Goal: Task Accomplishment & Management: Manage account settings

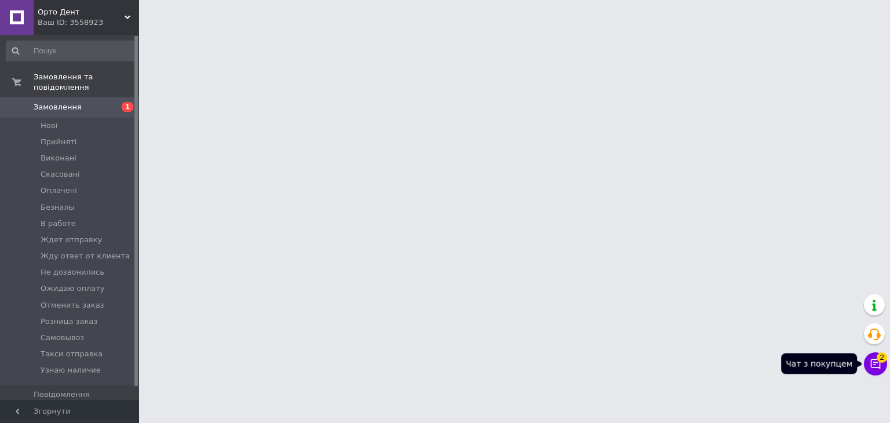
click at [873, 373] on button "Чат з покупцем 2" at bounding box center [875, 363] width 23 height 23
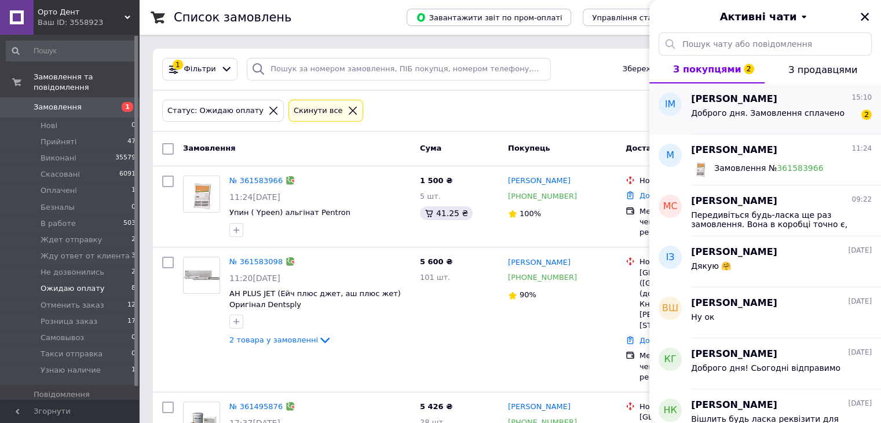
click at [746, 123] on div "Доброго дня. Замовлення сплачено" at bounding box center [768, 116] width 154 height 16
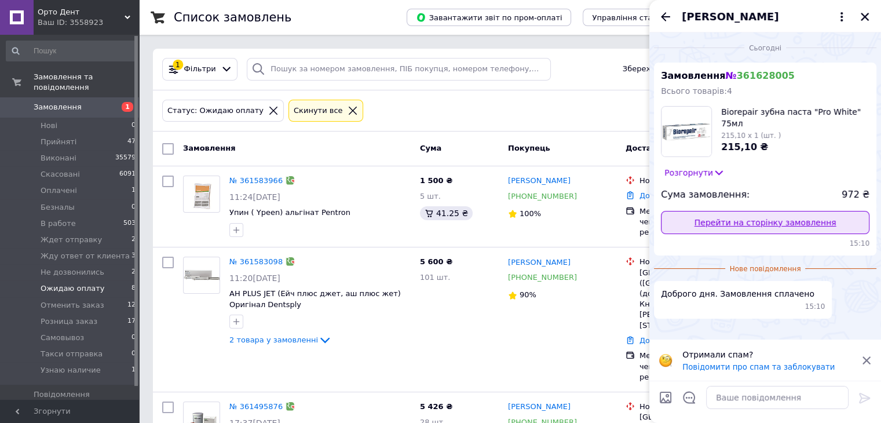
click at [719, 225] on link "Перейти на сторінку замовлення" at bounding box center [765, 222] width 209 height 23
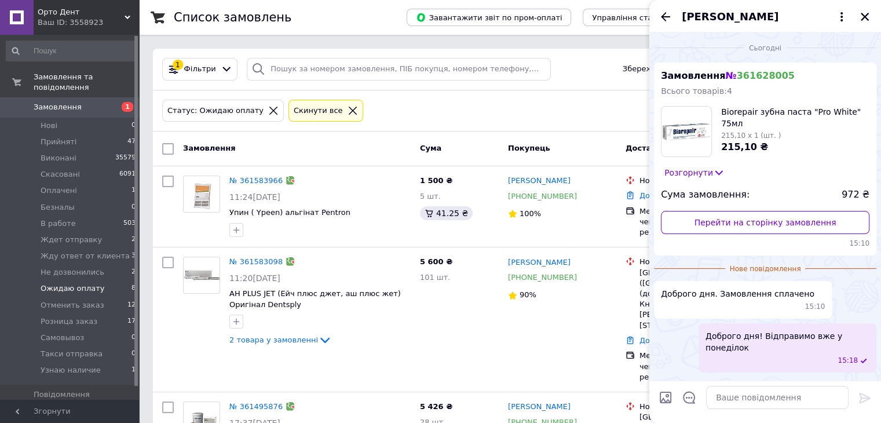
click at [656, 17] on div "Ірина Матиско" at bounding box center [766, 16] width 232 height 32
click at [663, 16] on icon "Назад" at bounding box center [665, 16] width 9 height 9
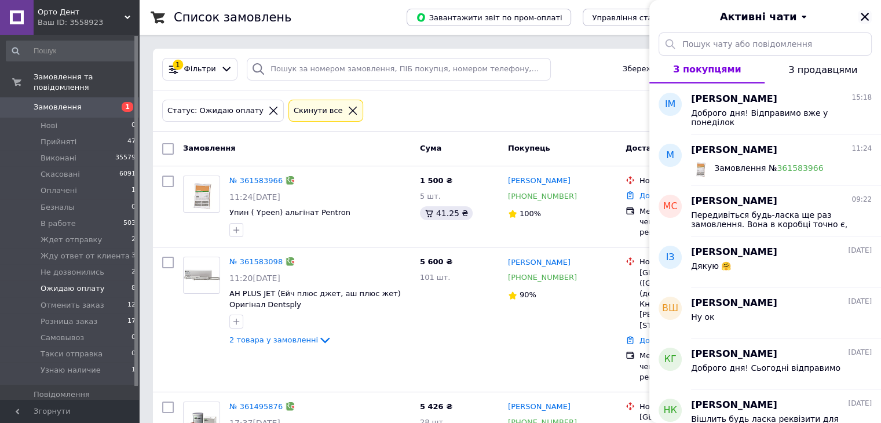
click at [863, 14] on icon "Закрити" at bounding box center [865, 17] width 10 height 10
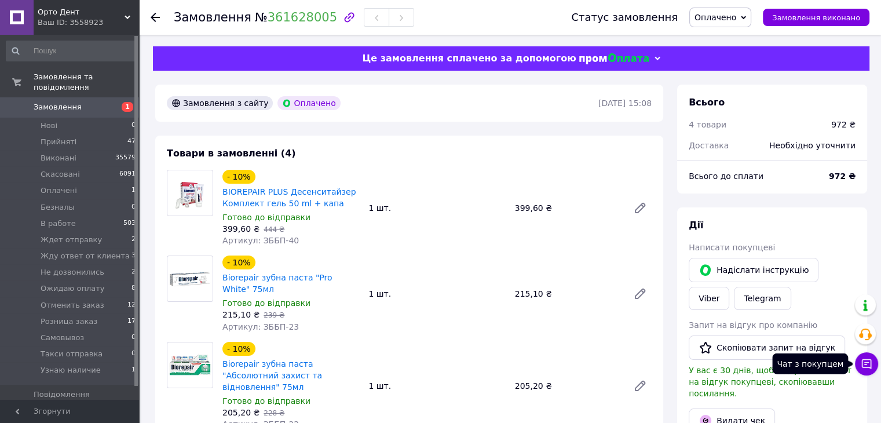
click at [867, 360] on icon at bounding box center [867, 364] width 12 height 12
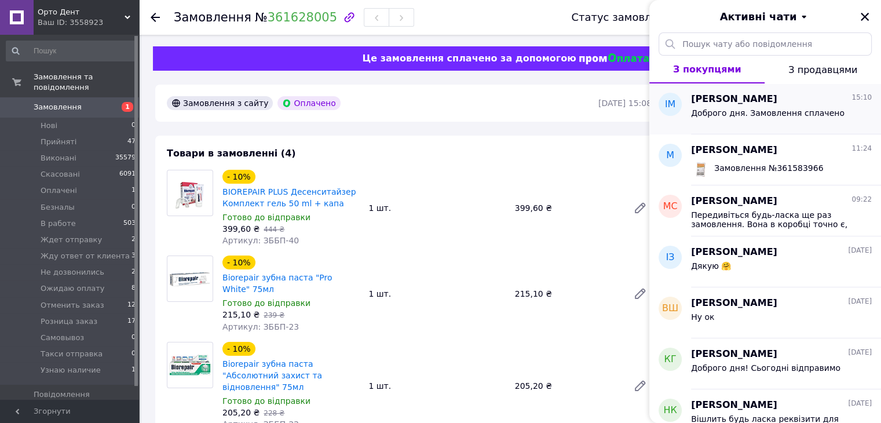
click at [733, 107] on div "Доброго дня. Замовлення сплачено" at bounding box center [781, 115] width 181 height 19
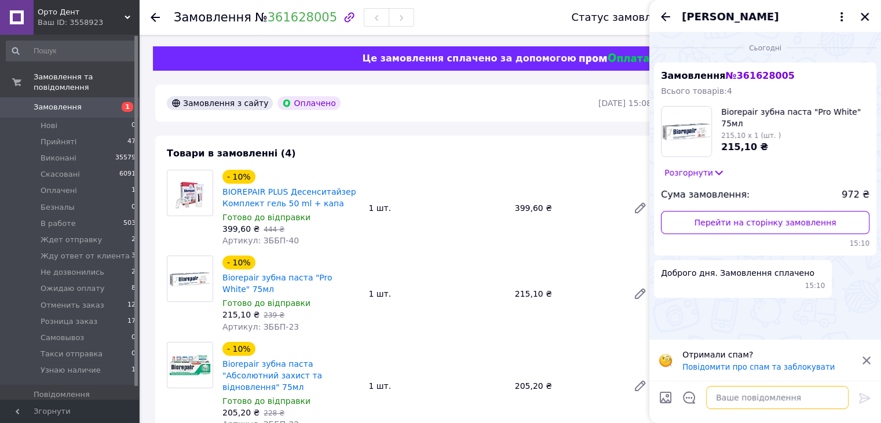
click at [757, 397] on textarea at bounding box center [777, 397] width 143 height 23
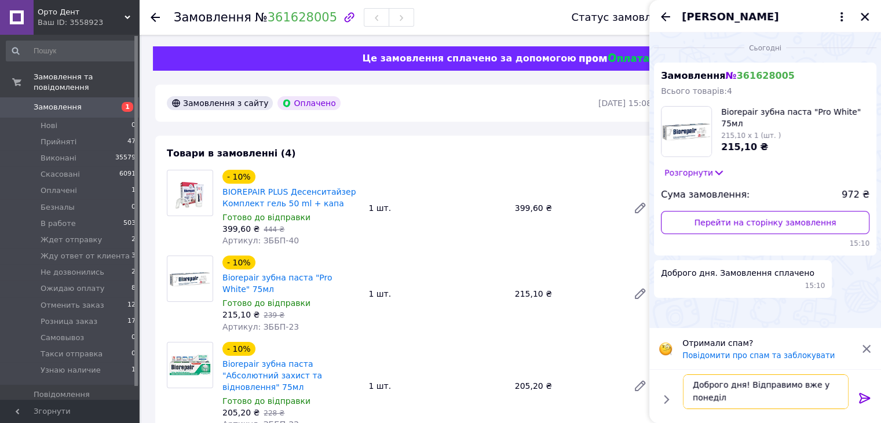
scroll to position [1, 0]
type textarea "Доброго дня! Відправимо вже у понеділок"
click at [862, 398] on icon at bounding box center [864, 398] width 11 height 10
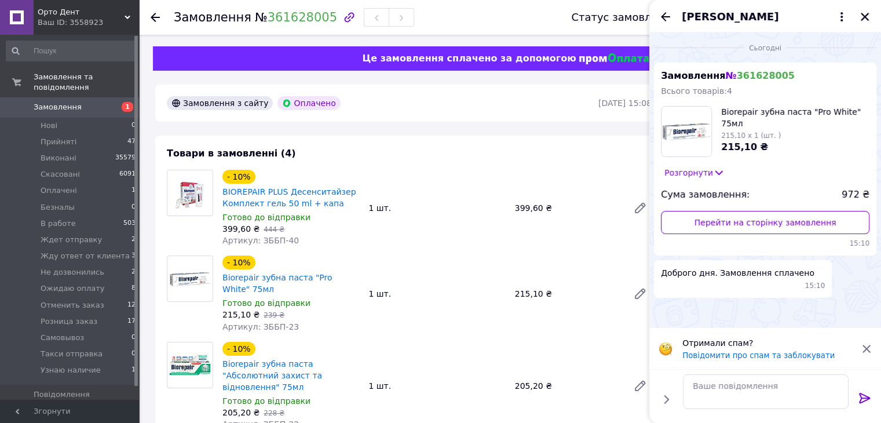
scroll to position [0, 0]
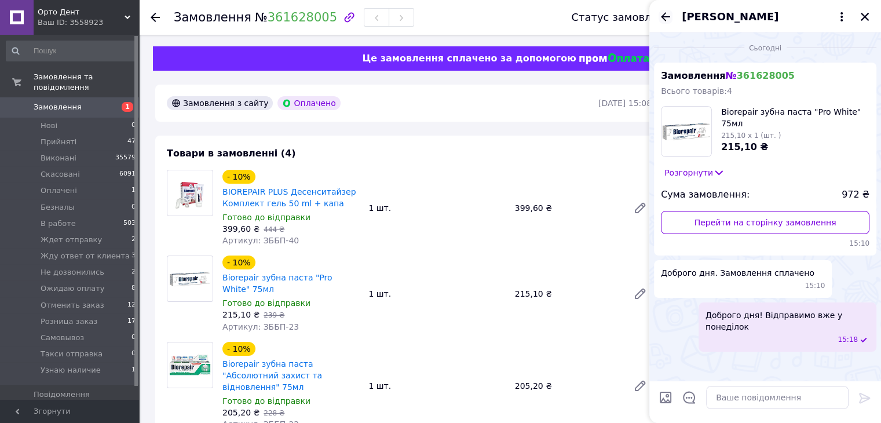
click at [659, 19] on icon "Назад" at bounding box center [666, 17] width 14 height 14
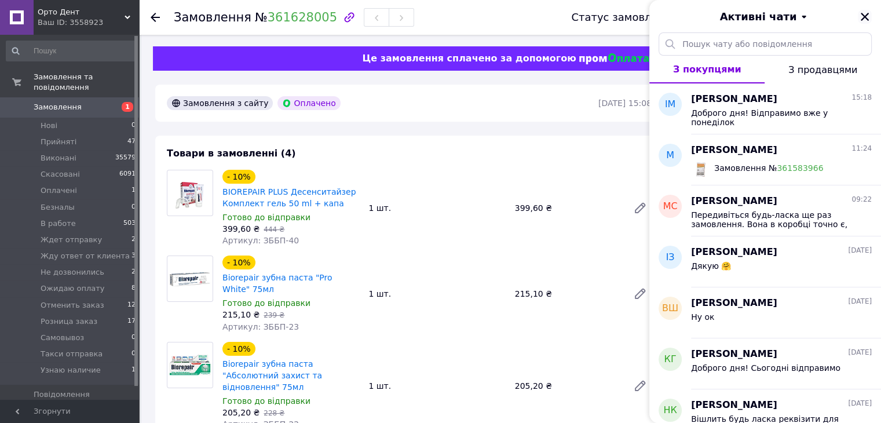
click at [870, 13] on button "Закрити" at bounding box center [865, 17] width 14 height 14
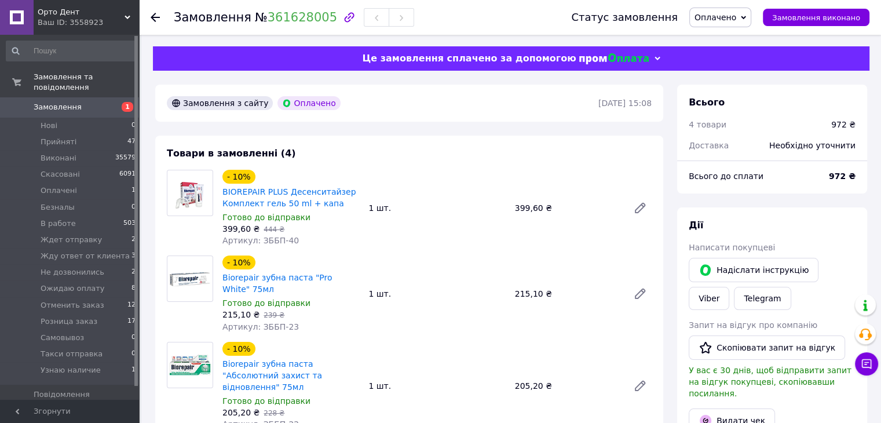
click at [737, 19] on span "Оплачено" at bounding box center [716, 17] width 42 height 9
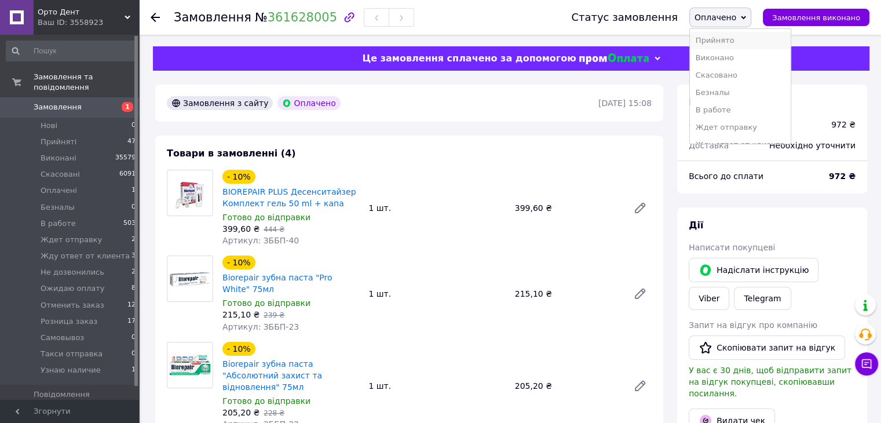
click at [739, 38] on li "Прийнято" at bounding box center [740, 40] width 101 height 17
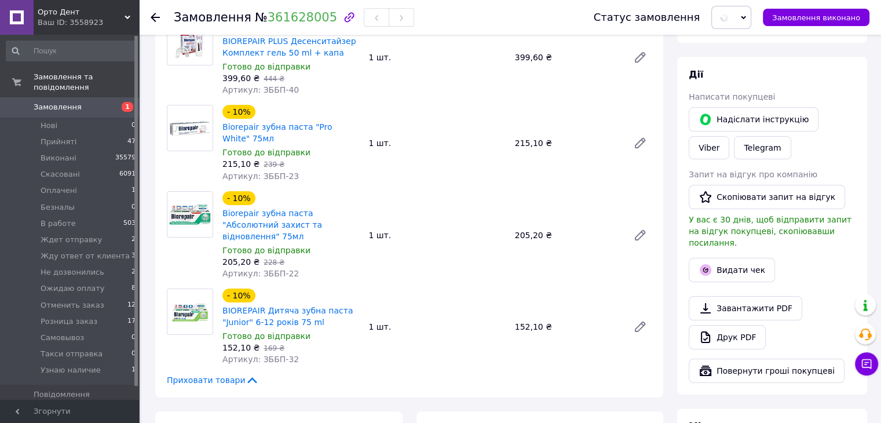
scroll to position [406, 0]
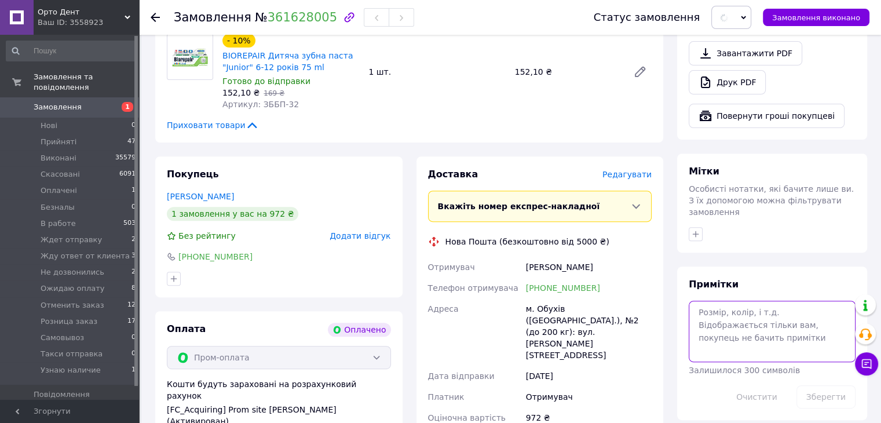
click at [728, 315] on textarea at bounding box center [772, 331] width 167 height 61
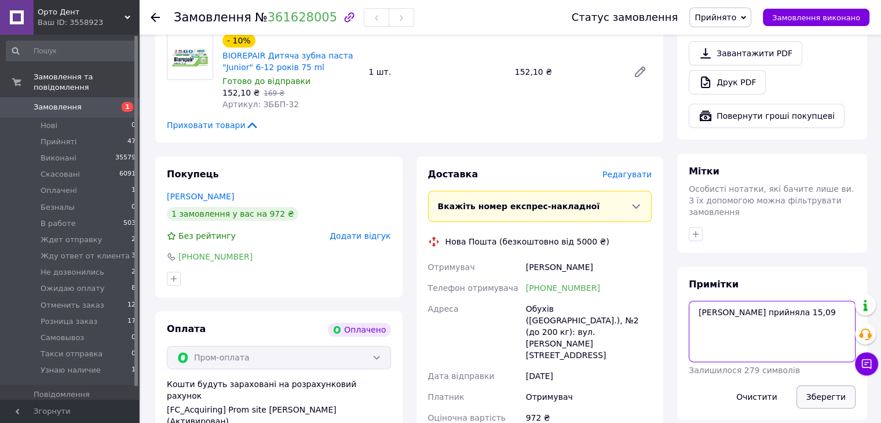
type textarea "Поліна прийняла 15,09"
click at [830, 385] on button "Зберегти" at bounding box center [826, 396] width 59 height 23
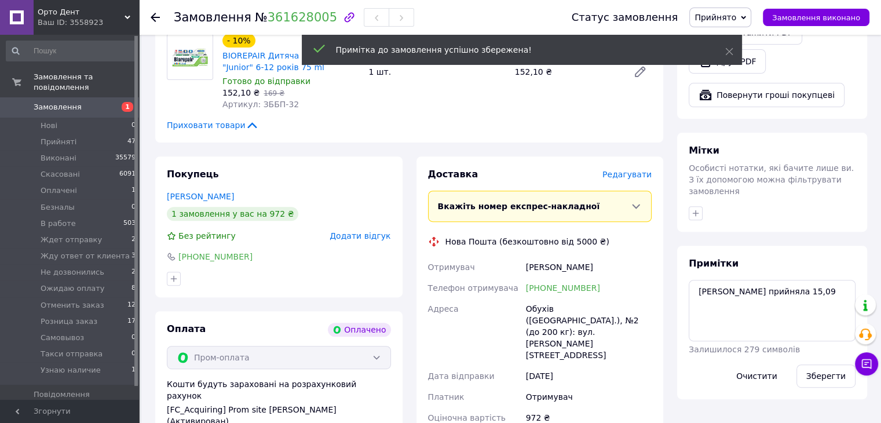
click at [732, 17] on span "Прийнято" at bounding box center [716, 17] width 42 height 9
click at [746, 130] on li "Ждет отправку" at bounding box center [740, 127] width 101 height 17
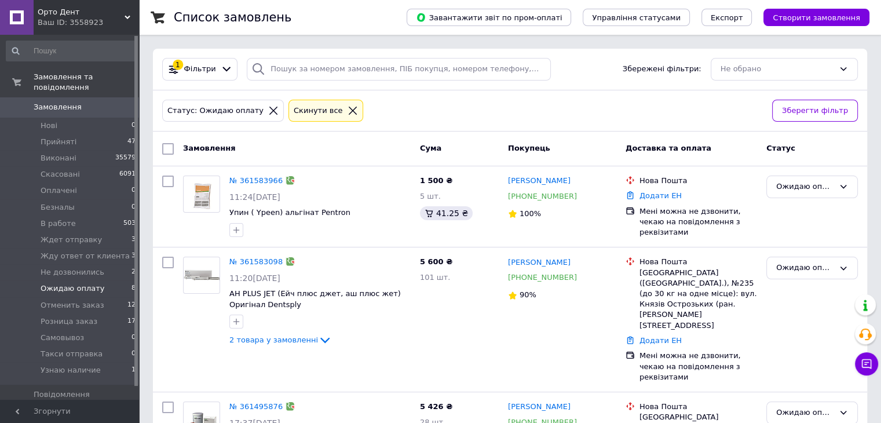
click at [348, 111] on icon at bounding box center [353, 110] width 10 height 10
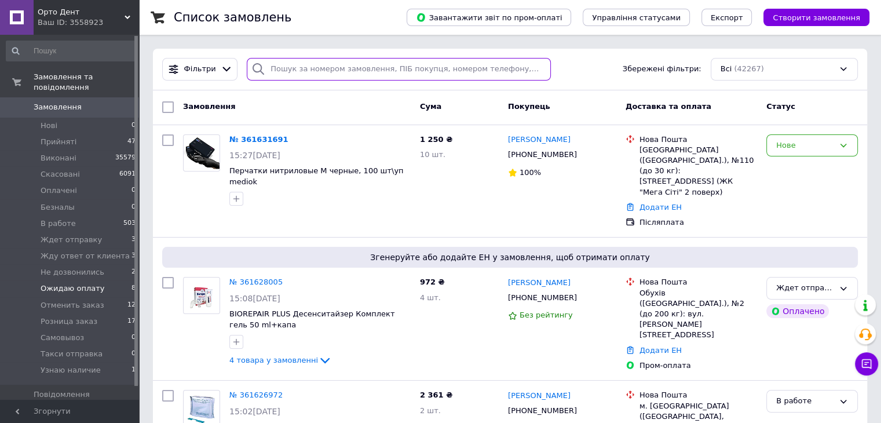
drag, startPoint x: 293, startPoint y: 69, endPoint x: 294, endPoint y: 61, distance: 8.3
click at [294, 65] on input "search" at bounding box center [399, 69] width 304 height 23
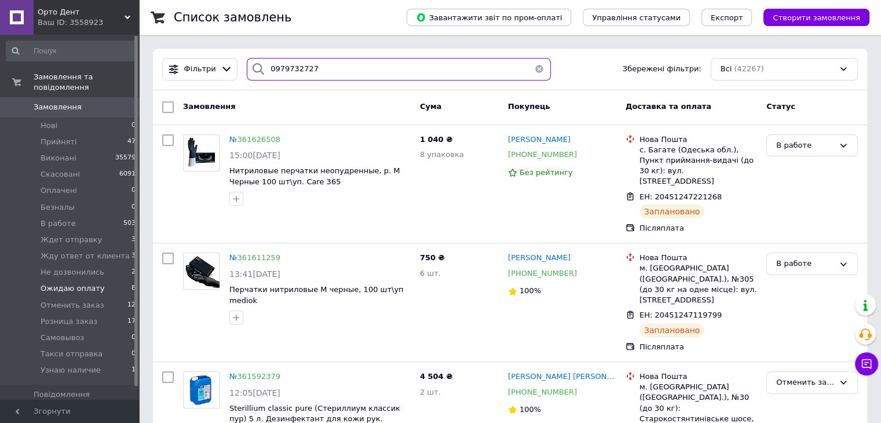
click at [295, 71] on input "0979732727" at bounding box center [399, 69] width 304 height 23
type input "0979732727"
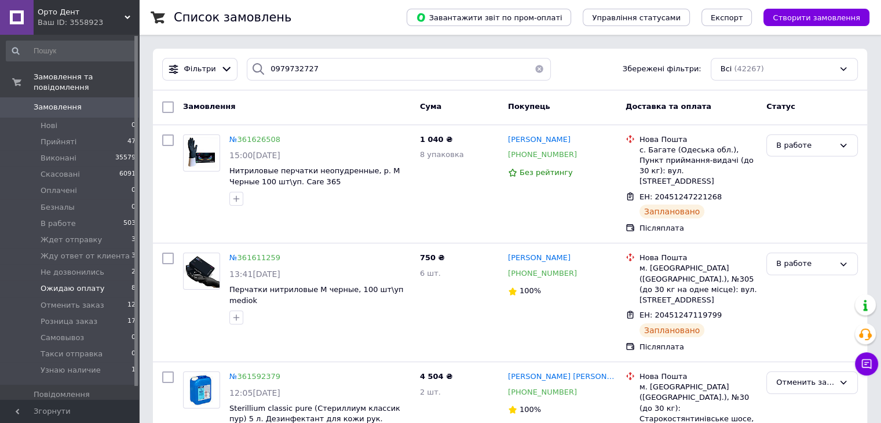
click at [93, 17] on span "Орто Дент" at bounding box center [81, 12] width 87 height 10
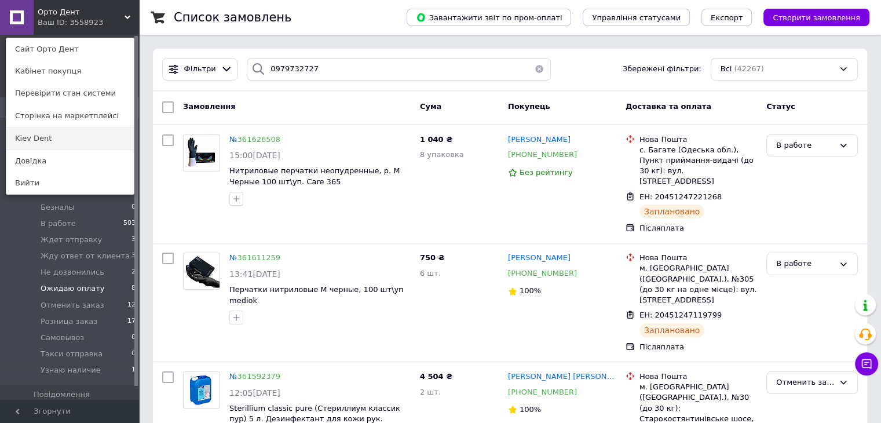
click at [89, 145] on link "Kiev Dent" at bounding box center [69, 138] width 127 height 22
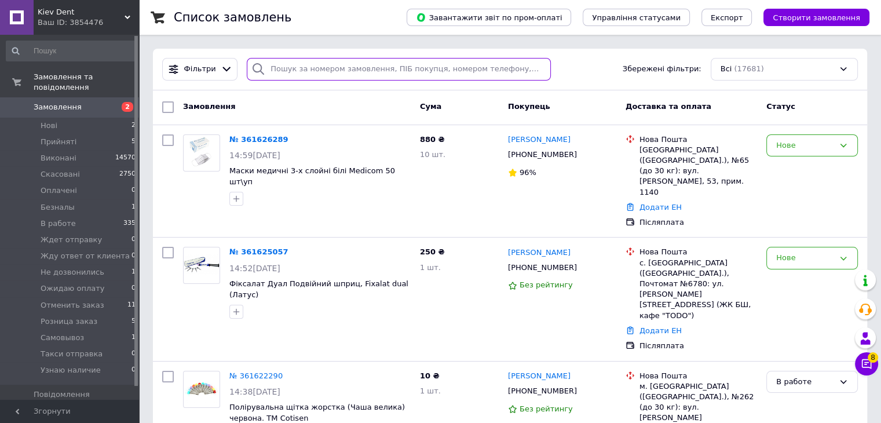
click at [334, 66] on input "search" at bounding box center [399, 69] width 304 height 23
paste input "0979732727"
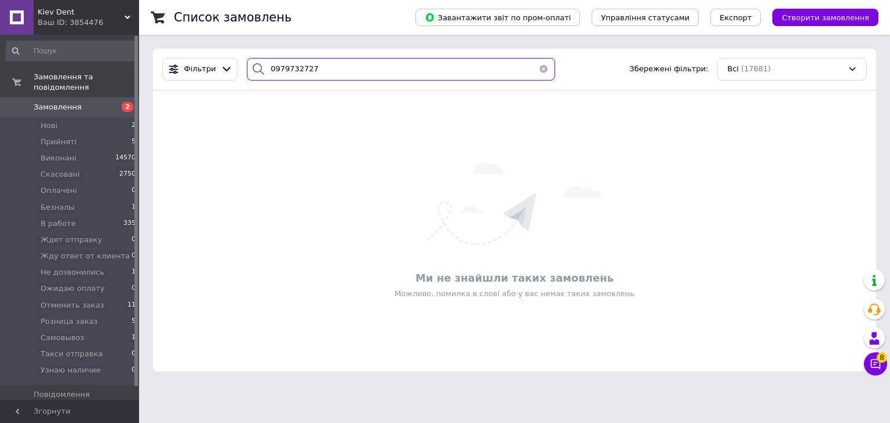
type input "0979732727"
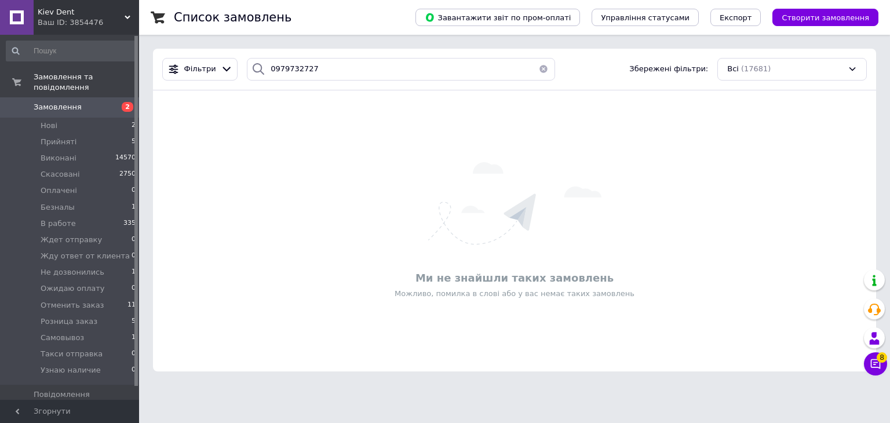
click at [118, 15] on span "Kiev Dent" at bounding box center [81, 12] width 87 height 10
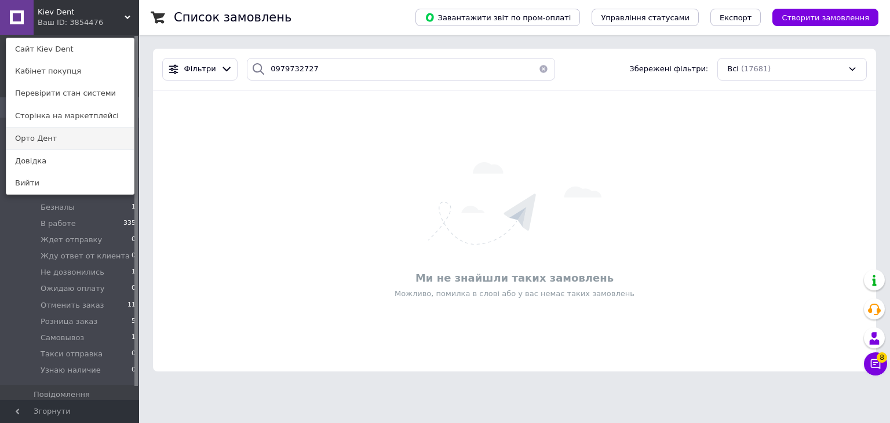
click at [78, 128] on link "Орто Дент" at bounding box center [69, 138] width 127 height 22
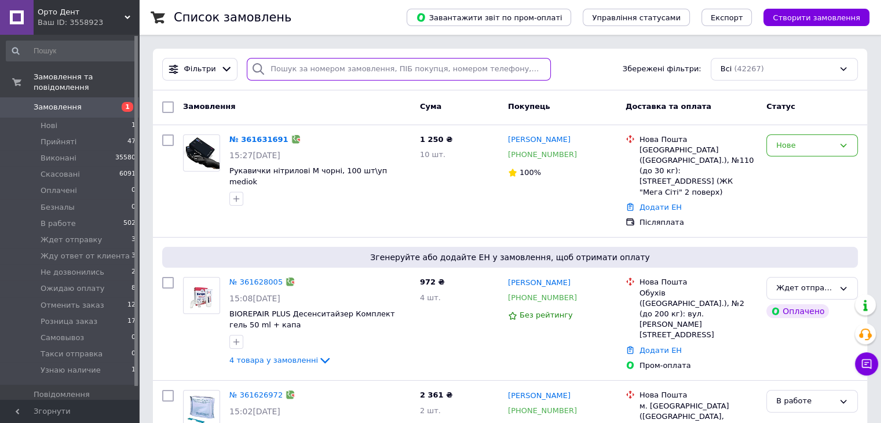
click at [293, 68] on input "search" at bounding box center [399, 69] width 304 height 23
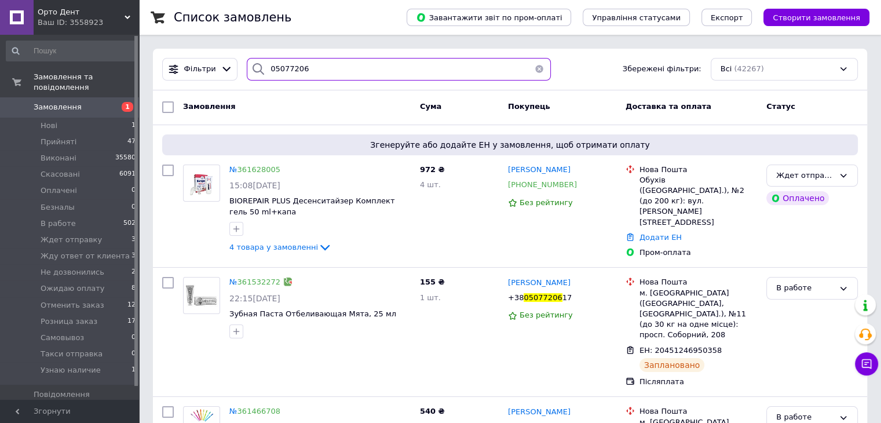
drag, startPoint x: 307, startPoint y: 70, endPoint x: 234, endPoint y: 70, distance: 73.6
click at [234, 70] on div "Фільтри 05077206 Збережені фільтри: Всі (42267)" at bounding box center [510, 69] width 705 height 23
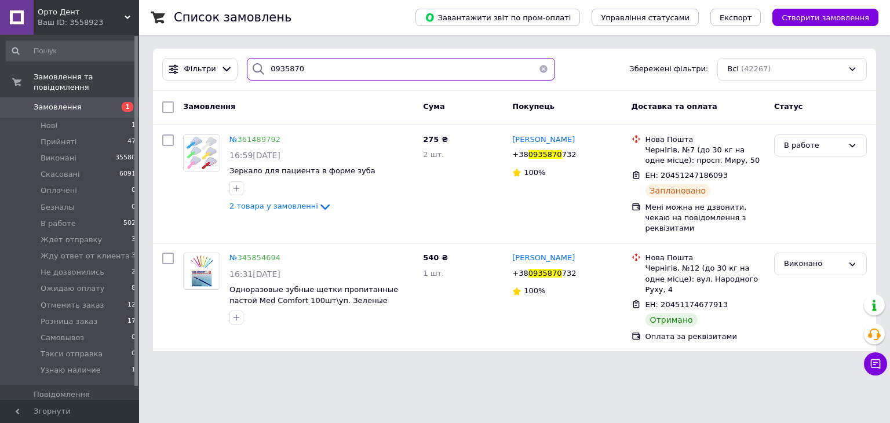
drag, startPoint x: 300, startPoint y: 68, endPoint x: 264, endPoint y: 74, distance: 36.5
click at [264, 74] on div "0935870" at bounding box center [401, 69] width 308 height 23
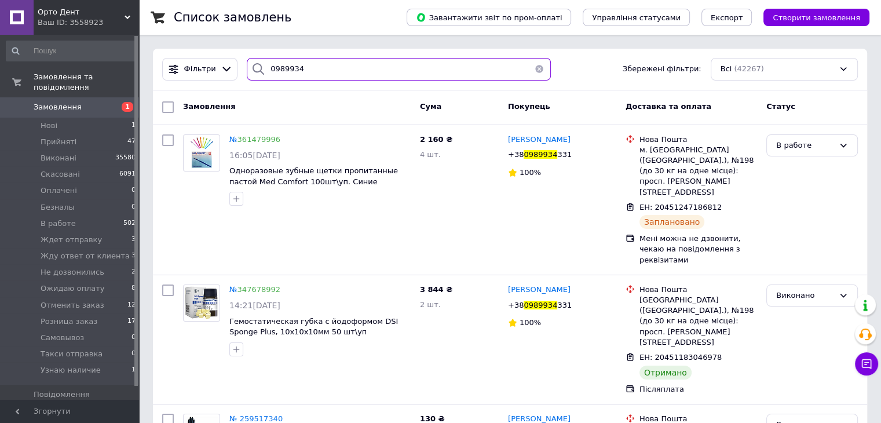
click at [281, 72] on input "0989934" at bounding box center [399, 69] width 304 height 23
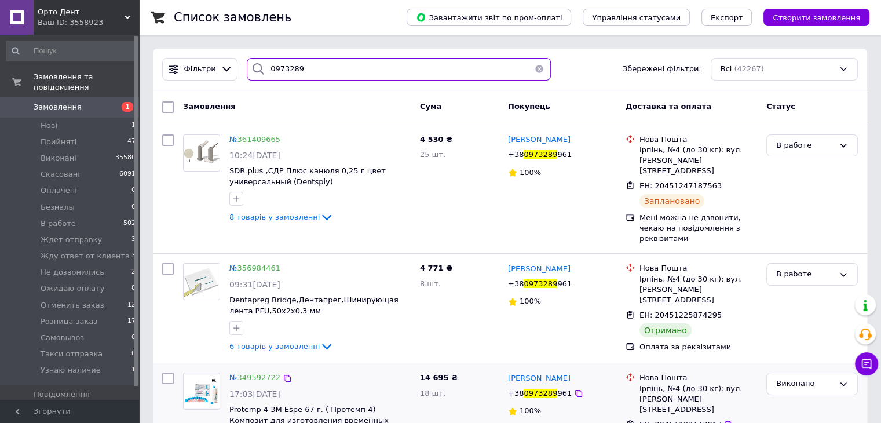
type input "0973289"
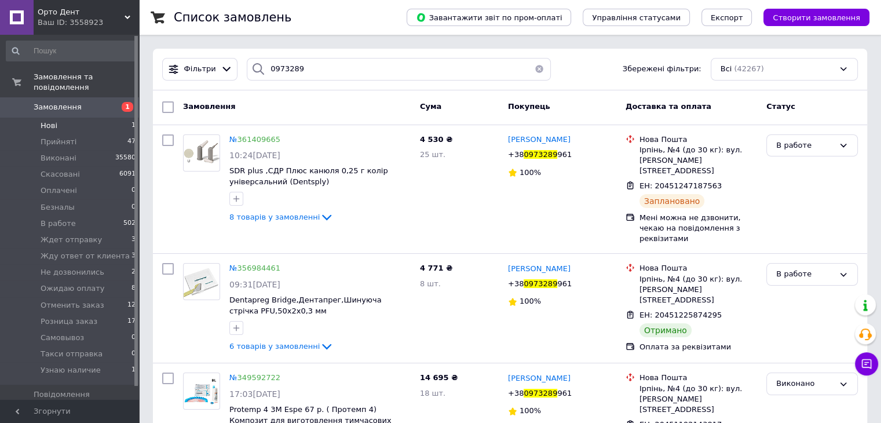
click at [65, 118] on li "Нові 1" at bounding box center [71, 126] width 143 height 16
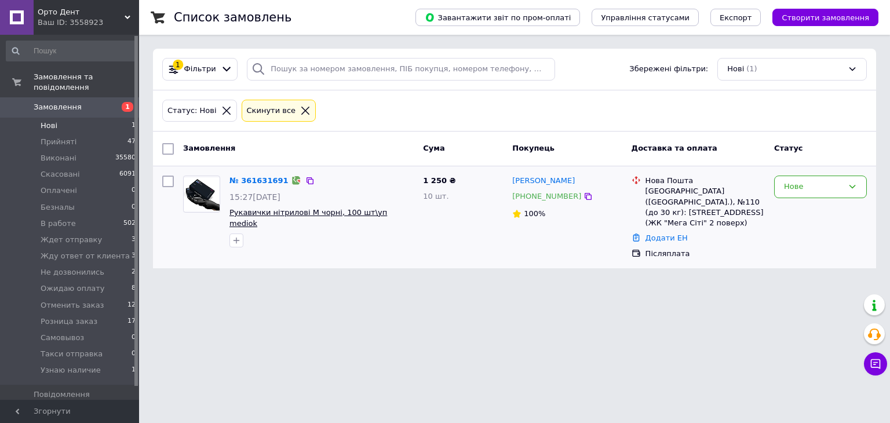
drag, startPoint x: 274, startPoint y: 209, endPoint x: 293, endPoint y: 124, distance: 87.4
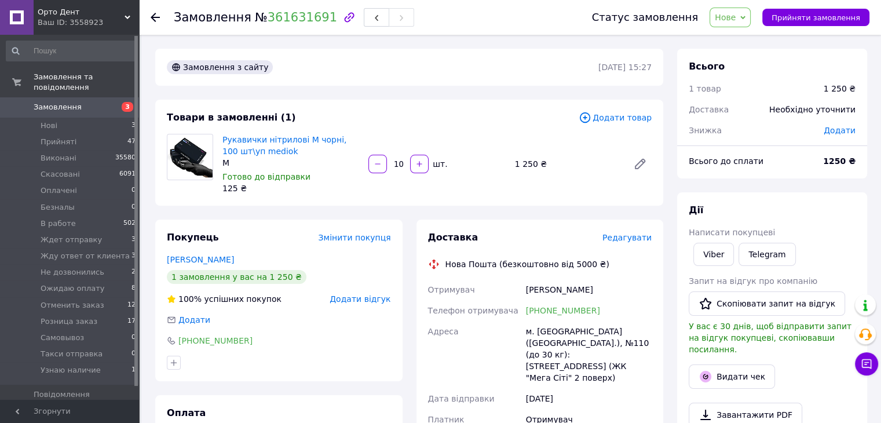
click at [736, 21] on span "Нове" at bounding box center [725, 17] width 21 height 9
click at [749, 38] on li "Прийнято" at bounding box center [760, 40] width 101 height 17
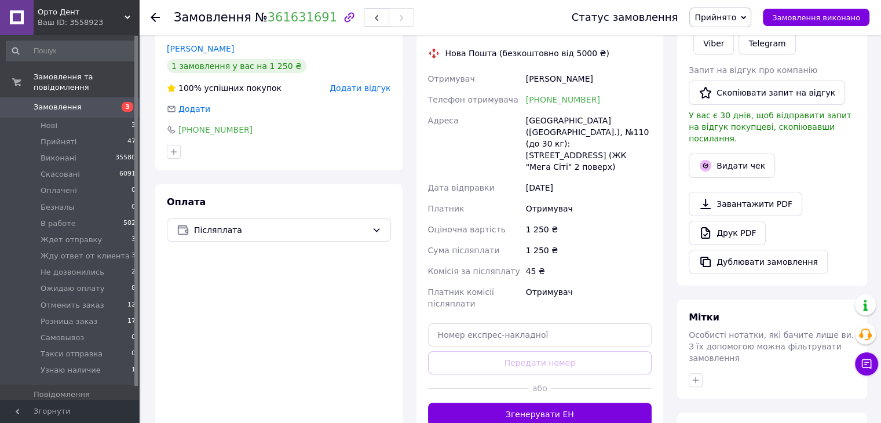
scroll to position [343, 0]
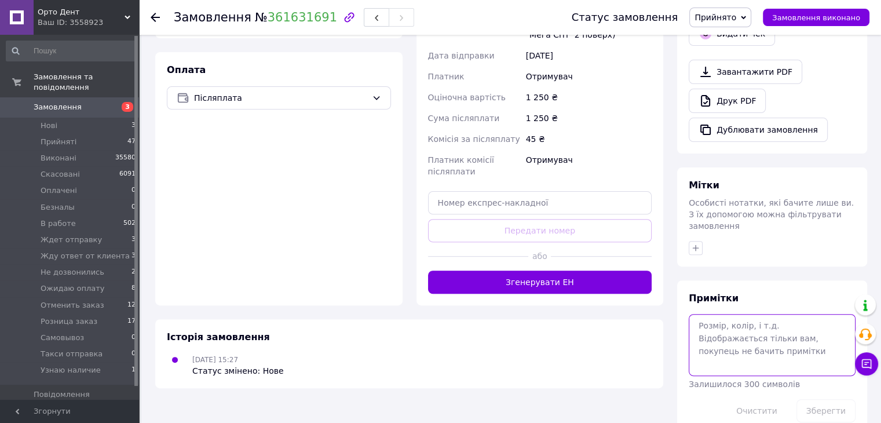
click at [742, 314] on textarea at bounding box center [772, 344] width 167 height 61
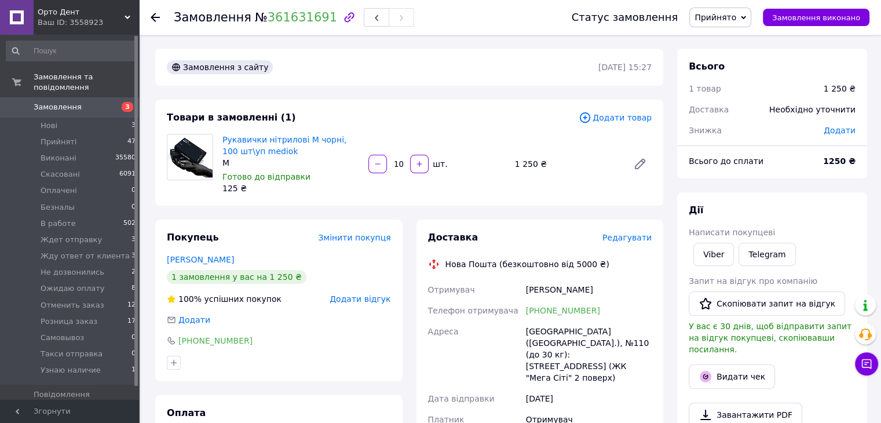
scroll to position [58, 0]
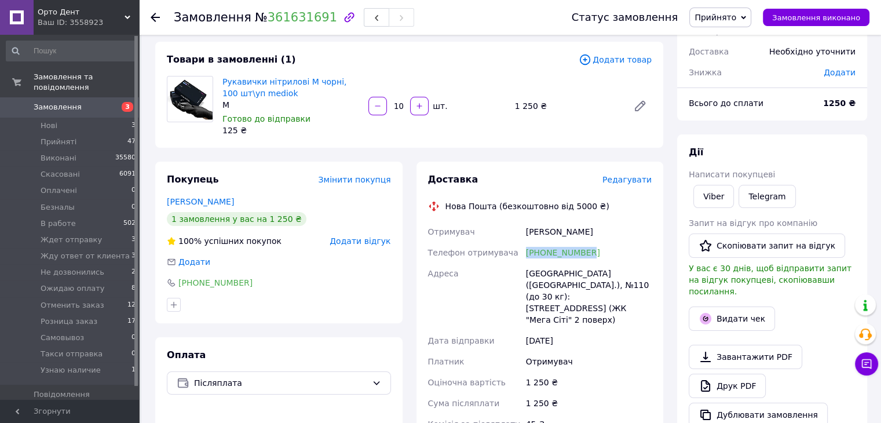
drag, startPoint x: 594, startPoint y: 249, endPoint x: 513, endPoint y: 249, distance: 80.6
click at [513, 249] on div "Отримувач Самусь Катерина Телефон отримувача +380633263058 Адреса Київ (Київськ…" at bounding box center [540, 344] width 229 height 246
copy div "Телефон отримувача +380633263058"
drag, startPoint x: 538, startPoint y: 355, endPoint x: 545, endPoint y: 356, distance: 7.0
click at [545, 356] on div "Отримувач Самусь Катерина Телефон отримувача +380633263058 Адреса Київ (Київськ…" at bounding box center [540, 344] width 229 height 246
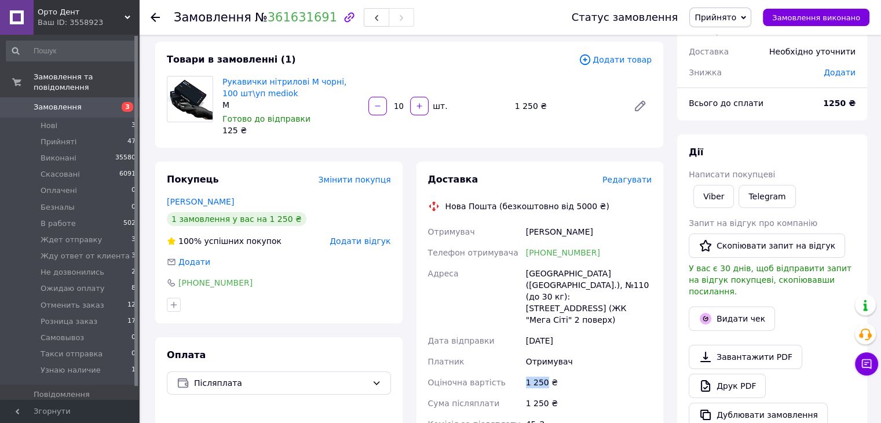
copy div "Оціночна вартість 1 250"
click at [721, 13] on span "Прийнято" at bounding box center [716, 17] width 42 height 9
click at [748, 121] on li "Ожидаю оплату" at bounding box center [740, 121] width 101 height 17
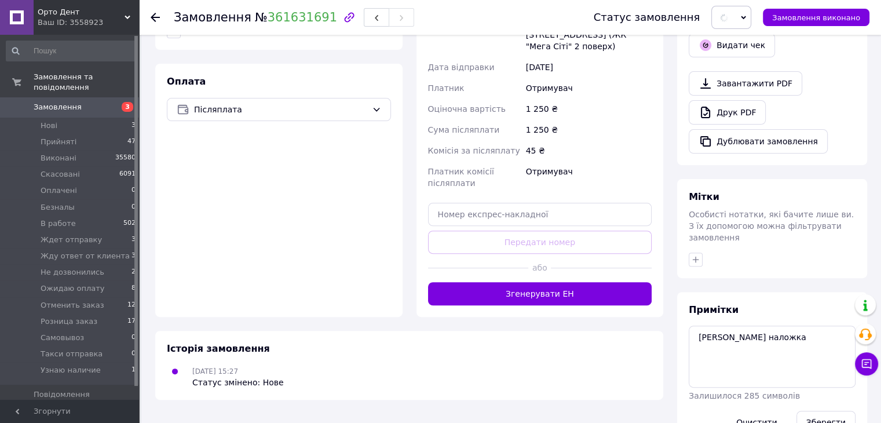
scroll to position [343, 0]
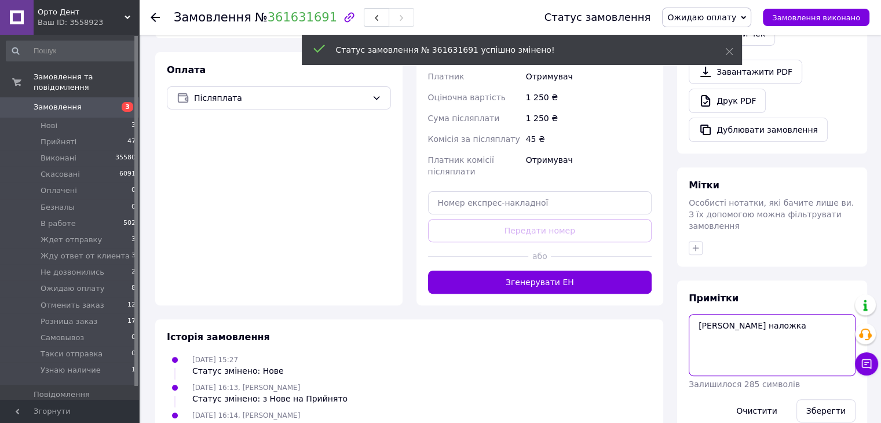
click at [742, 314] on textarea "Поліна наложка" at bounding box center [772, 344] width 167 height 61
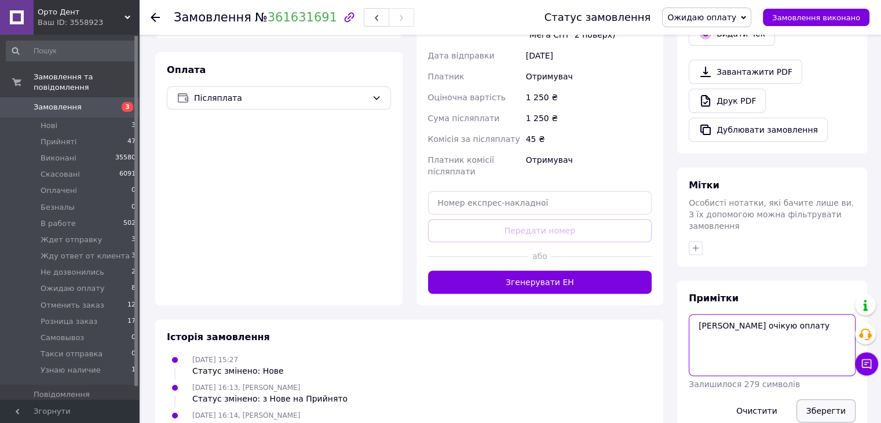
type textarea "Поліна очікую оплату"
click at [835, 399] on button "Зберегти" at bounding box center [826, 410] width 59 height 23
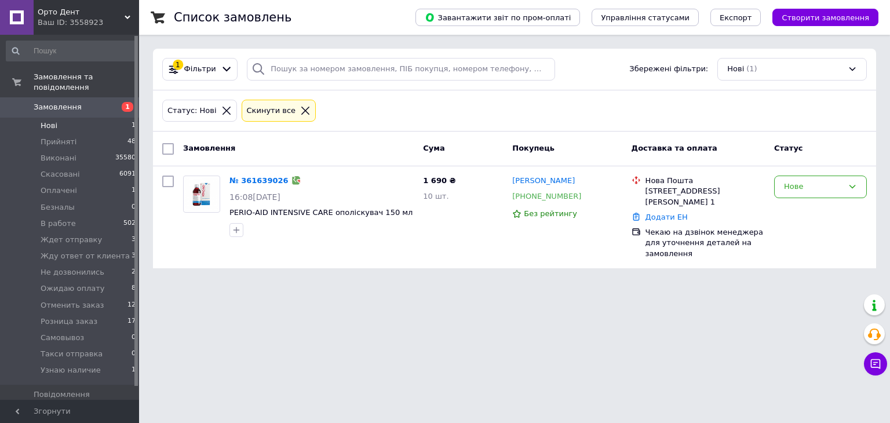
click at [86, 118] on li "Нові 1" at bounding box center [71, 126] width 143 height 16
click at [100, 186] on li "Оплачені 1" at bounding box center [71, 191] width 143 height 16
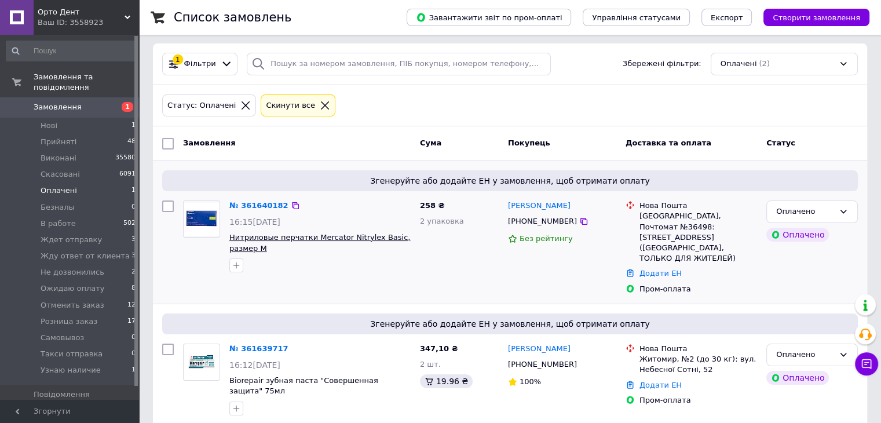
scroll to position [7, 0]
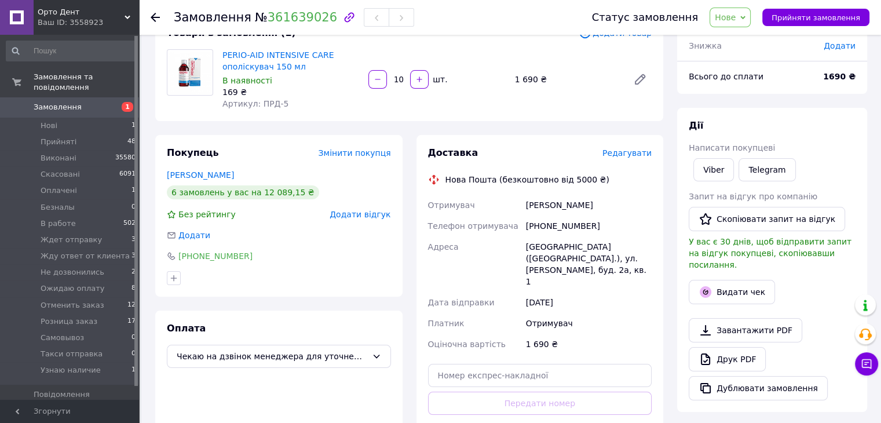
scroll to position [174, 0]
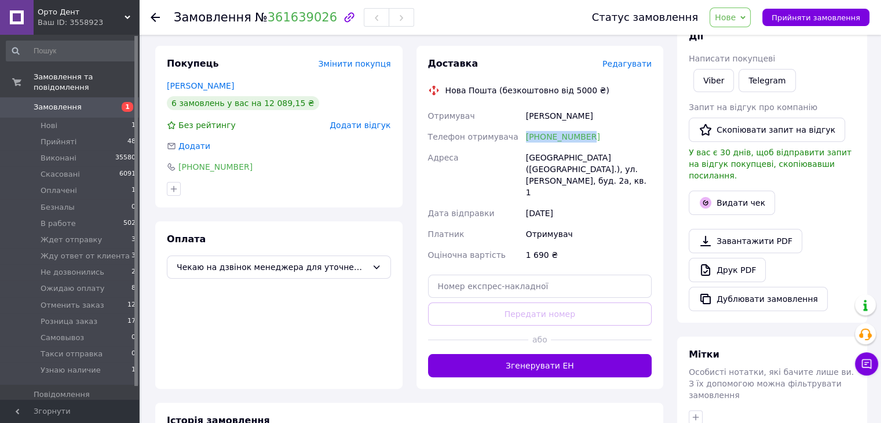
drag, startPoint x: 596, startPoint y: 137, endPoint x: 516, endPoint y: 137, distance: 79.4
click at [516, 137] on div "Отримувач [PERSON_NAME] Телефон отримувача [PHONE_NUMBER] [GEOGRAPHIC_DATA] [GE…" at bounding box center [540, 185] width 229 height 160
copy div "Телефон отримувача [PHONE_NUMBER]"
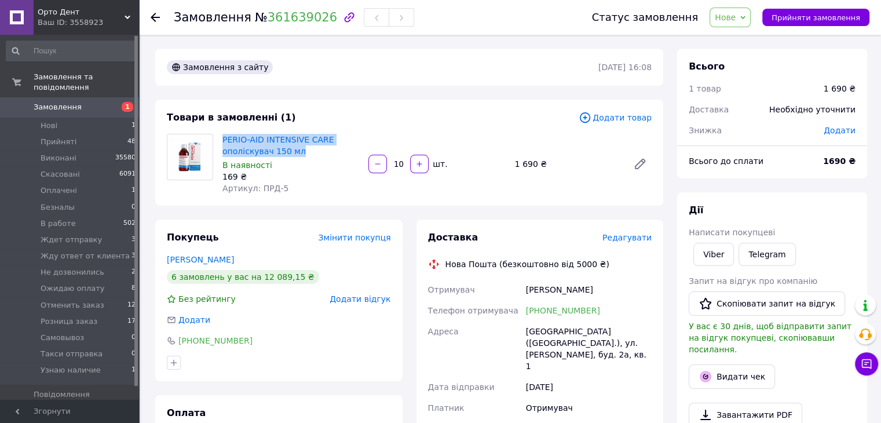
drag, startPoint x: 220, startPoint y: 137, endPoint x: 325, endPoint y: 152, distance: 105.3
click at [325, 152] on div "PERIO-AID INTENSIVE CARE ополіскувач 150 мл В наявності 169 ₴ Артикул: ПРД-5" at bounding box center [291, 164] width 146 height 65
copy link "PERIO-AID INTENSIVE CARE ополіскувач 150 мл"
click at [736, 20] on span "Нове" at bounding box center [725, 17] width 21 height 9
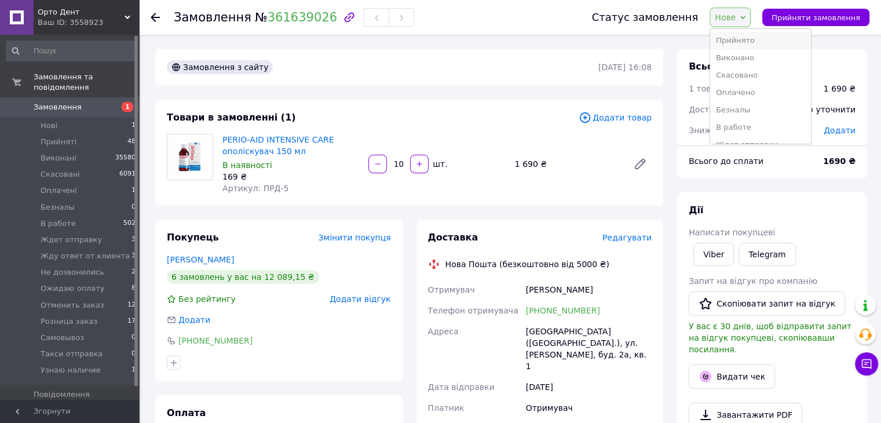
click at [752, 38] on li "Прийнято" at bounding box center [760, 40] width 101 height 17
drag, startPoint x: 732, startPoint y: 9, endPoint x: 732, endPoint y: 16, distance: 6.4
click at [732, 12] on span "Прийнято" at bounding box center [721, 18] width 62 height 20
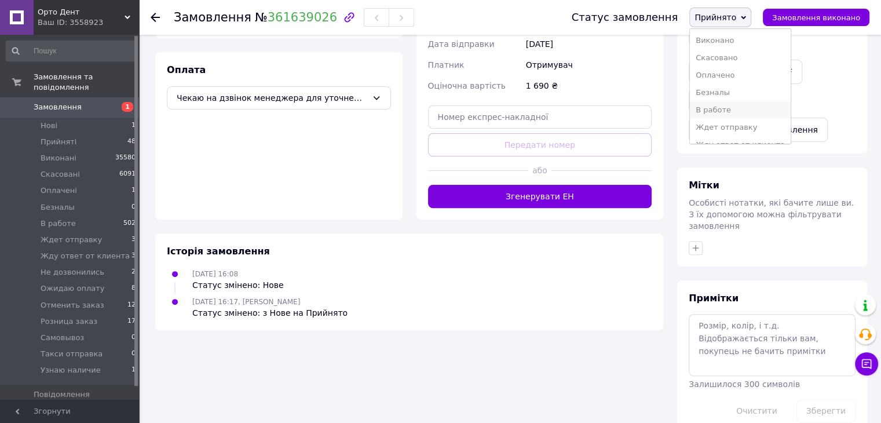
scroll to position [134, 0]
click at [737, 128] on li "Узнаю наличие" at bounding box center [740, 131] width 101 height 17
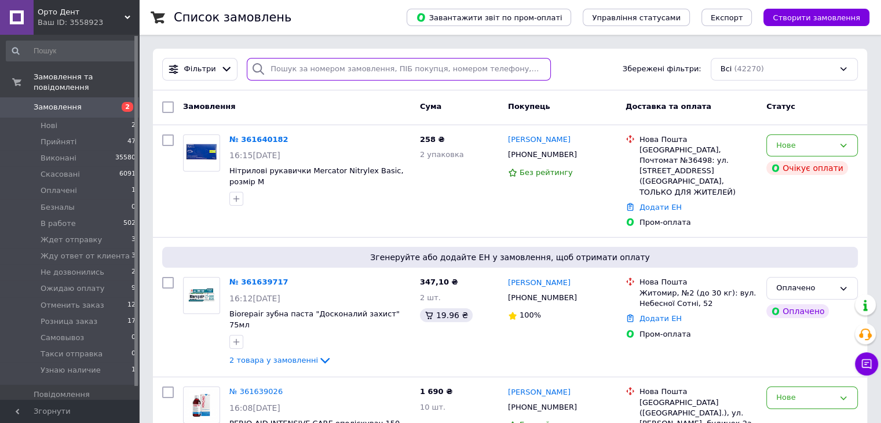
click at [312, 65] on input "search" at bounding box center [399, 69] width 304 height 23
paste input "[PHONE_NUMBER]"
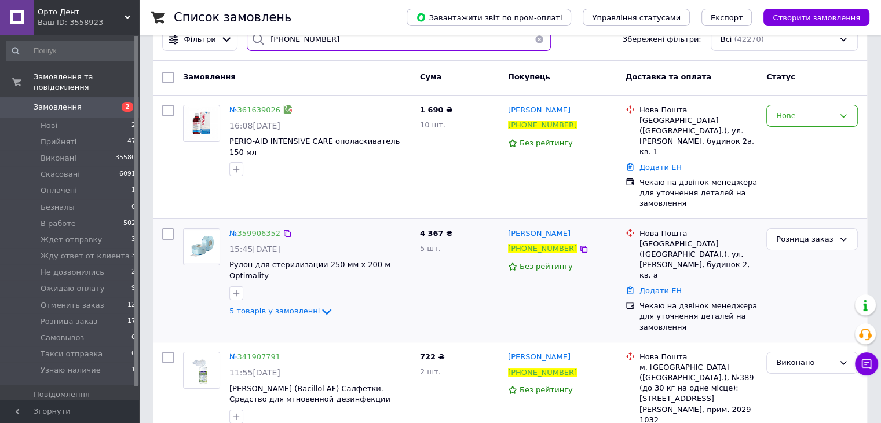
scroll to position [58, 0]
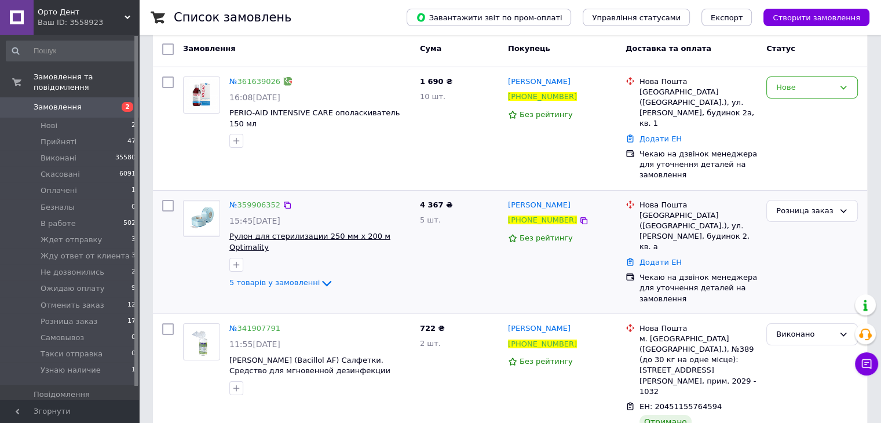
type input "[PHONE_NUMBER]"
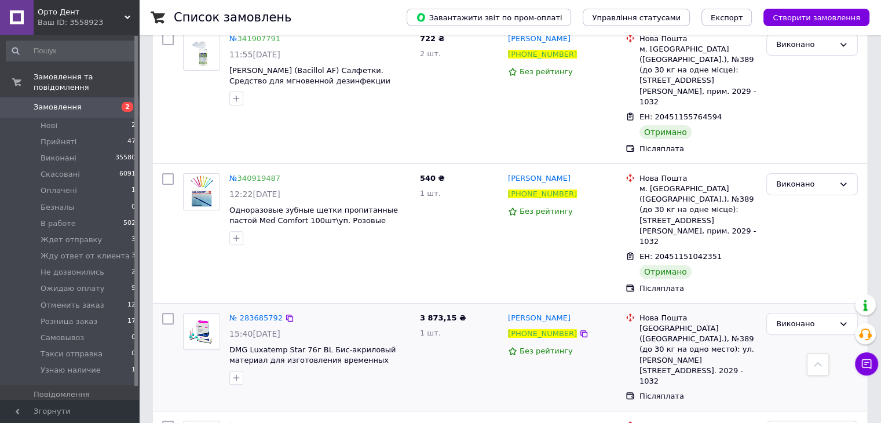
scroll to position [0, 0]
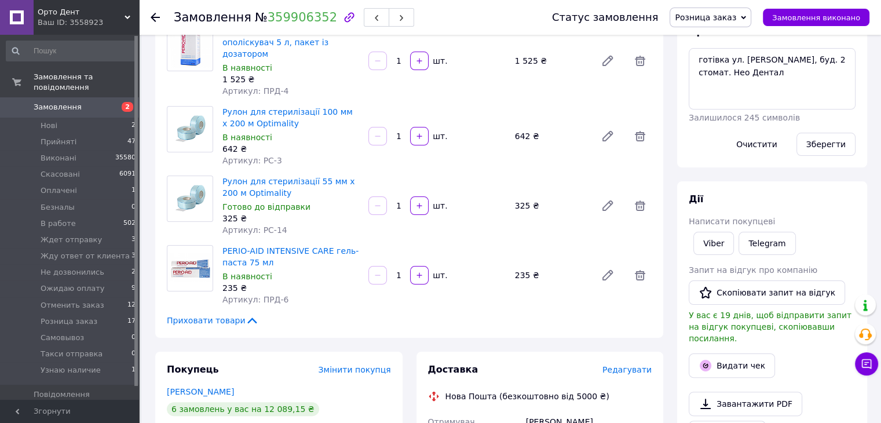
scroll to position [406, 0]
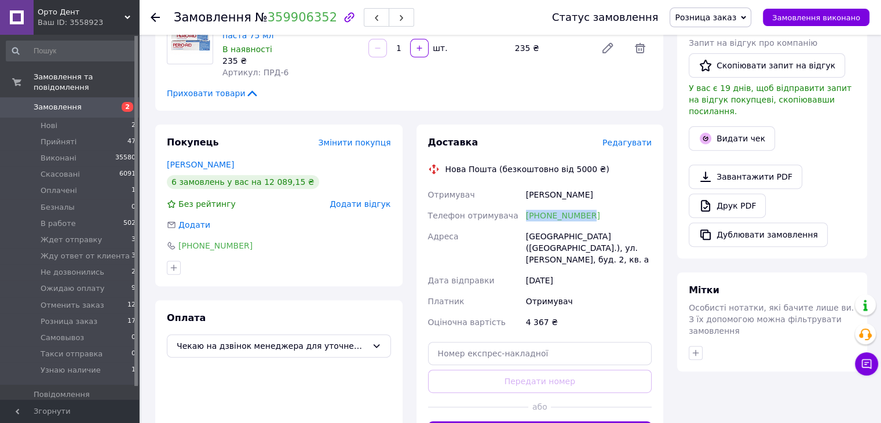
drag, startPoint x: 600, startPoint y: 203, endPoint x: 523, endPoint y: 203, distance: 77.1
click at [523, 203] on div "Отримувач [PERSON_NAME] Телефон отримувача [PHONE_NUMBER] [GEOGRAPHIC_DATA] [GE…" at bounding box center [540, 258] width 229 height 148
copy div "Телефон отримувача [PHONE_NUMBER]"
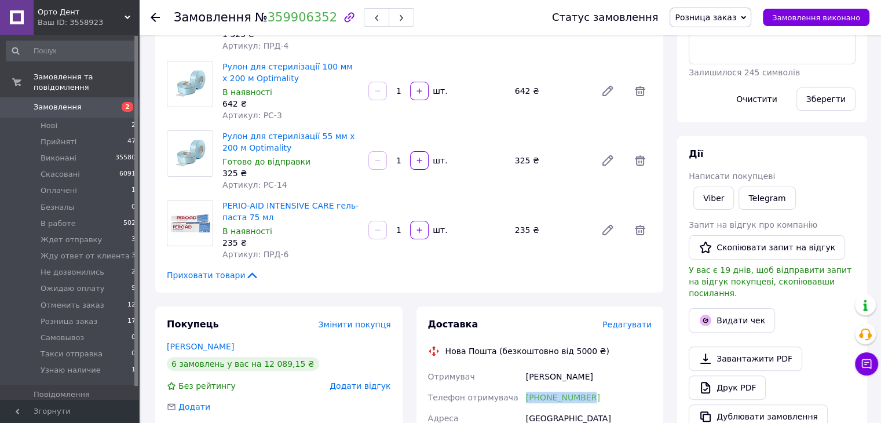
scroll to position [116, 0]
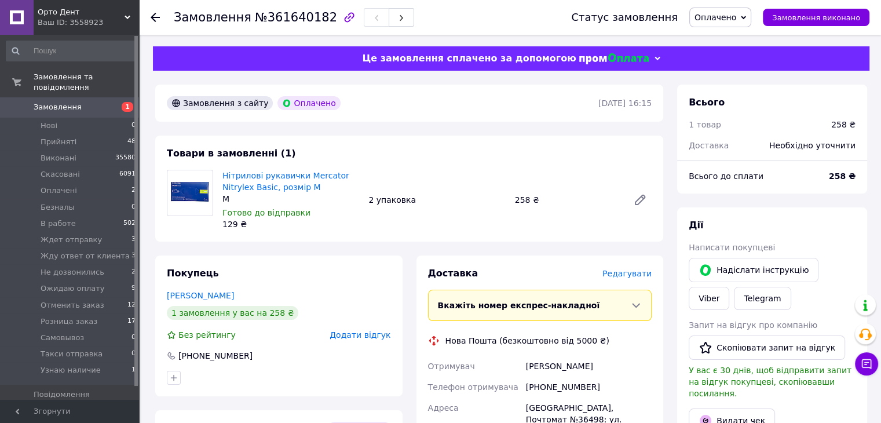
click at [728, 13] on span "Оплачено" at bounding box center [716, 17] width 42 height 9
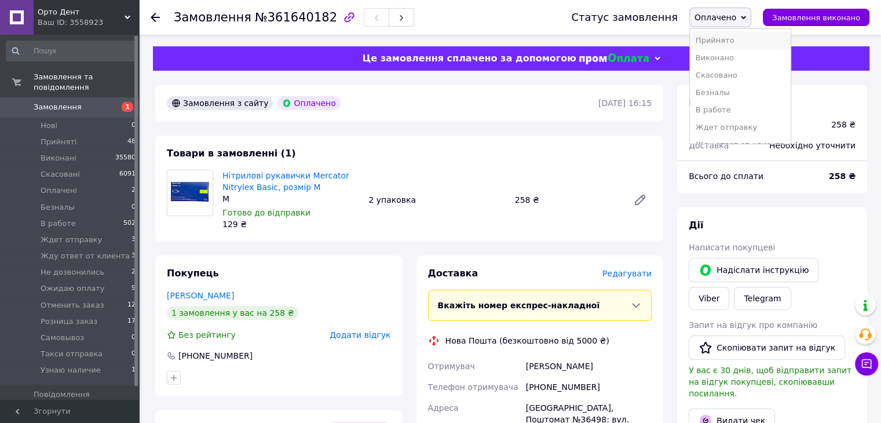
click at [737, 35] on li "Прийнято" at bounding box center [740, 40] width 101 height 17
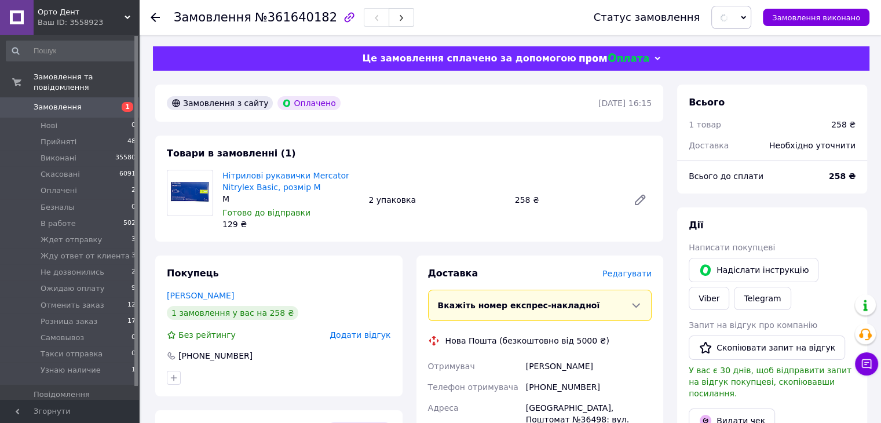
scroll to position [393, 0]
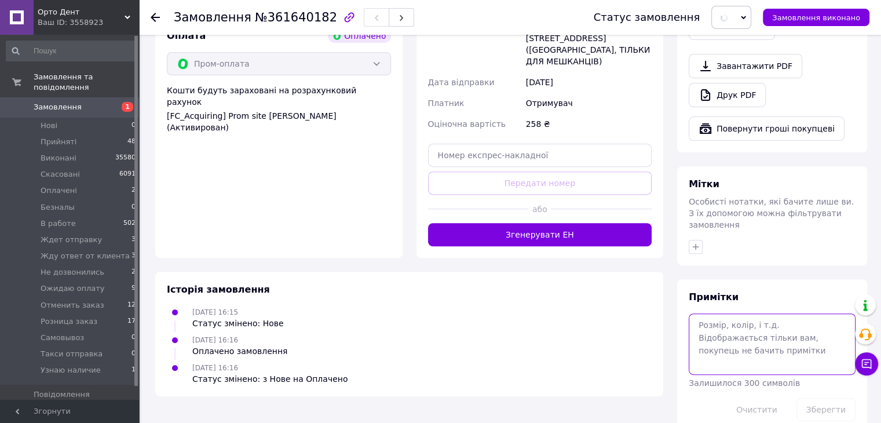
click at [753, 314] on textarea at bounding box center [772, 344] width 167 height 61
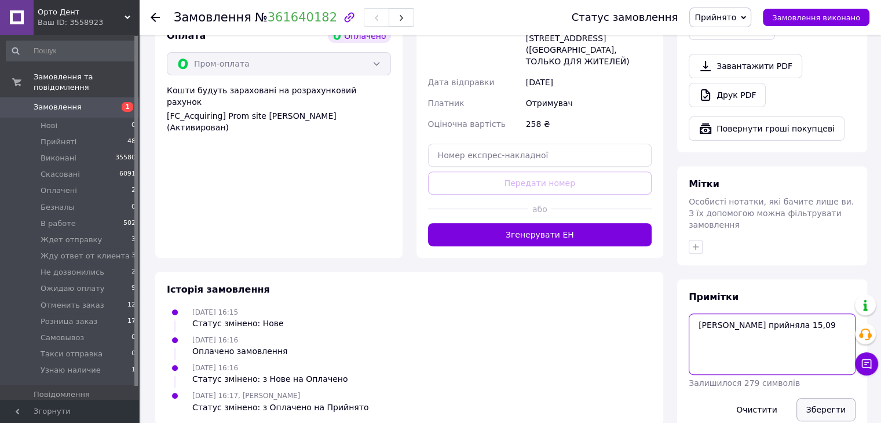
type textarea "[PERSON_NAME] прийняла 15,09"
click at [822, 398] on button "Зберегти" at bounding box center [826, 409] width 59 height 23
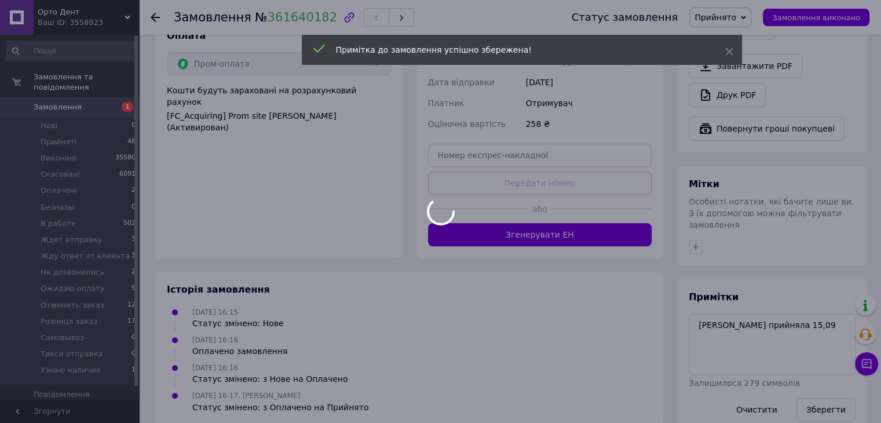
click at [736, 17] on span "Прийнято" at bounding box center [716, 17] width 42 height 9
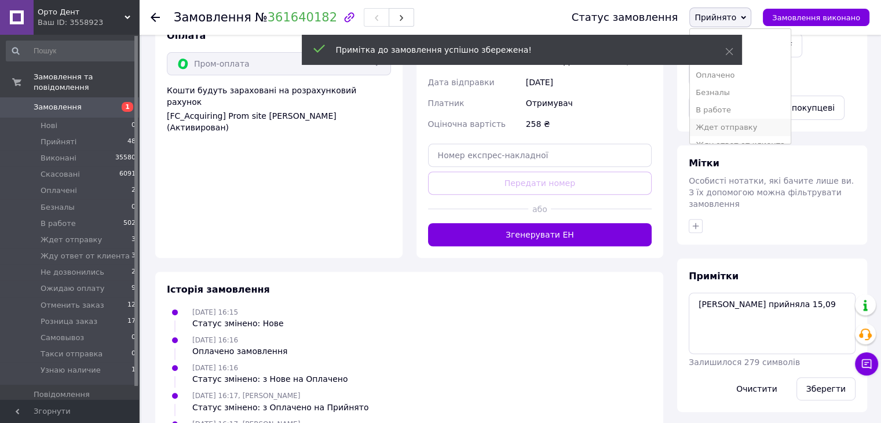
click at [743, 128] on li "Ждет отправку" at bounding box center [740, 127] width 101 height 17
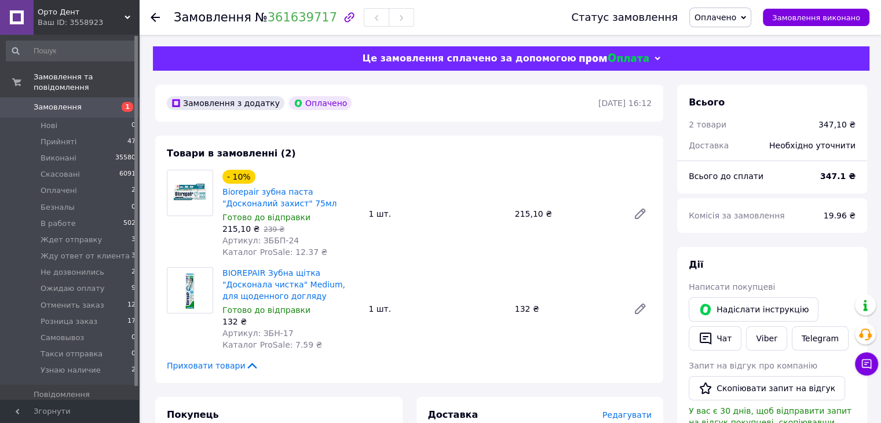
click at [728, 20] on span "Оплачено" at bounding box center [716, 17] width 42 height 9
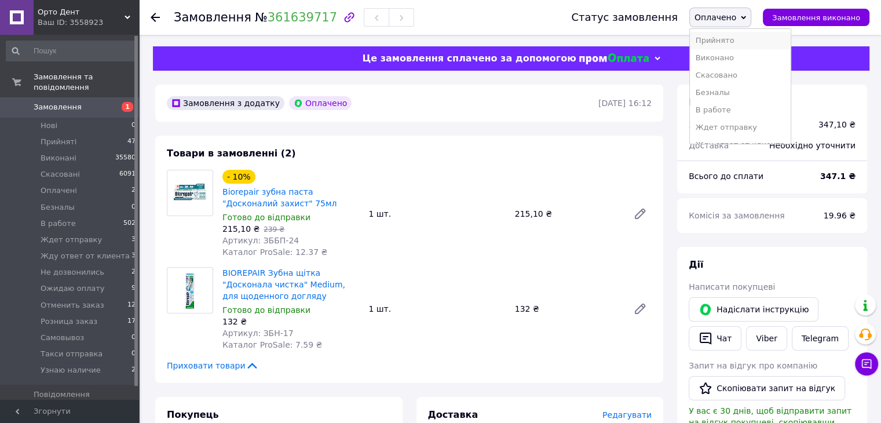
click at [737, 37] on li "Прийнято" at bounding box center [740, 40] width 101 height 17
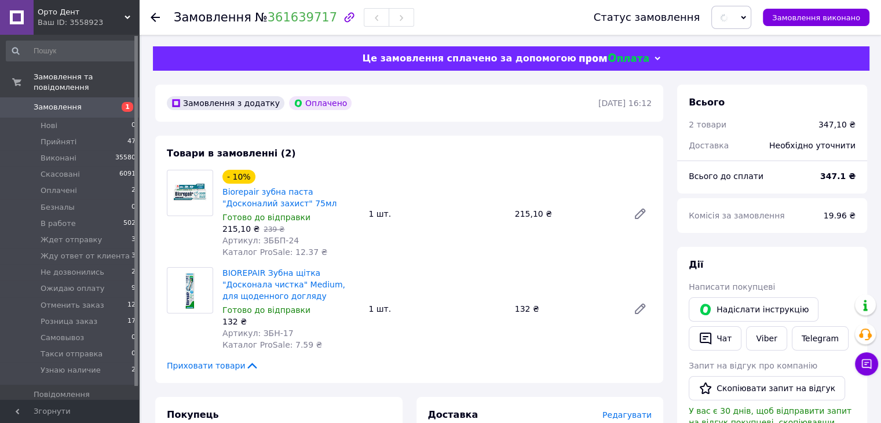
scroll to position [488, 0]
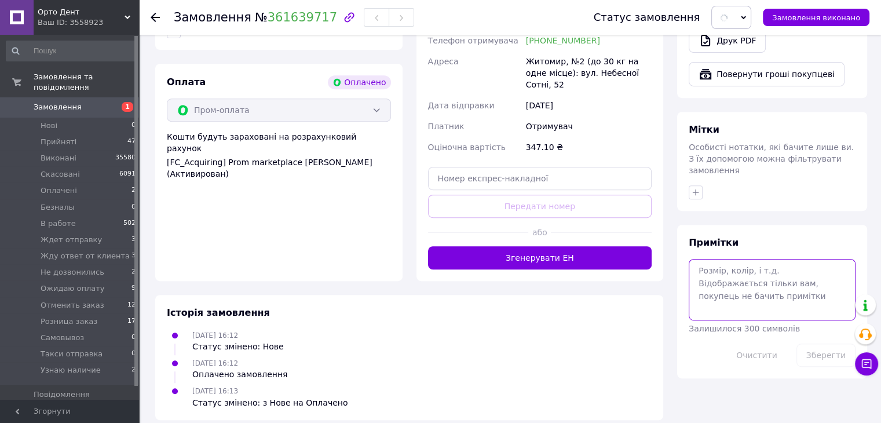
click at [723, 271] on textarea at bounding box center [772, 289] width 167 height 61
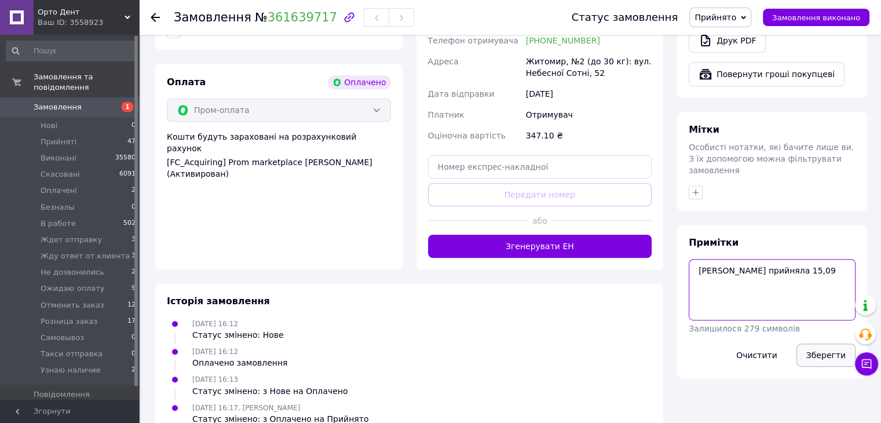
type textarea "[PERSON_NAME] прийняла 15,09"
click at [832, 344] on button "Зберегти" at bounding box center [826, 355] width 59 height 23
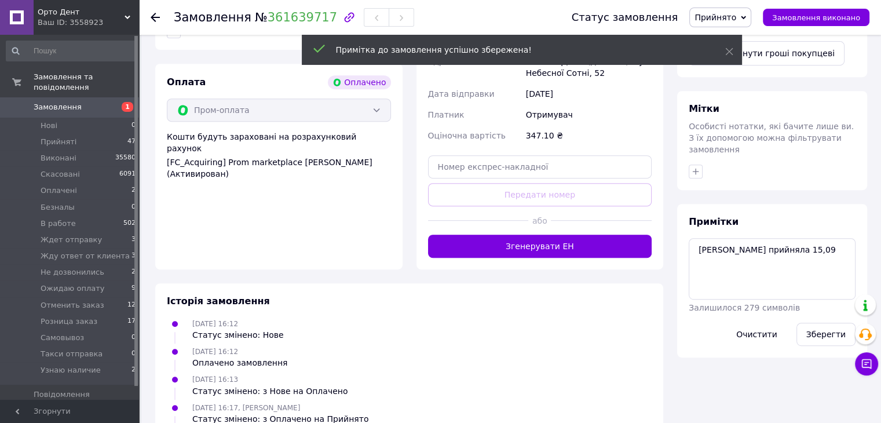
click at [749, 17] on span "Прийнято" at bounding box center [721, 18] width 62 height 20
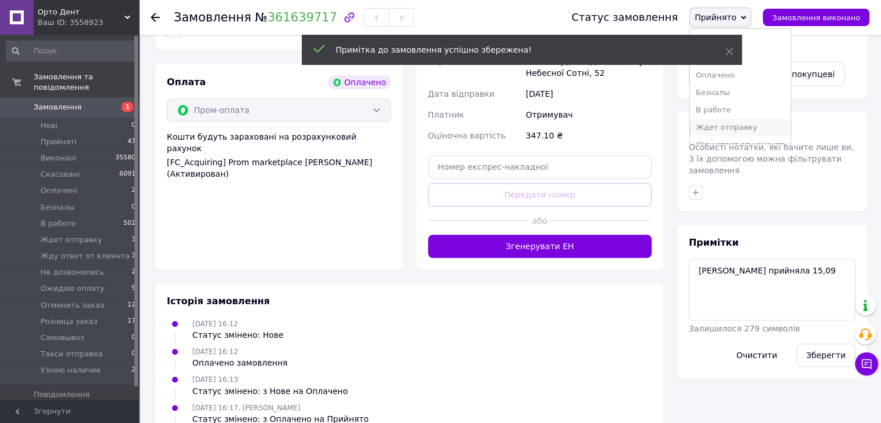
click at [738, 130] on li "Ждет отправку" at bounding box center [740, 127] width 101 height 17
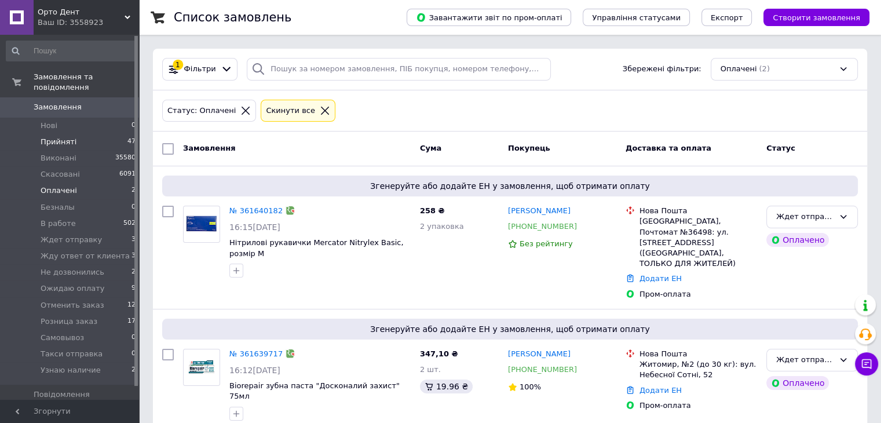
click at [83, 134] on li "Прийняті 47" at bounding box center [71, 142] width 143 height 16
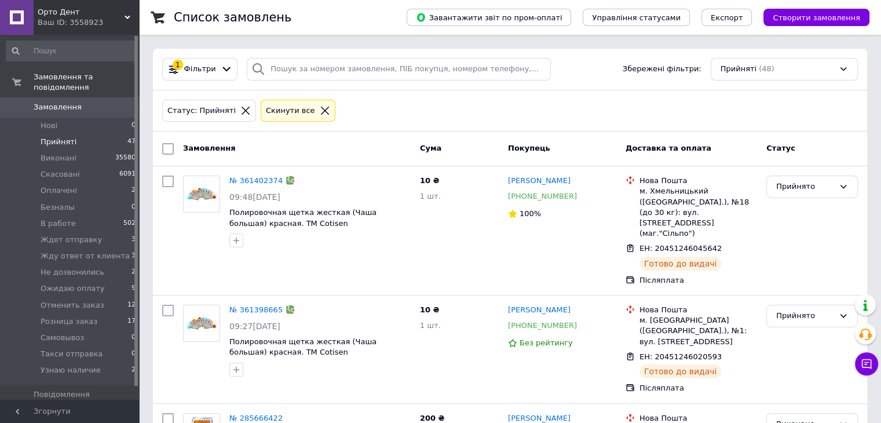
click at [320, 105] on icon at bounding box center [325, 110] width 10 height 10
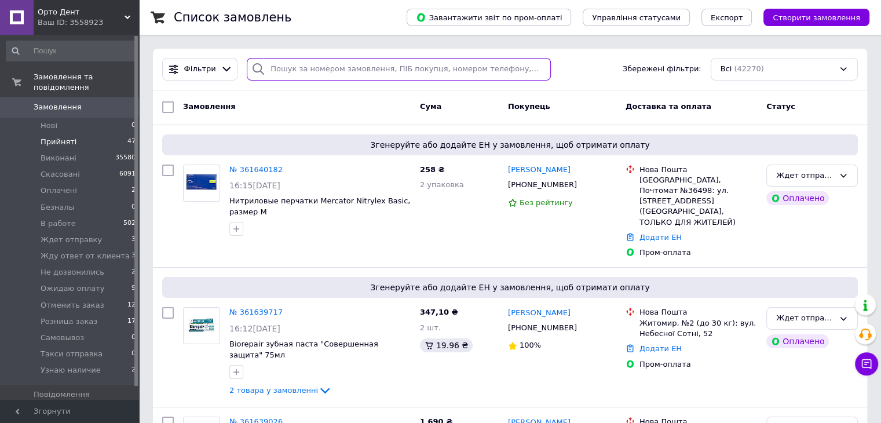
click at [363, 70] on input "search" at bounding box center [399, 69] width 304 height 23
paste input "[PHONE_NUMBER]"
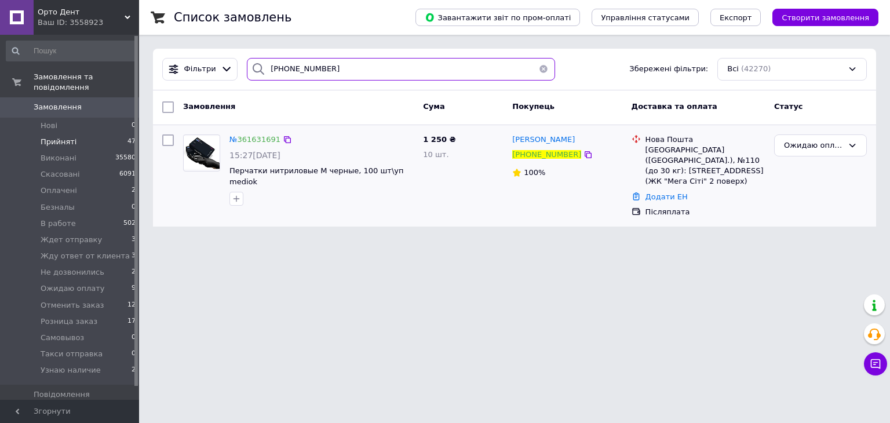
type input "[PHONE_NUMBER]"
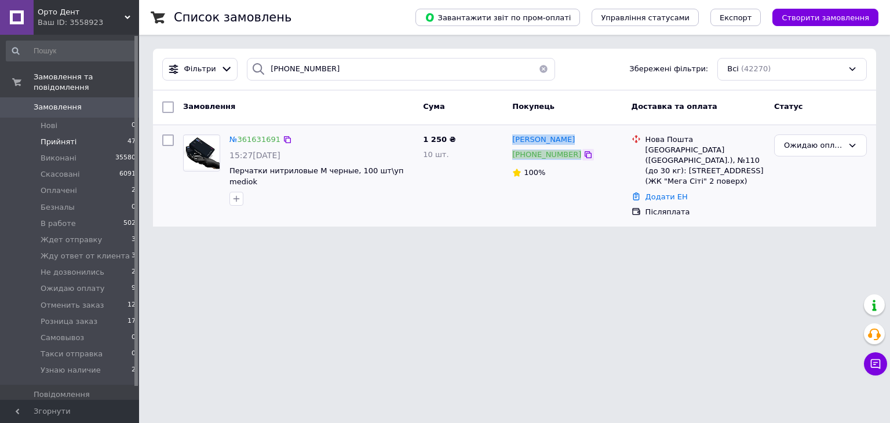
drag, startPoint x: 510, startPoint y: 137, endPoint x: 568, endPoint y: 156, distance: 61.0
click at [568, 156] on div "[PERSON_NAME] [PHONE_NUMBER] 100%" at bounding box center [567, 176] width 119 height 93
copy div "[PERSON_NAME] [PHONE_NUMBER]"
click at [172, 240] on html "Орто Дент Ваш ID: 3558923 Сайт Орто Дент Кабінет покупця Перевірити стан систем…" at bounding box center [445, 120] width 890 height 240
click at [538, 73] on button "button" at bounding box center [543, 69] width 23 height 23
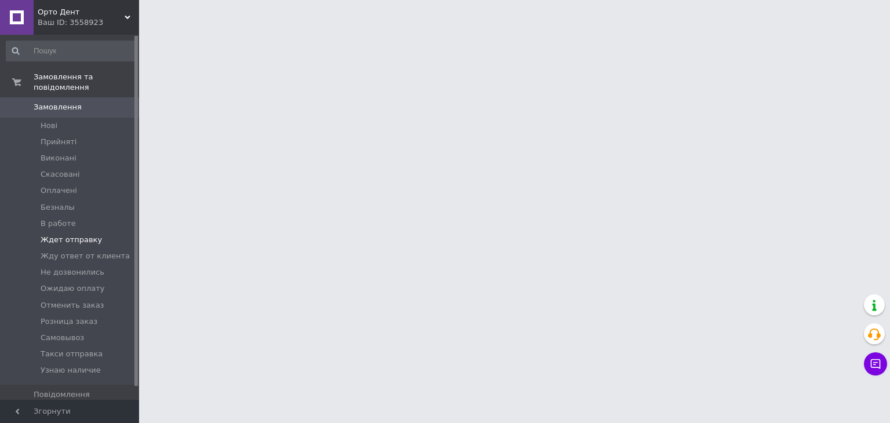
click at [61, 235] on span "Ждет отправку" at bounding box center [71, 240] width 61 height 10
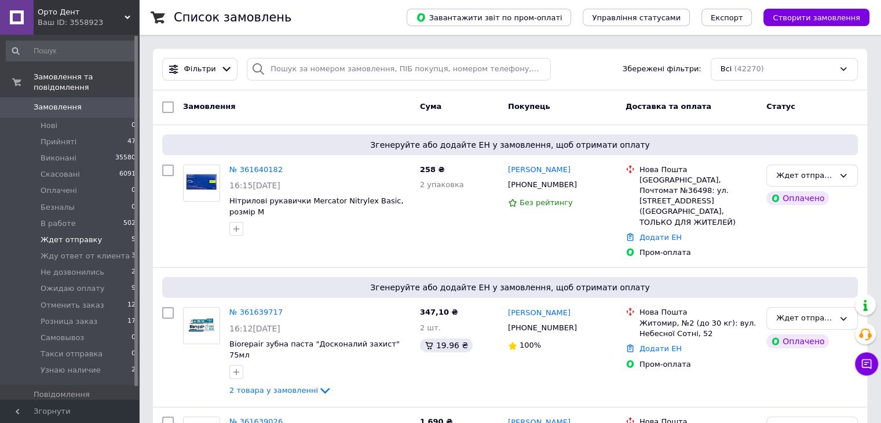
click at [59, 235] on span "Ждет отправку" at bounding box center [71, 240] width 61 height 10
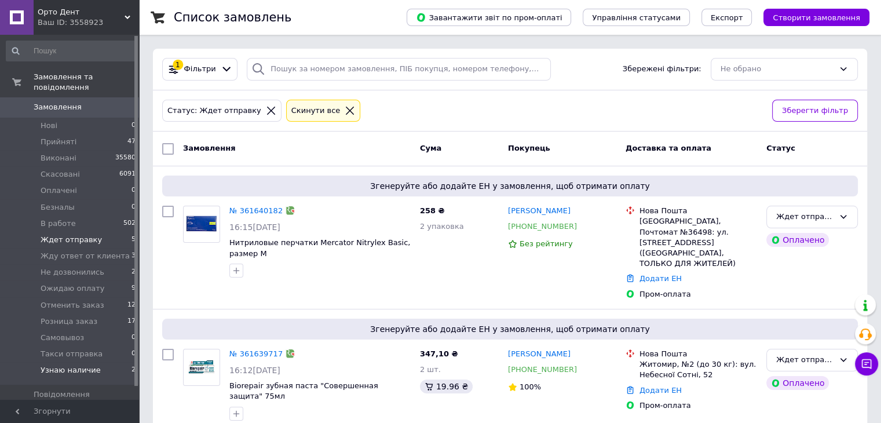
click at [72, 365] on span "Узнаю наличие" at bounding box center [71, 370] width 60 height 10
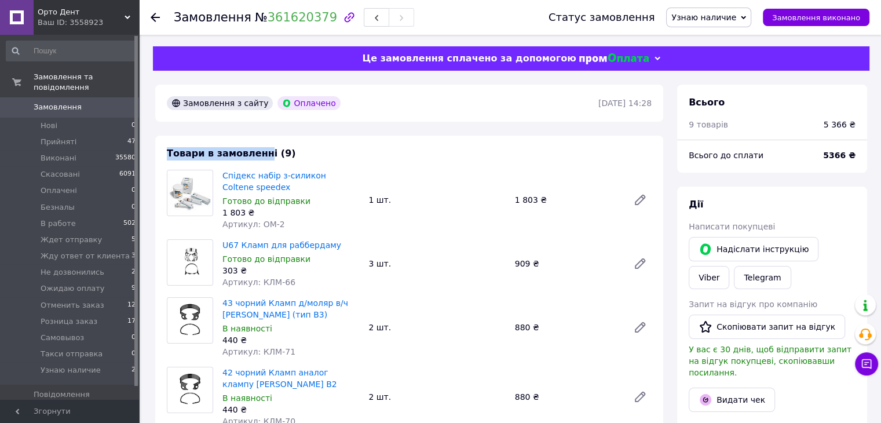
drag, startPoint x: 169, startPoint y: 154, endPoint x: 260, endPoint y: 154, distance: 91.0
click at [260, 154] on span "Товари в замовленні (9)" at bounding box center [231, 153] width 129 height 11
click at [728, 19] on span "Узнаю наличие" at bounding box center [704, 17] width 65 height 9
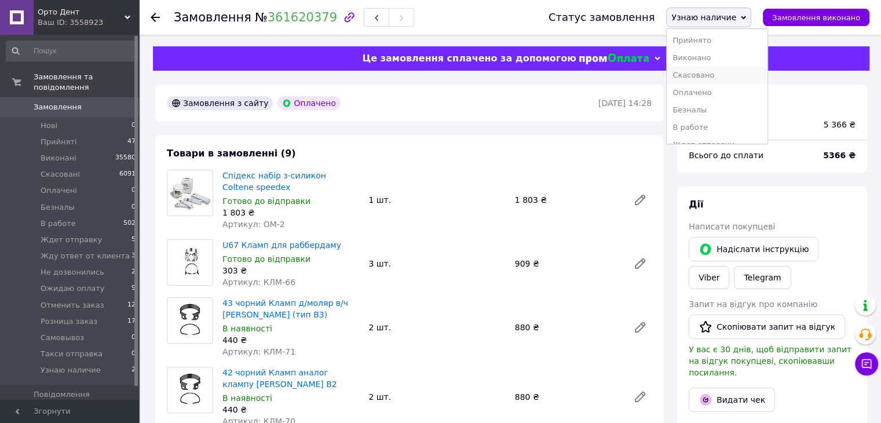
scroll to position [58, 0]
click at [734, 86] on li "Ждет отправку" at bounding box center [717, 86] width 101 height 17
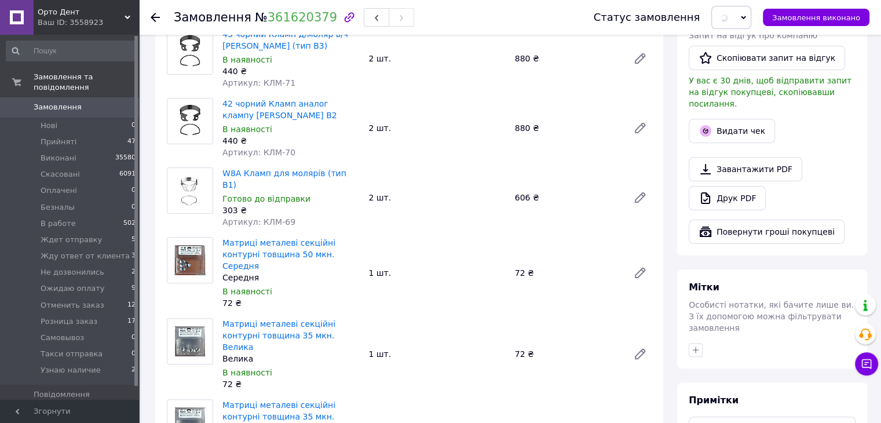
scroll to position [464, 0]
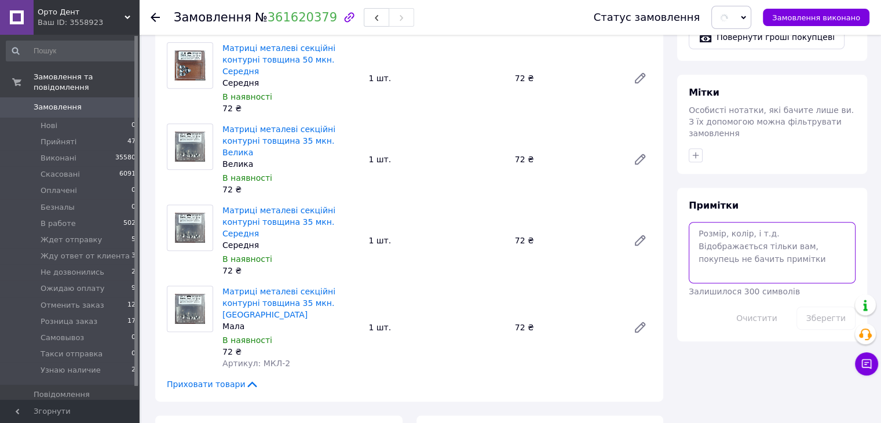
click at [753, 244] on textarea at bounding box center [772, 252] width 167 height 61
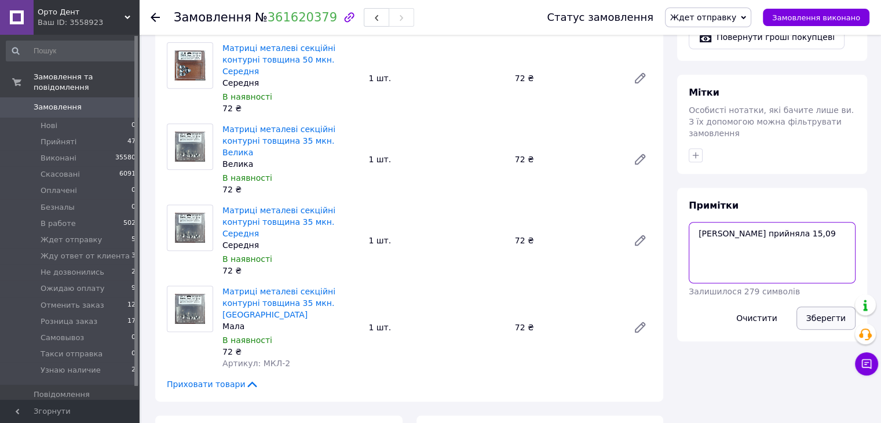
type textarea "Поліна прийняла 15,09"
click at [825, 307] on button "Зберегти" at bounding box center [826, 318] width 59 height 23
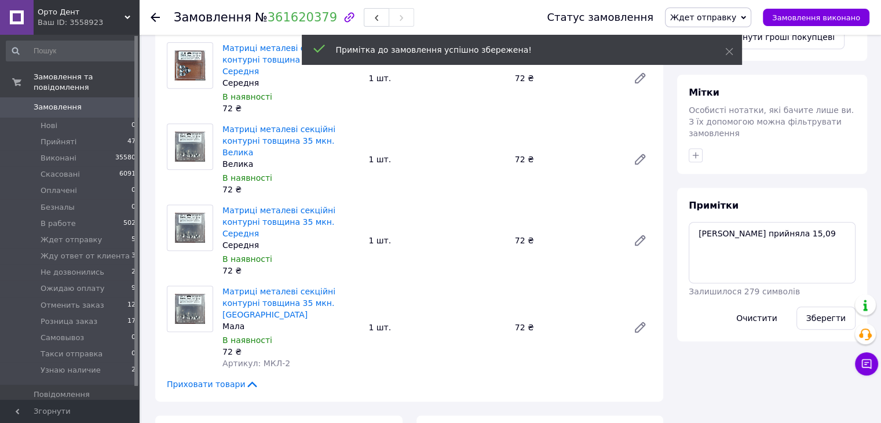
click at [724, 16] on span "Ждет отправку" at bounding box center [703, 17] width 66 height 9
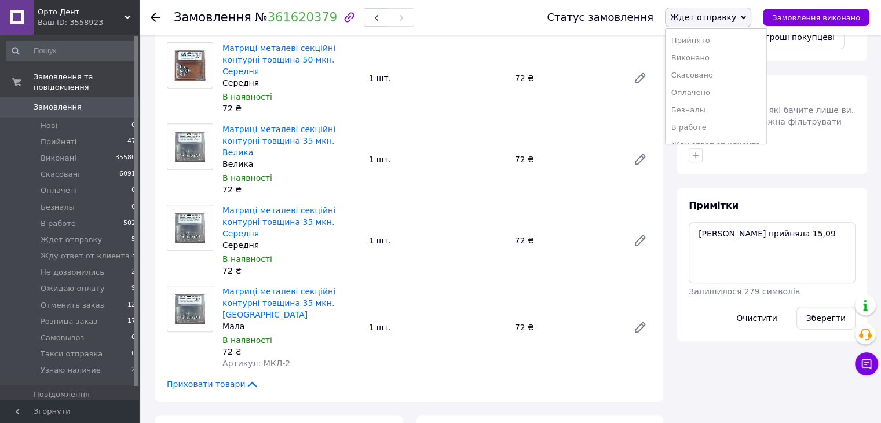
click at [727, 17] on span "Ждет отправку" at bounding box center [703, 17] width 66 height 9
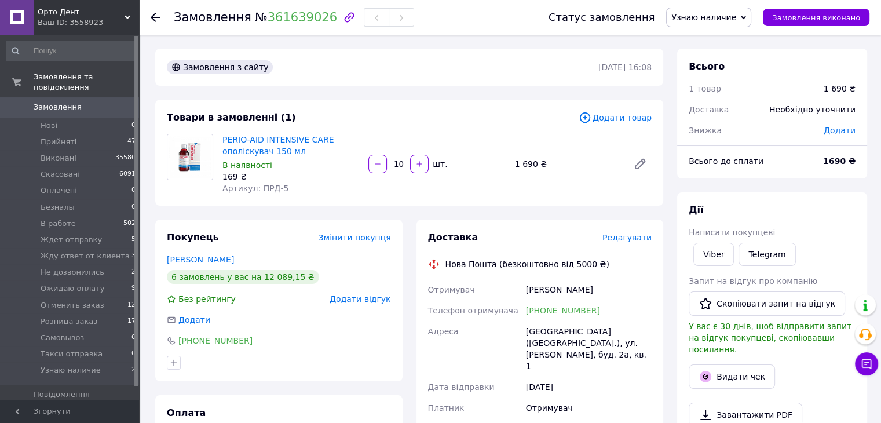
drag, startPoint x: 276, startPoint y: 142, endPoint x: 307, endPoint y: 110, distance: 44.7
click at [731, 14] on span "Узнаю наличие" at bounding box center [704, 17] width 65 height 9
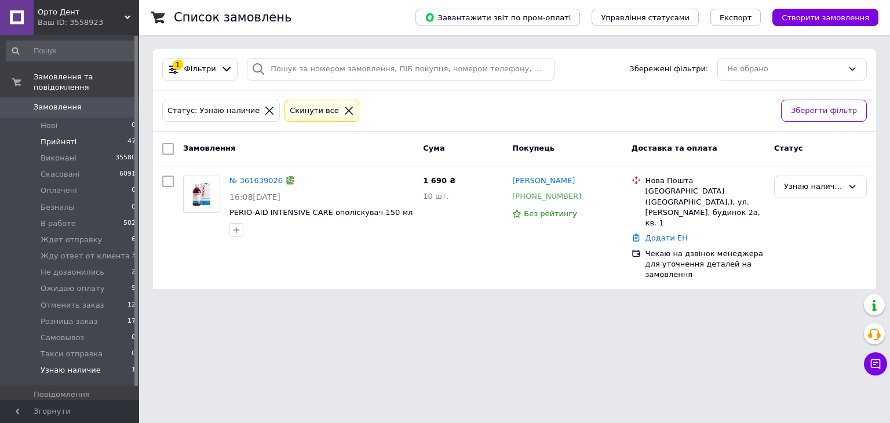
click at [71, 137] on span "Прийняті" at bounding box center [59, 142] width 36 height 10
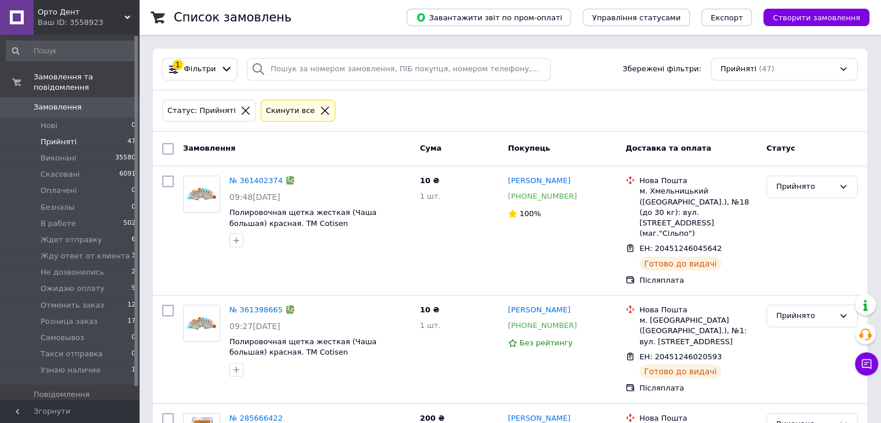
click at [320, 110] on icon at bounding box center [325, 110] width 10 height 10
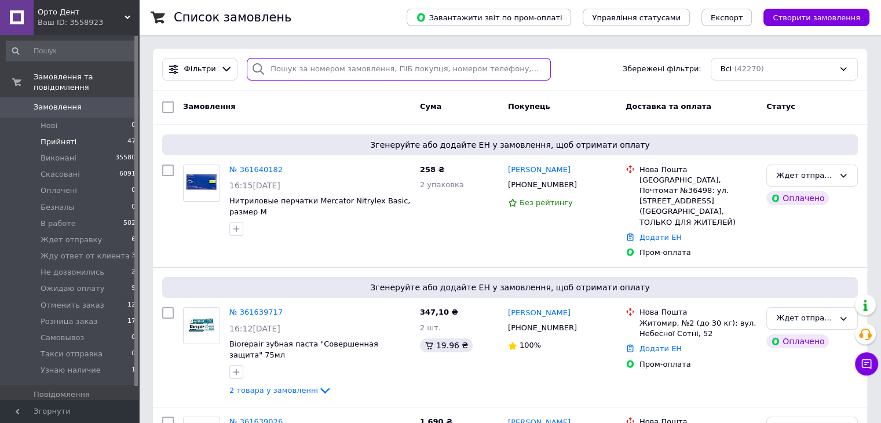
click at [299, 71] on input "search" at bounding box center [399, 69] width 304 height 23
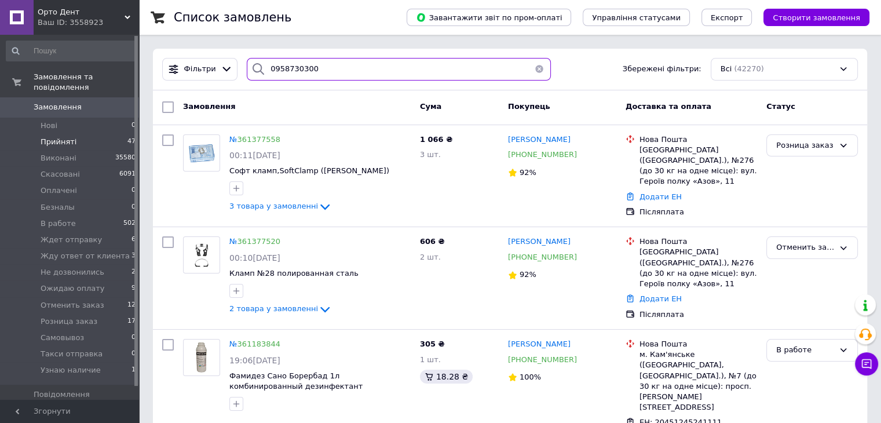
click at [283, 69] on input "0958730300" at bounding box center [399, 69] width 304 height 23
type input "0958730300"
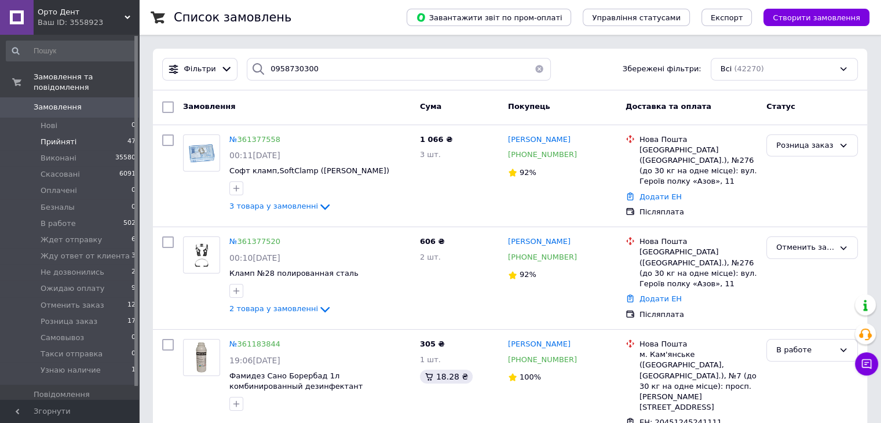
click at [95, 12] on span "Орто Дент" at bounding box center [81, 12] width 87 height 10
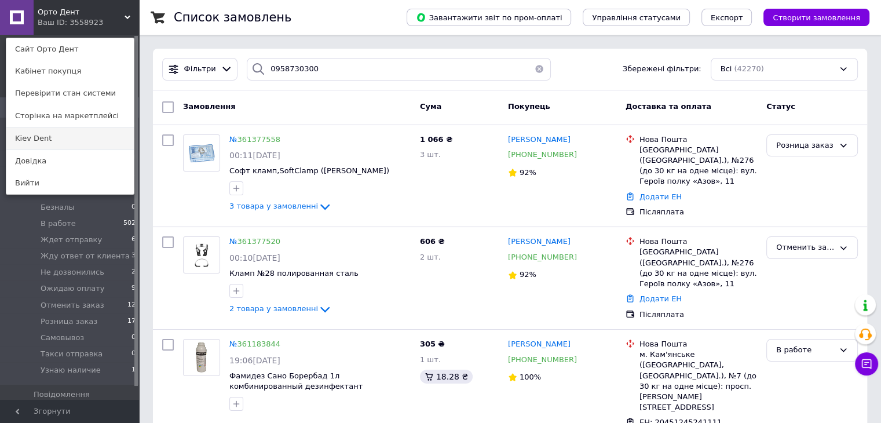
click at [85, 144] on link "Kiev Dent" at bounding box center [69, 138] width 127 height 22
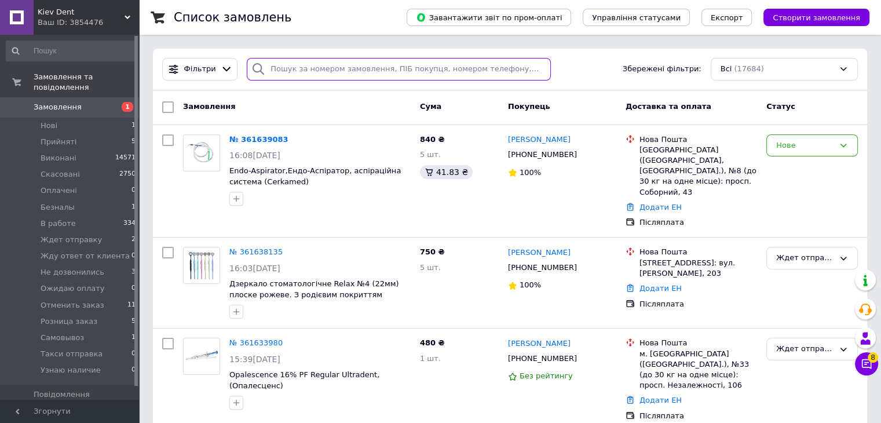
click at [341, 71] on input "search" at bounding box center [399, 69] width 304 height 23
paste input "0958730300"
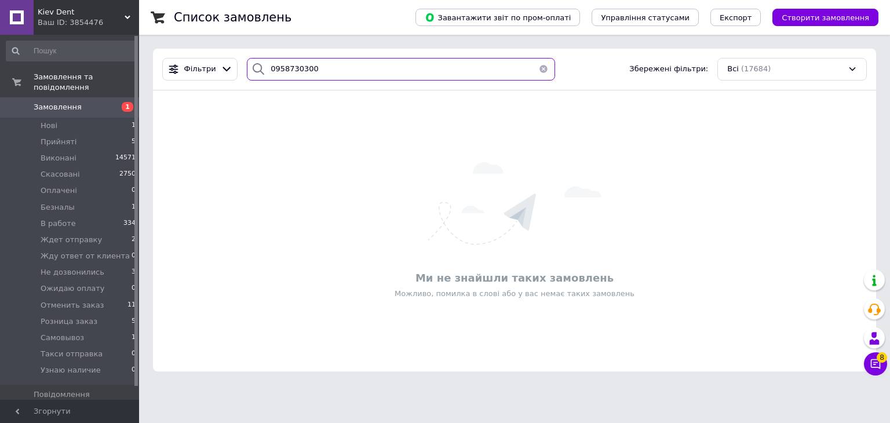
type input "0958730300"
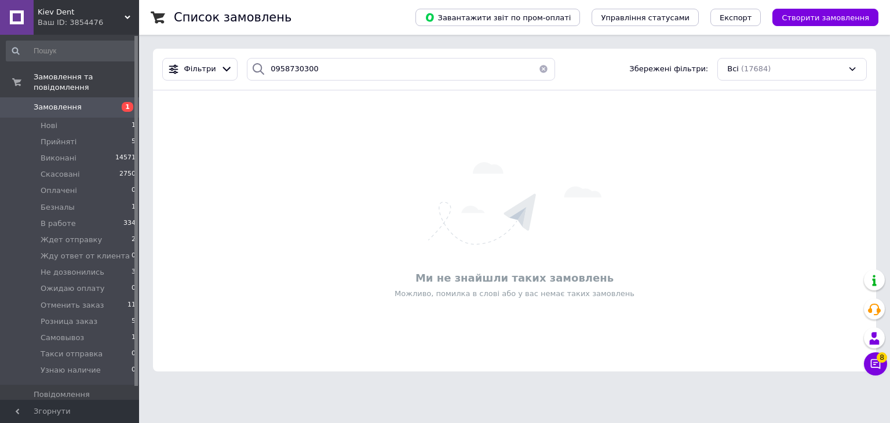
click at [107, 16] on span "Kiev Dent" at bounding box center [81, 12] width 87 height 10
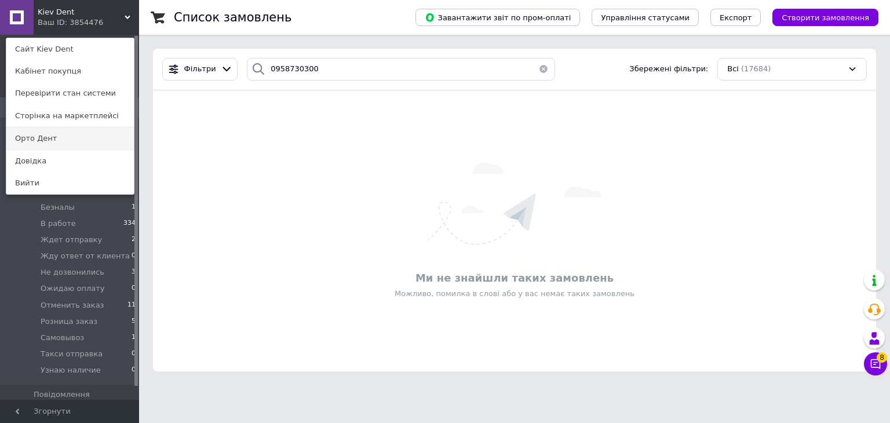
click at [46, 144] on link "Орто Дент" at bounding box center [69, 138] width 127 height 22
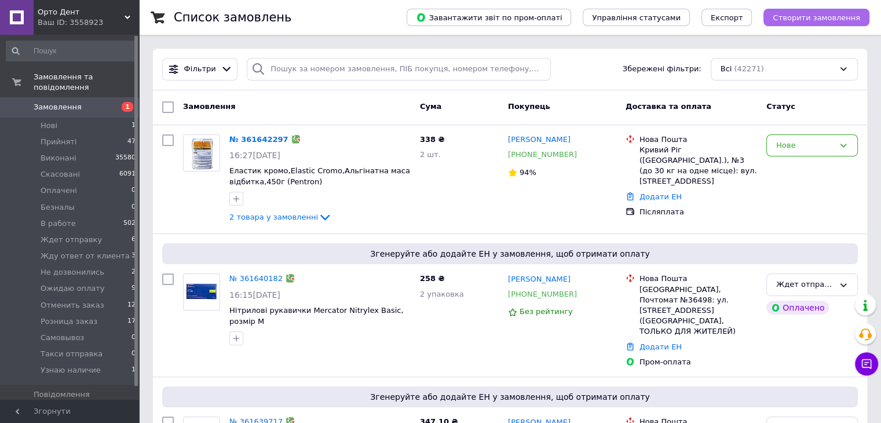
click at [836, 13] on span "Створити замовлення" at bounding box center [817, 17] width 88 height 9
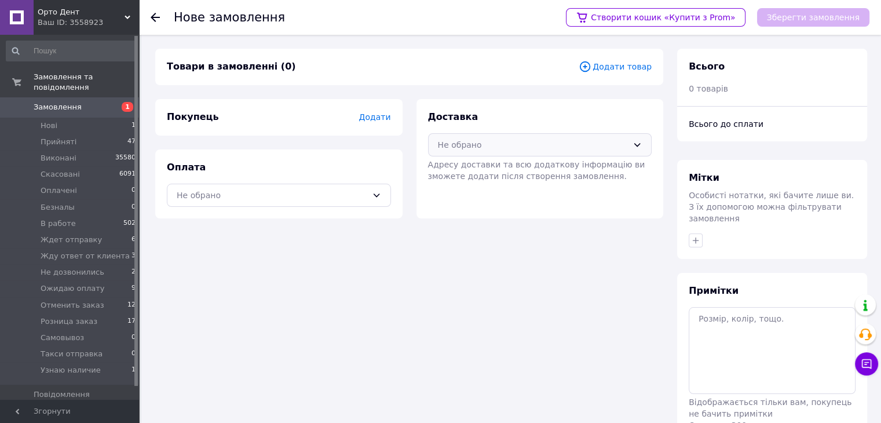
click at [537, 142] on div "Не обрано" at bounding box center [533, 144] width 191 height 13
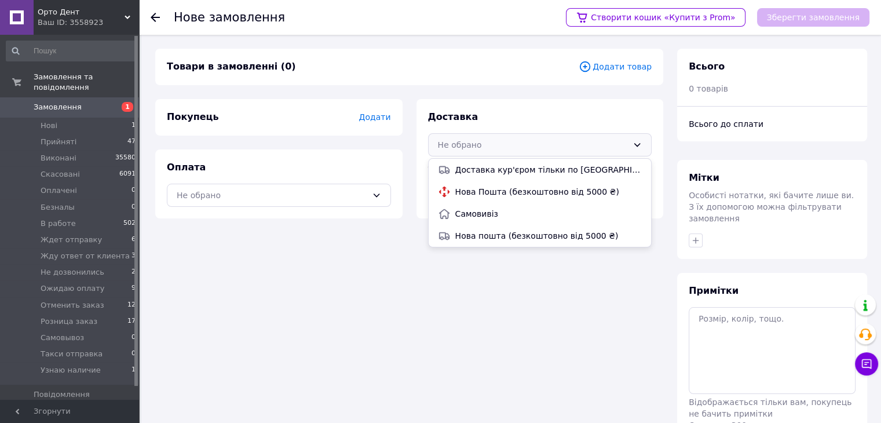
click at [482, 191] on span "Нова Пошта (безкоштовно від 5000 ₴)" at bounding box center [548, 192] width 187 height 12
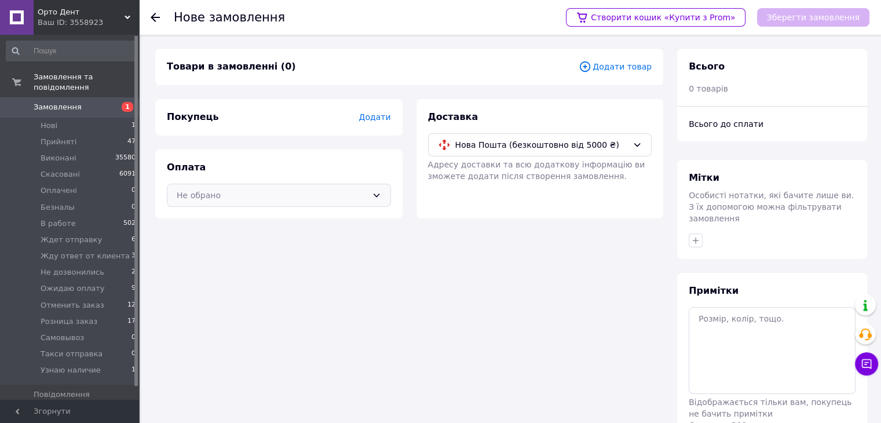
click at [301, 192] on div "Не обрано" at bounding box center [272, 195] width 191 height 13
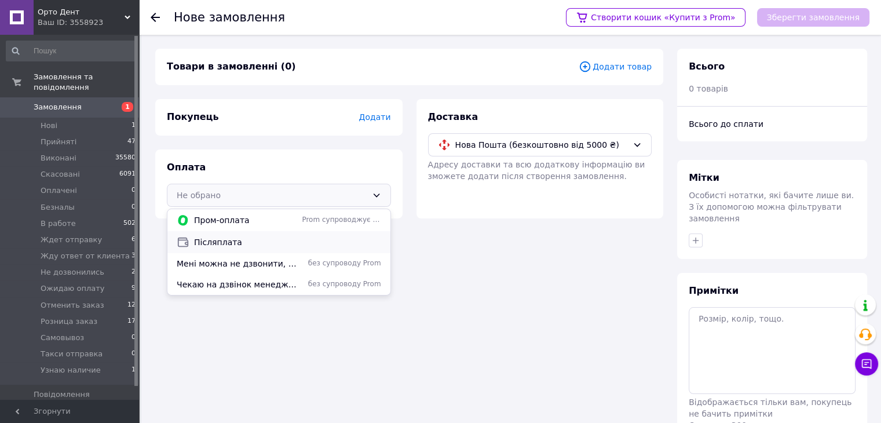
click at [220, 245] on span "Післяплата" at bounding box center [287, 242] width 187 height 12
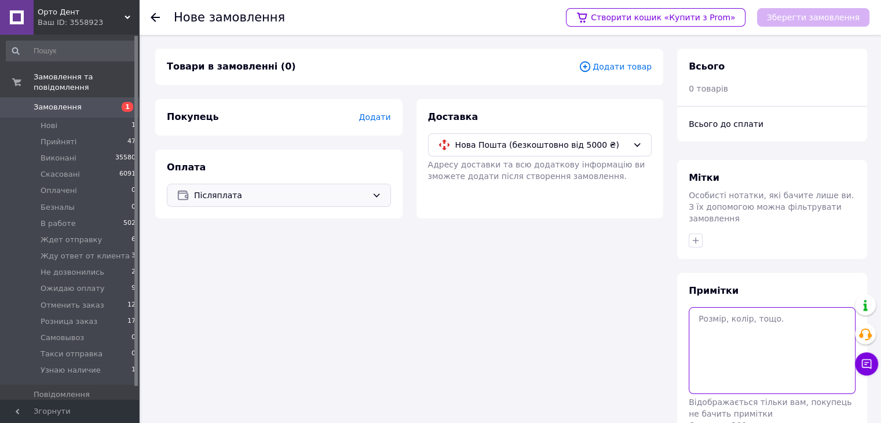
click at [717, 316] on textarea at bounding box center [772, 350] width 167 height 87
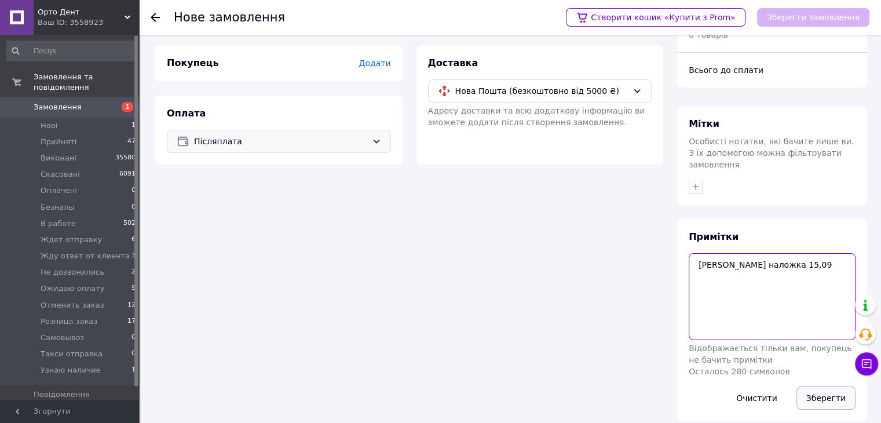
type textarea "[PERSON_NAME] наложка 15,09"
click at [817, 387] on button "Зберегти" at bounding box center [826, 398] width 59 height 23
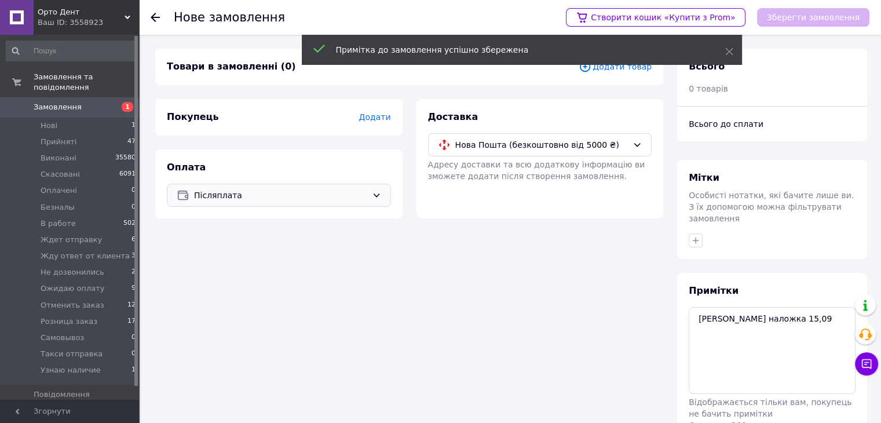
click at [606, 71] on span "Додати товар" at bounding box center [615, 66] width 73 height 13
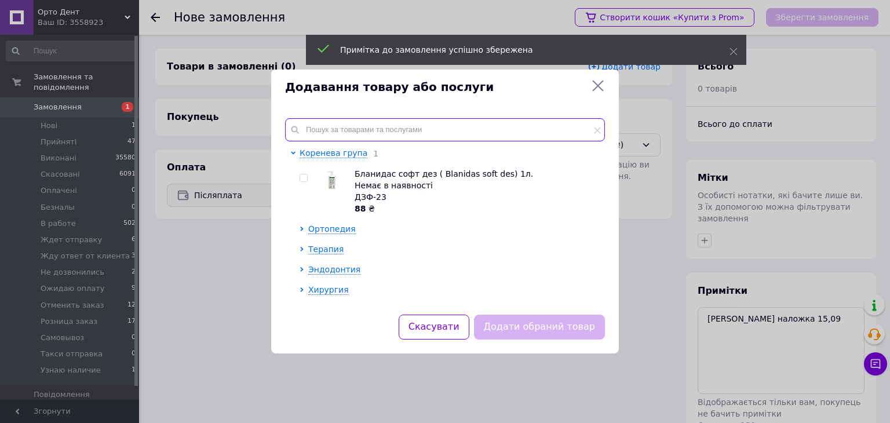
click at [381, 130] on input "text" at bounding box center [445, 129] width 320 height 23
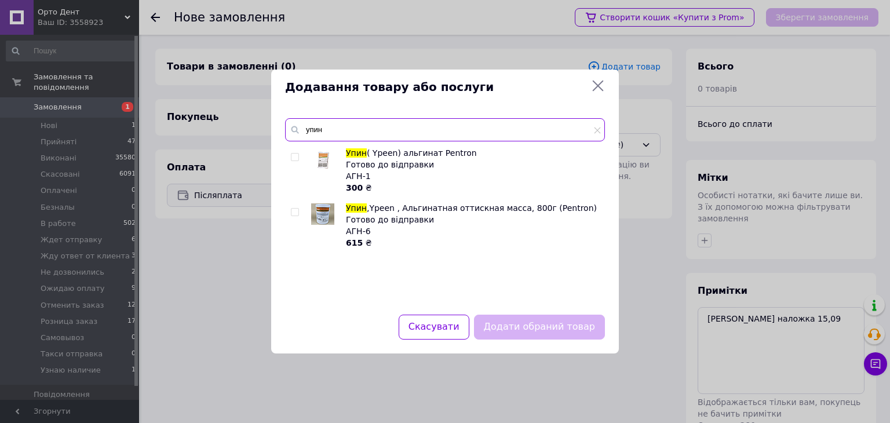
type input "упин"
click at [292, 212] on input "checkbox" at bounding box center [295, 213] width 8 height 8
checkbox input "true"
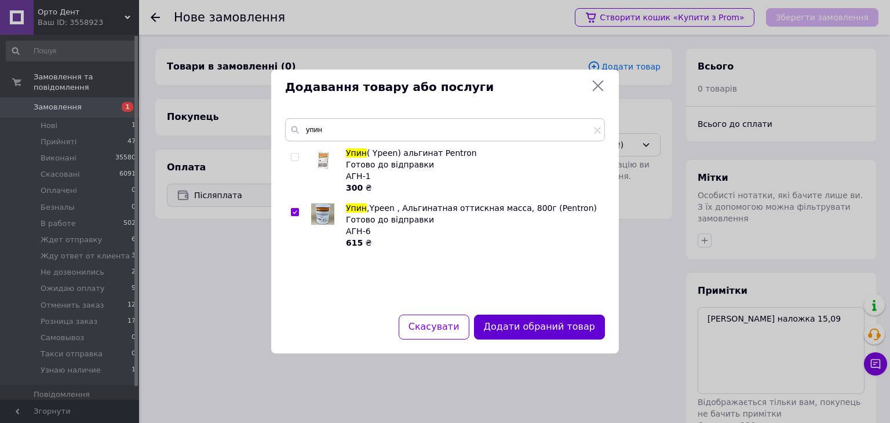
click at [542, 336] on button "Додати обраний товар" at bounding box center [539, 327] width 131 height 25
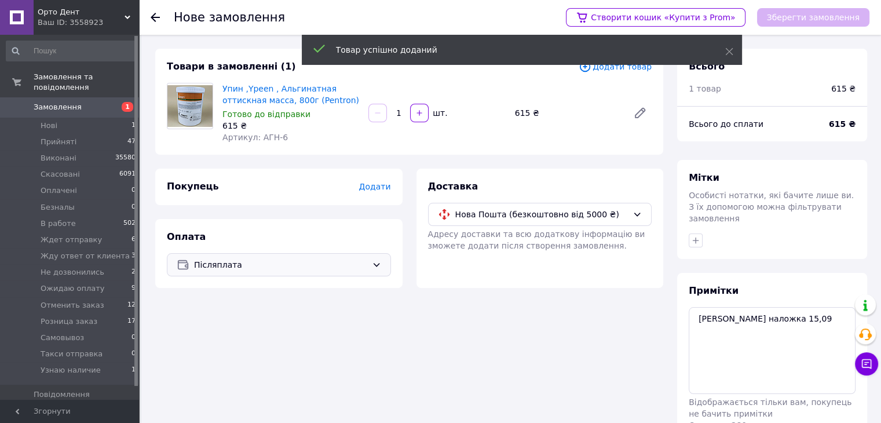
click at [377, 188] on span "Додати" at bounding box center [375, 186] width 32 height 9
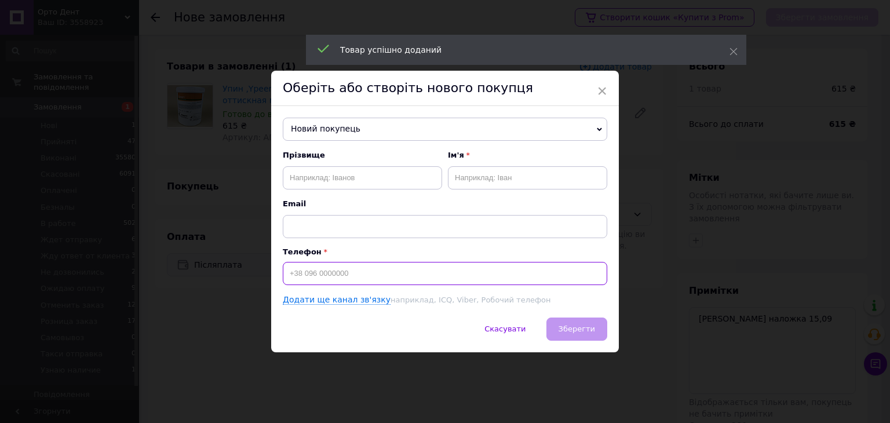
click at [355, 273] on input at bounding box center [445, 273] width 325 height 23
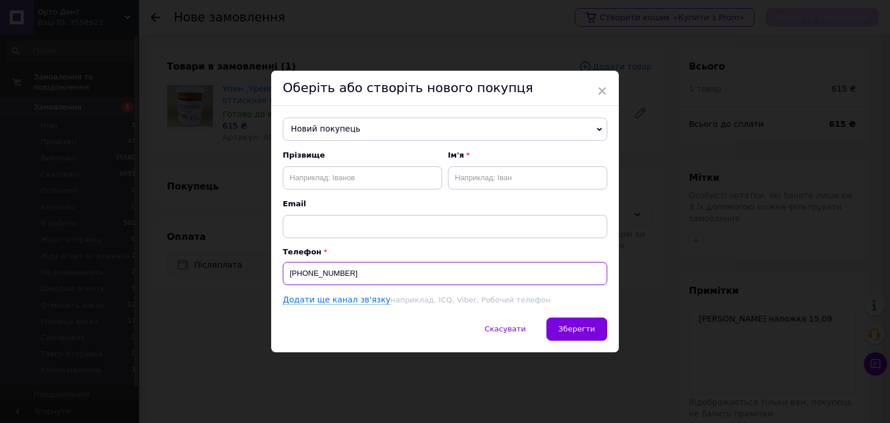
type input "[PHONE_NUMBER]"
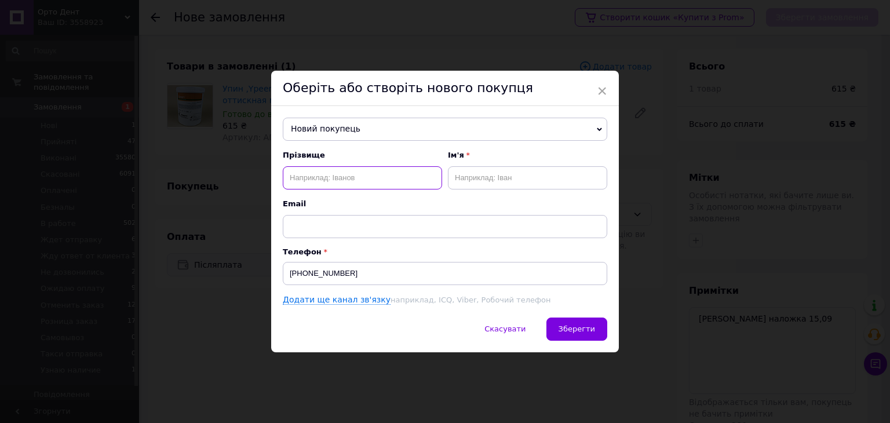
click at [347, 178] on input "text" at bounding box center [362, 177] width 159 height 23
type input "Р"
type input "[PERSON_NAME]"
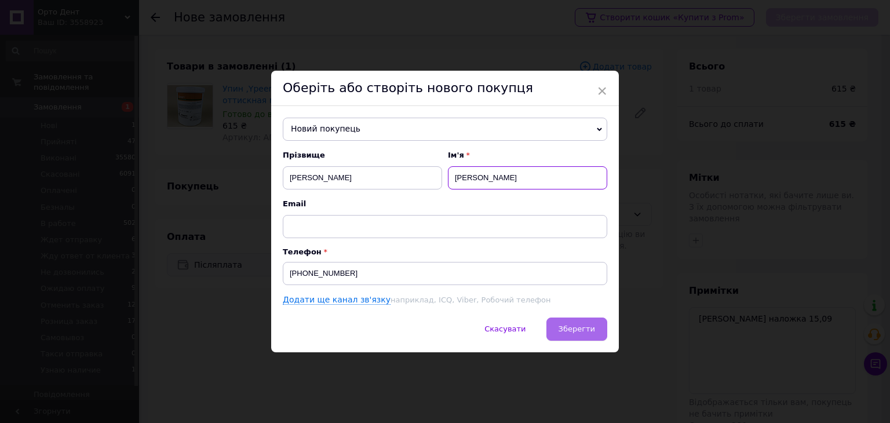
type input "[PERSON_NAME]"
click at [584, 325] on span "Зберегти" at bounding box center [577, 329] width 37 height 9
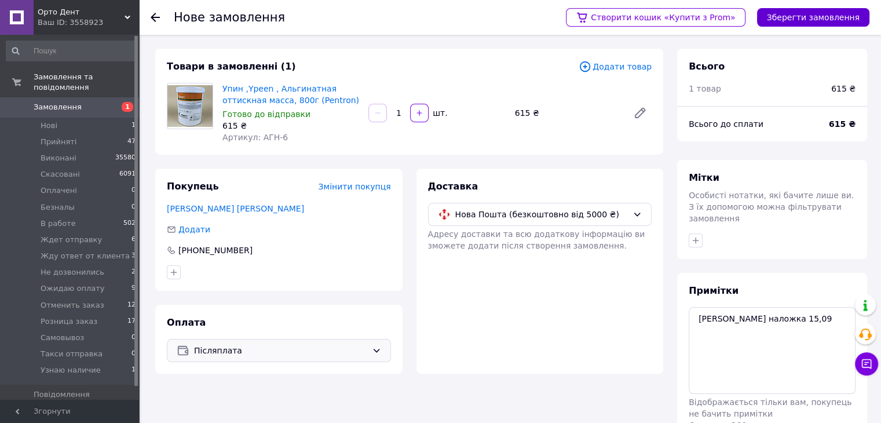
click at [815, 19] on button "Зберегти замовлення" at bounding box center [813, 17] width 112 height 19
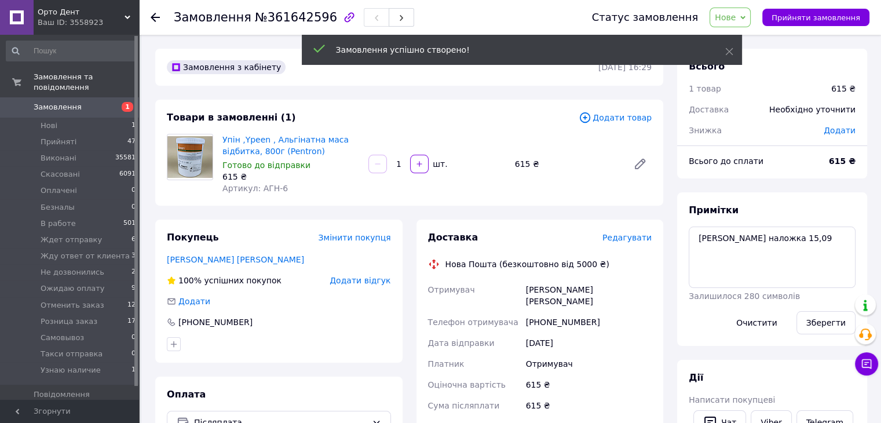
click at [739, 11] on span "Нове" at bounding box center [730, 18] width 41 height 20
click at [752, 38] on li "Прийнято" at bounding box center [760, 40] width 101 height 17
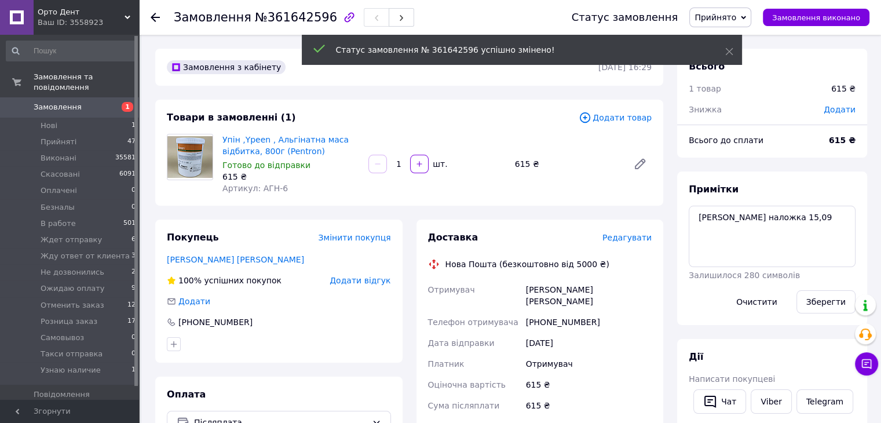
click at [751, 17] on span "Прийнято" at bounding box center [721, 18] width 62 height 20
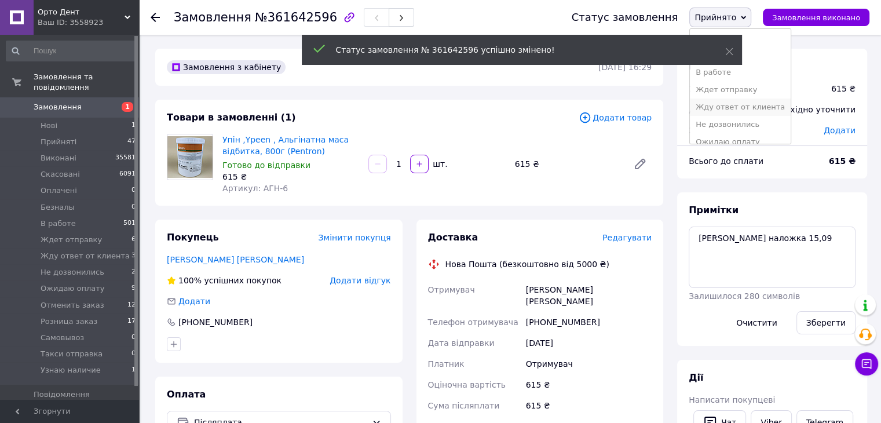
scroll to position [58, 0]
click at [764, 72] on li "Ждет отправку" at bounding box center [740, 69] width 101 height 17
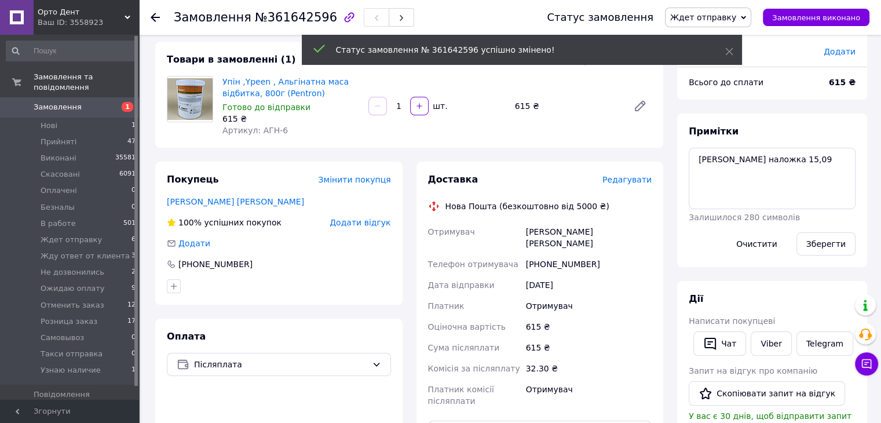
click at [628, 182] on span "Редагувати" at bounding box center [627, 179] width 49 height 9
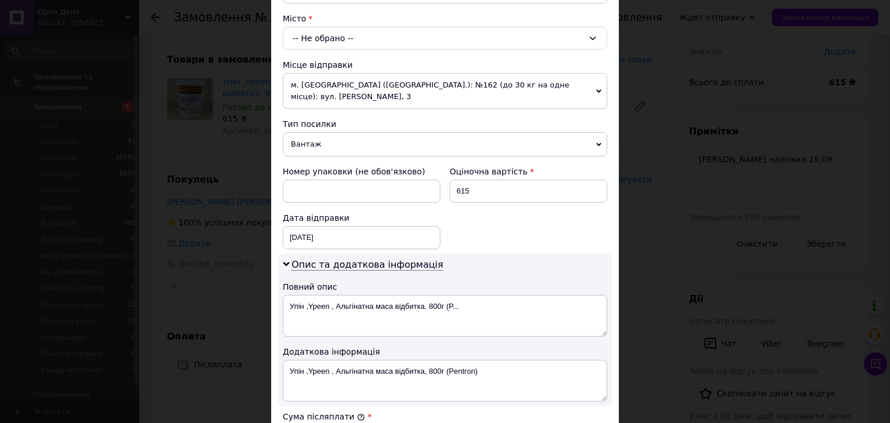
scroll to position [135, 0]
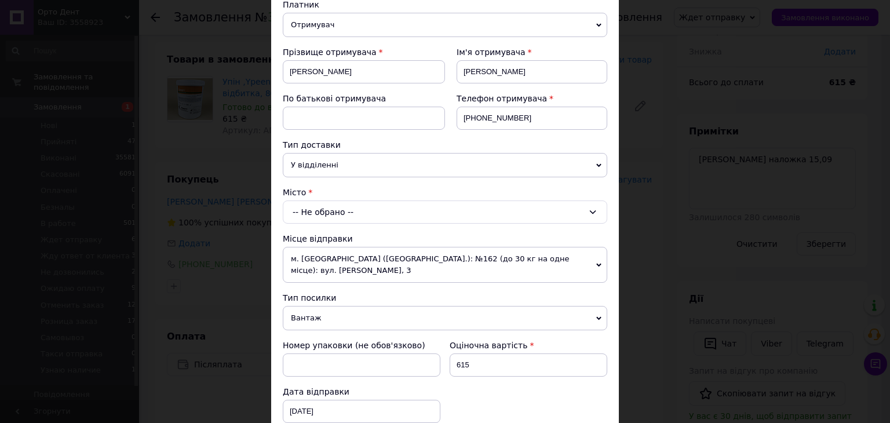
click at [344, 158] on span "У відділенні" at bounding box center [445, 165] width 325 height 24
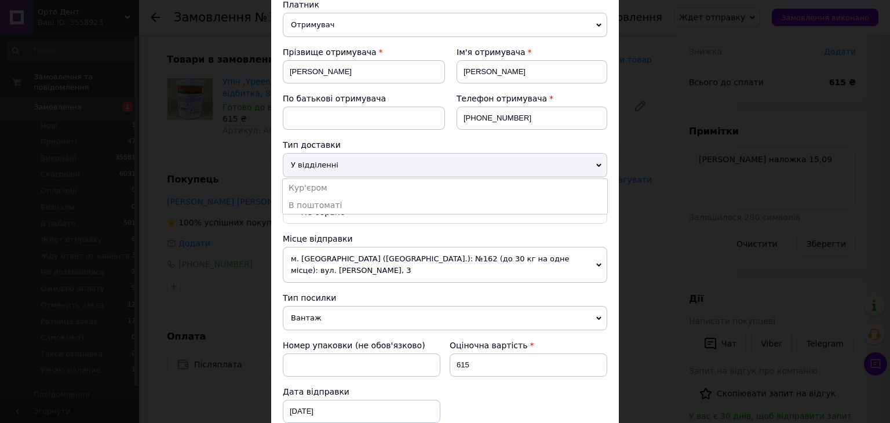
click at [344, 158] on span "У відділенні" at bounding box center [445, 165] width 325 height 24
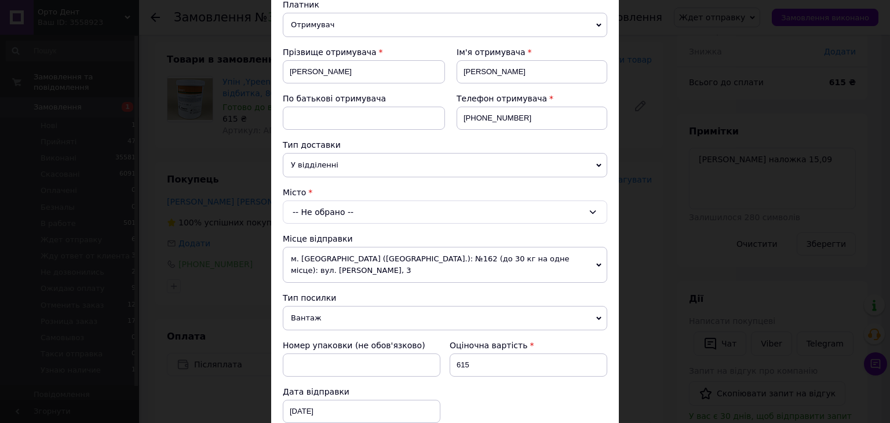
click at [331, 212] on div "-- Не обрано --" at bounding box center [445, 212] width 325 height 23
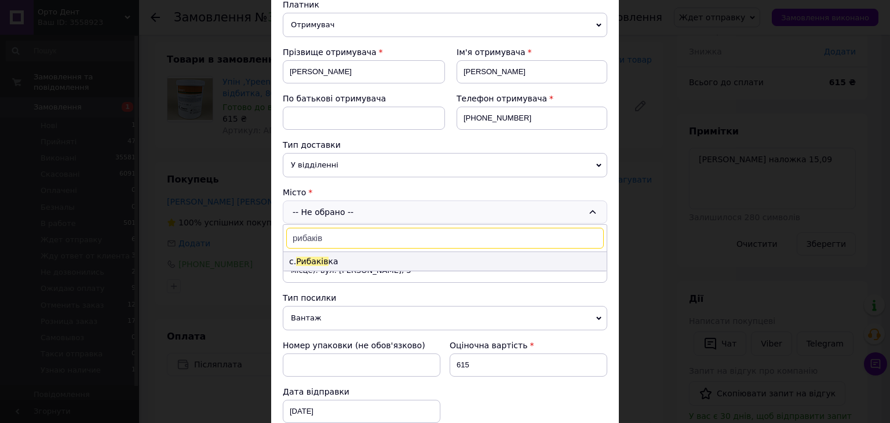
type input "рибаків"
click at [324, 256] on li "с. Рибаків ка" at bounding box center [444, 261] width 323 height 19
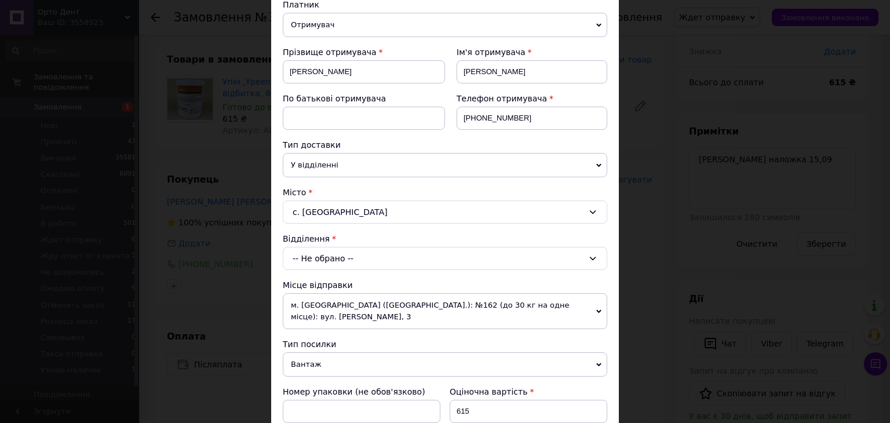
click at [325, 258] on div "-- Не обрано --" at bounding box center [445, 258] width 325 height 23
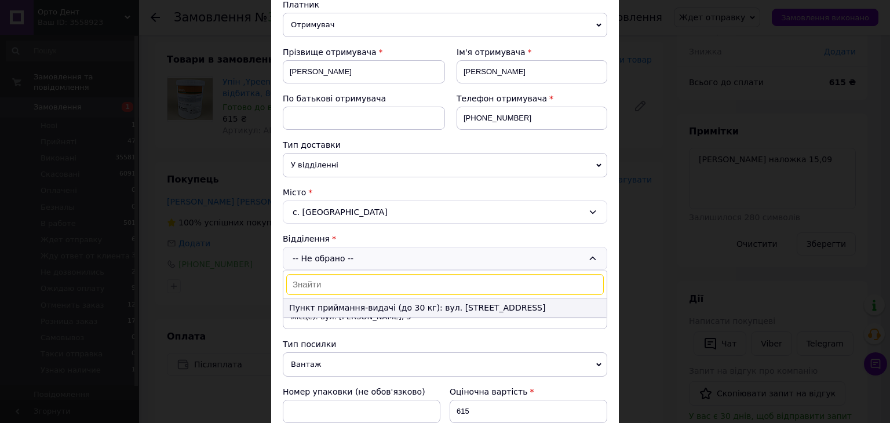
click at [357, 304] on li "Пункт приймання-видачі (до 30 кг): вул. [STREET_ADDRESS]" at bounding box center [444, 307] width 323 height 19
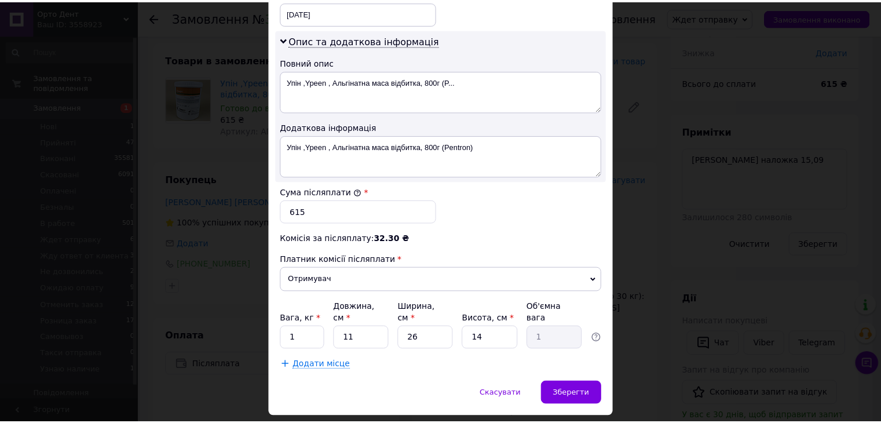
scroll to position [587, 0]
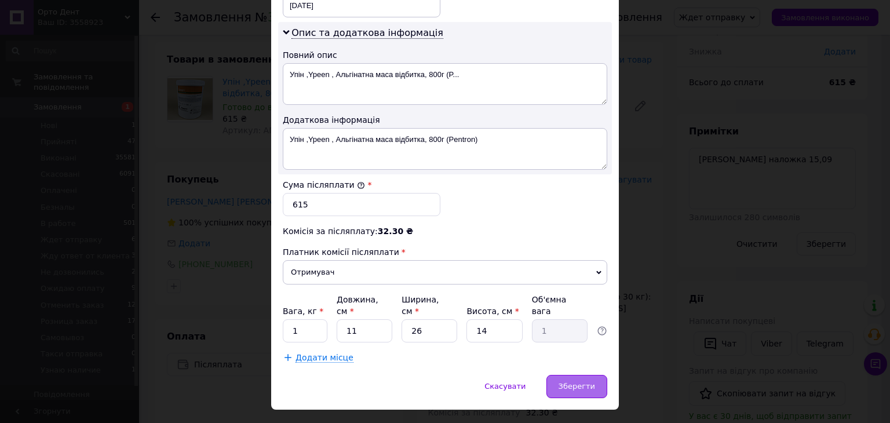
click at [572, 382] on span "Зберегти" at bounding box center [577, 386] width 37 height 9
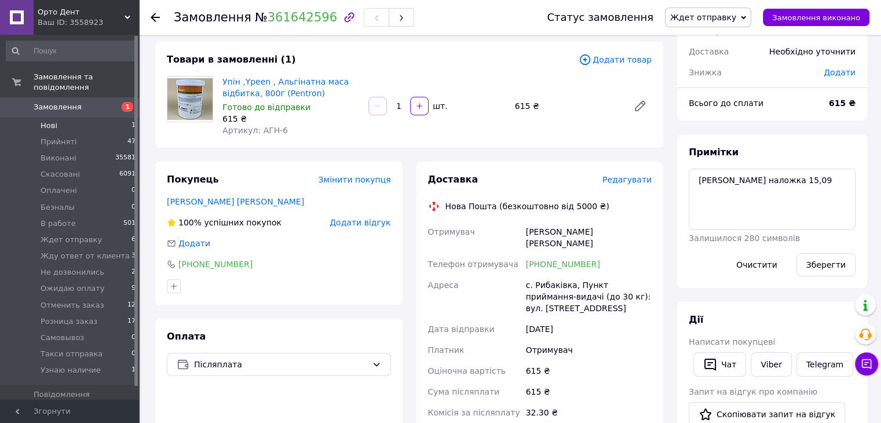
click at [71, 118] on li "Нові 1" at bounding box center [71, 126] width 143 height 16
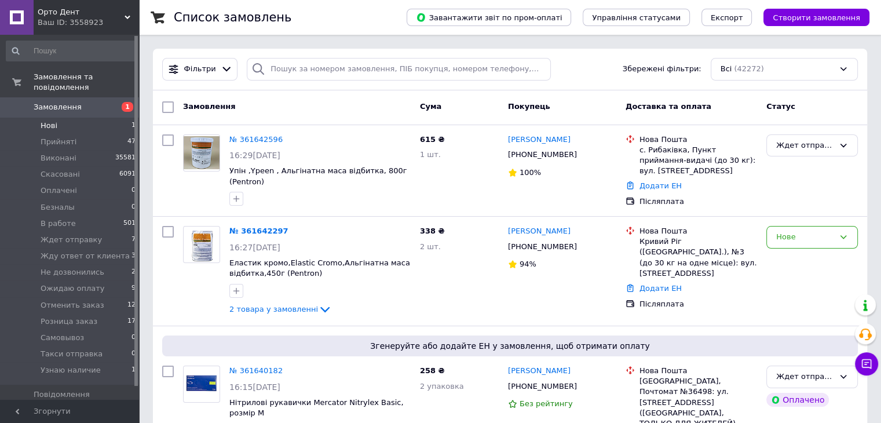
click at [85, 118] on li "Нові 1" at bounding box center [71, 126] width 143 height 16
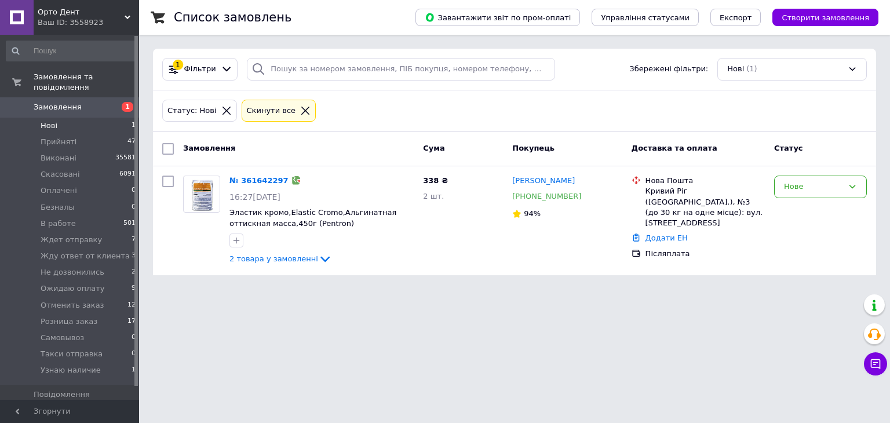
drag, startPoint x: 267, startPoint y: 219, endPoint x: 264, endPoint y: 107, distance: 111.9
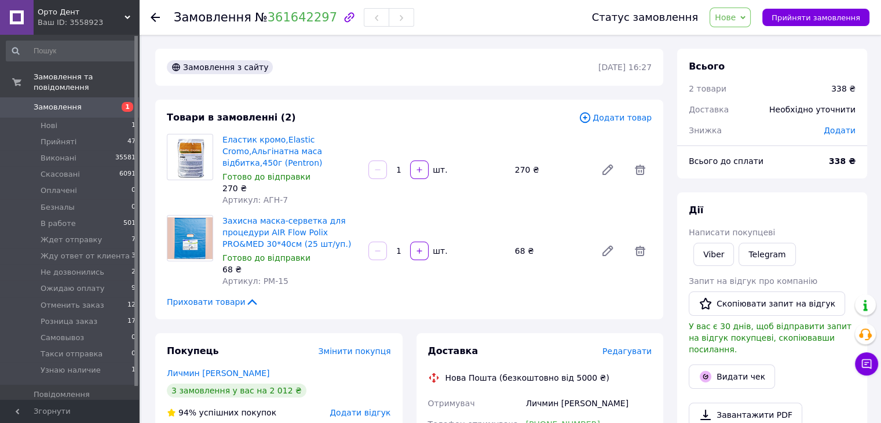
click at [748, 17] on span "Нове" at bounding box center [730, 18] width 41 height 20
click at [746, 40] on li "Прийнято" at bounding box center [760, 40] width 101 height 17
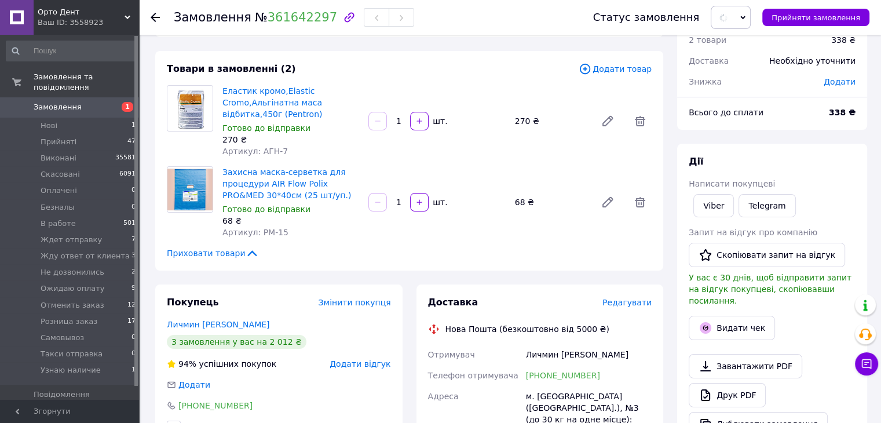
scroll to position [174, 0]
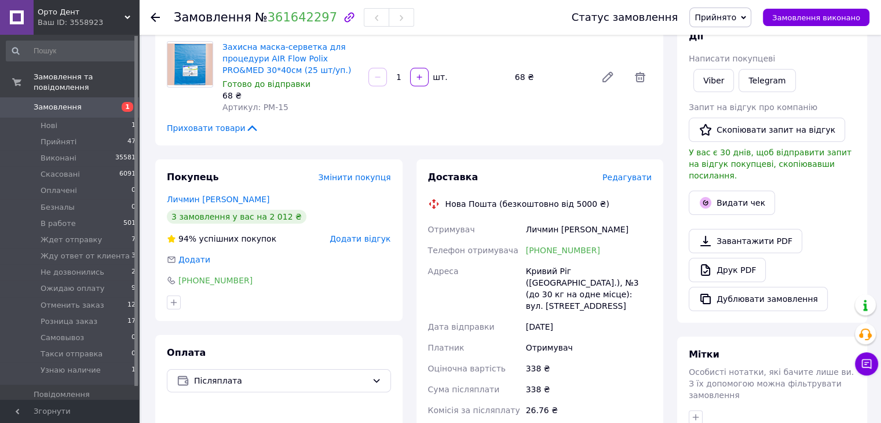
click at [745, 0] on div "Статус замовлення Прийнято Виконано Скасовано Оплачено Безналы В работе Ждет от…" at bounding box center [709, 17] width 321 height 35
click at [741, 11] on span "Прийнято" at bounding box center [721, 18] width 62 height 20
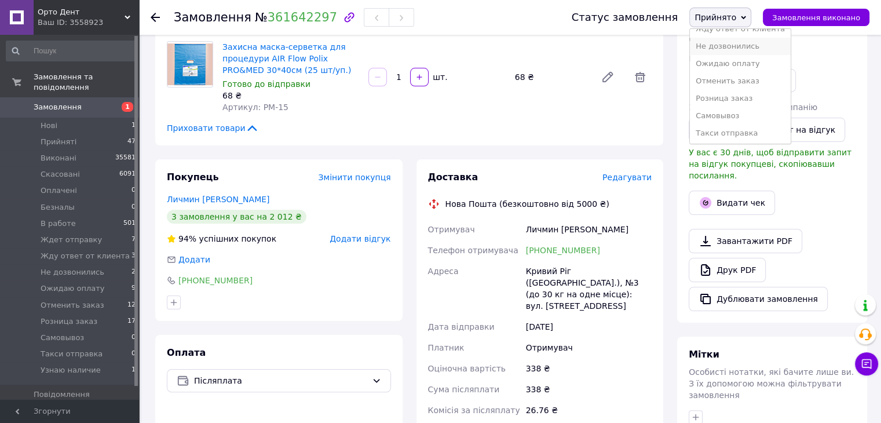
click at [751, 44] on li "Не дозвонились" at bounding box center [740, 46] width 101 height 17
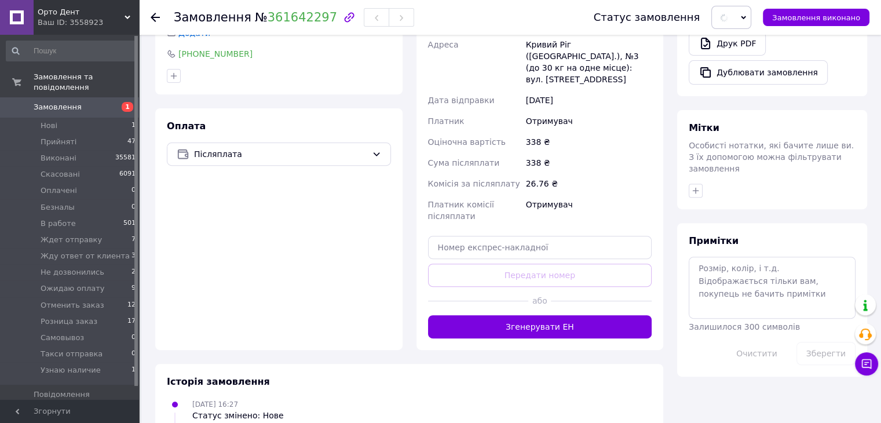
scroll to position [440, 0]
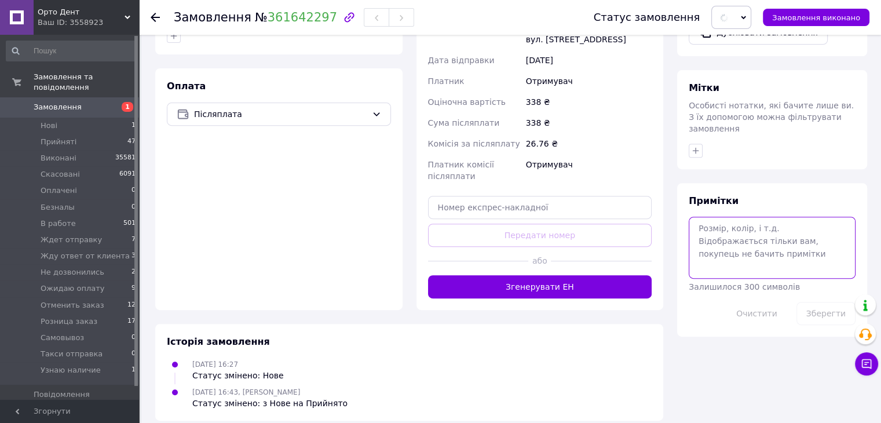
click at [734, 217] on textarea at bounding box center [772, 247] width 167 height 61
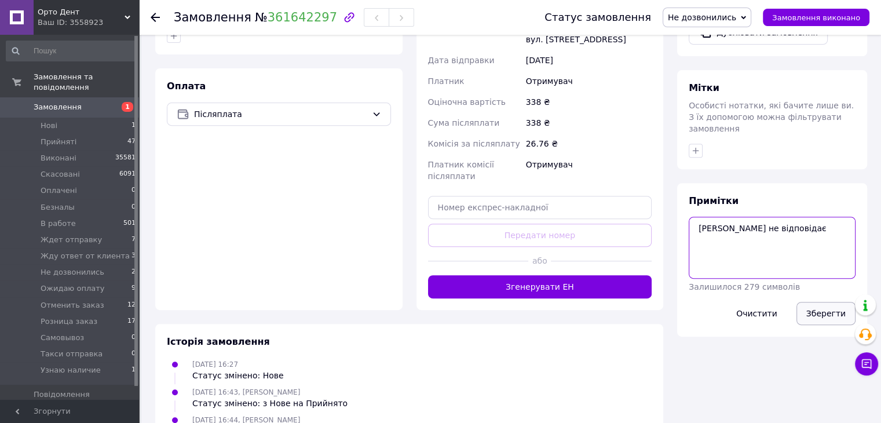
type textarea "Поліна не відповідає"
click at [816, 302] on button "Зберегти" at bounding box center [826, 313] width 59 height 23
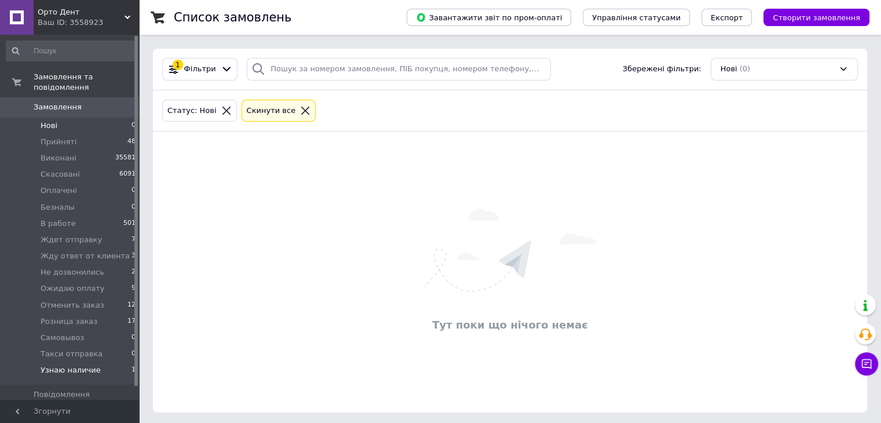
click at [83, 365] on span "Узнаю наличие" at bounding box center [71, 370] width 60 height 10
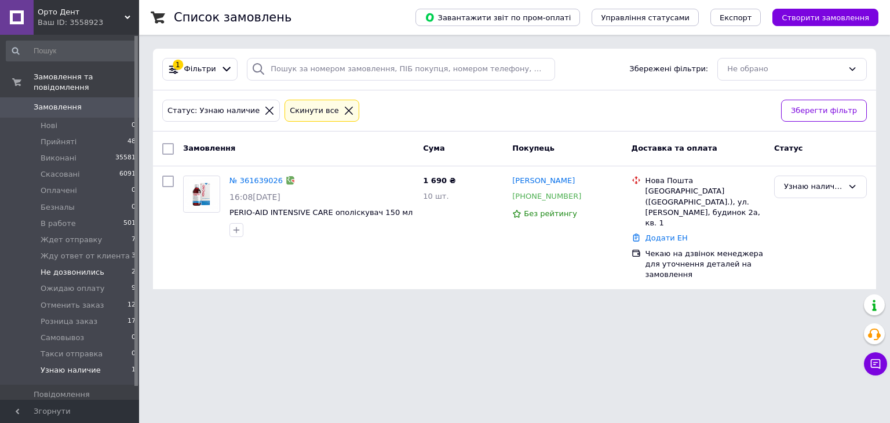
click at [55, 267] on li "Не дозвонились 2" at bounding box center [71, 272] width 143 height 16
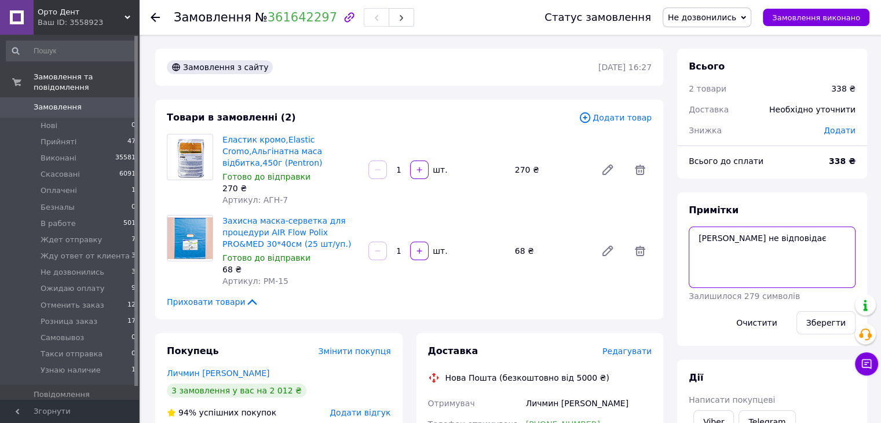
click at [797, 255] on textarea "Поліна не відповідає" at bounding box center [772, 257] width 167 height 61
type textarea "Поліна не відповідає Поліна наложка 15,09"
click at [824, 327] on button "Зберегти" at bounding box center [826, 322] width 59 height 23
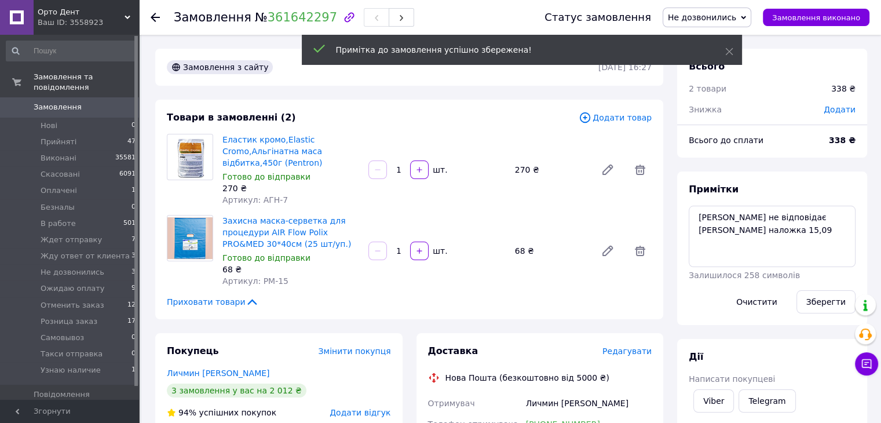
click at [723, 19] on span "Не дозвонились" at bounding box center [702, 17] width 68 height 9
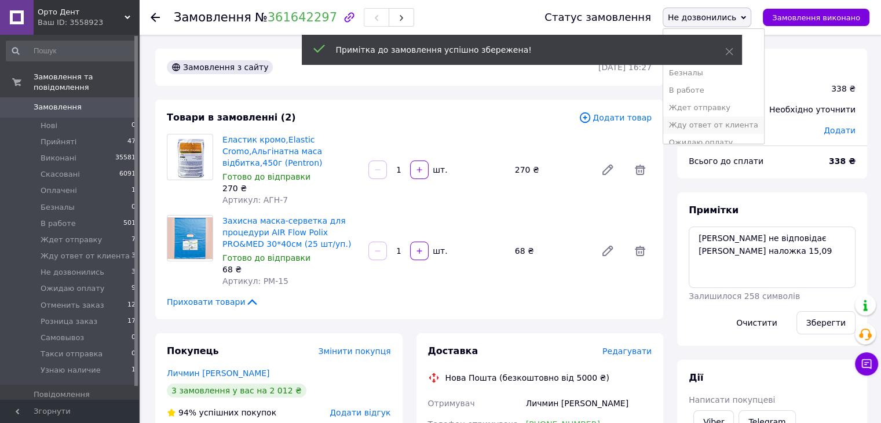
scroll to position [58, 0]
click at [739, 88] on li "Ждет отправку" at bounding box center [714, 86] width 101 height 17
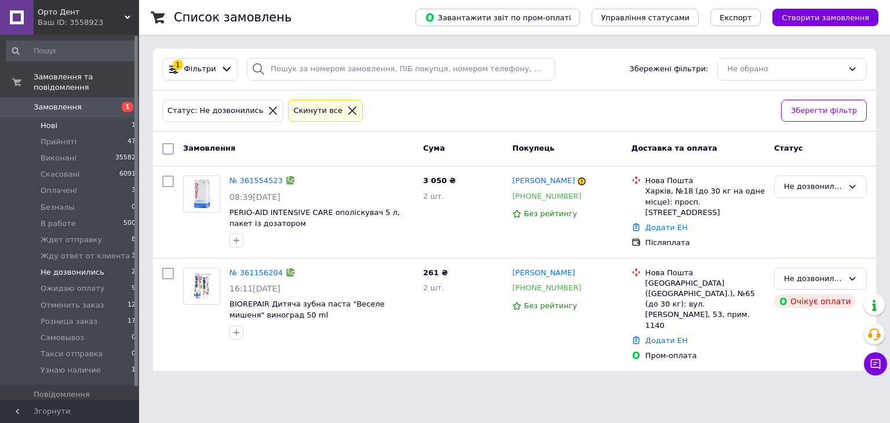
click at [81, 121] on li "Нові 1" at bounding box center [71, 126] width 143 height 16
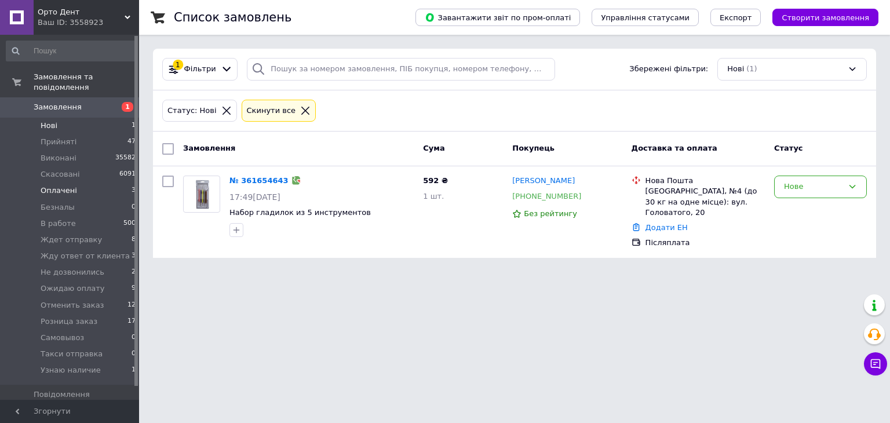
click at [67, 185] on span "Оплачені" at bounding box center [59, 190] width 37 height 10
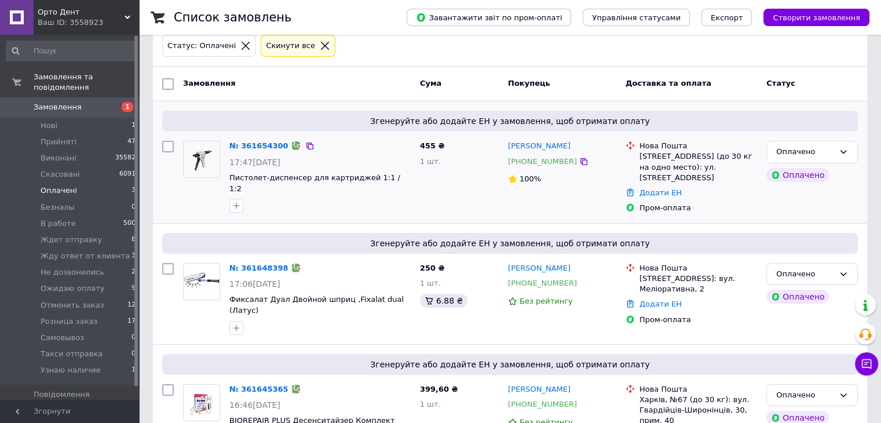
scroll to position [111, 0]
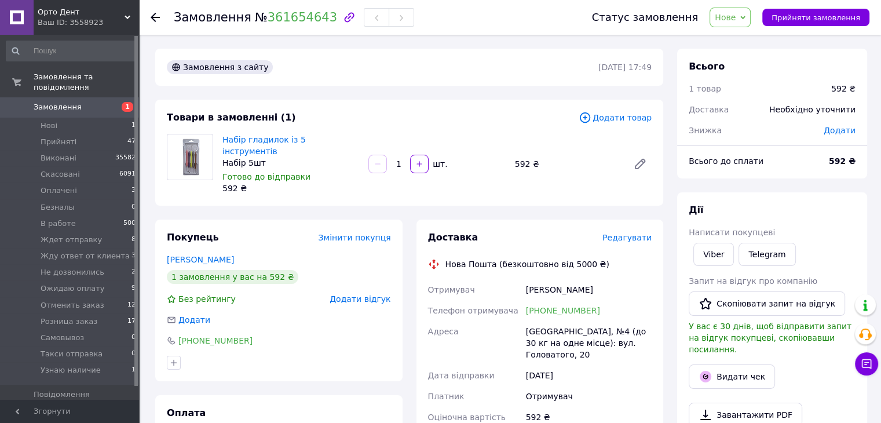
click at [751, 12] on span "Нове" at bounding box center [730, 18] width 41 height 20
click at [751, 32] on li "Прийнято" at bounding box center [760, 40] width 101 height 17
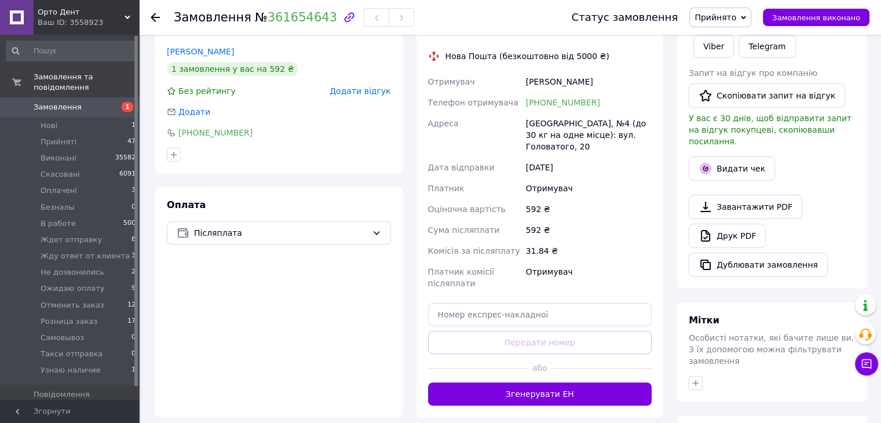
scroll to position [343, 0]
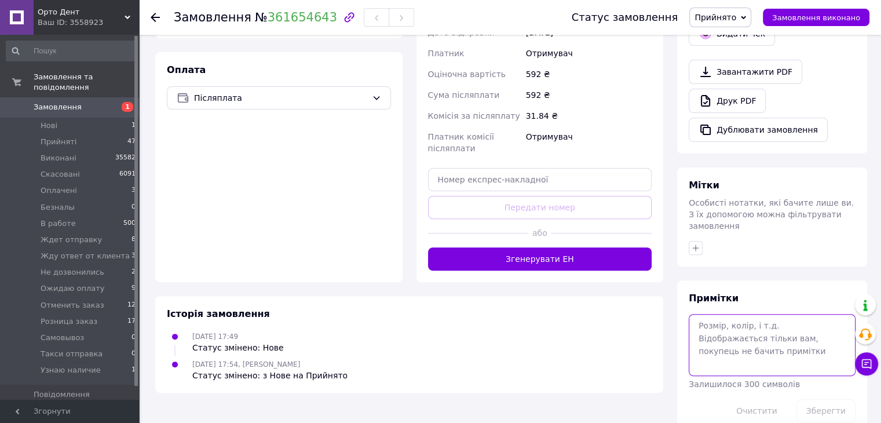
click at [740, 339] on textarea at bounding box center [772, 344] width 167 height 61
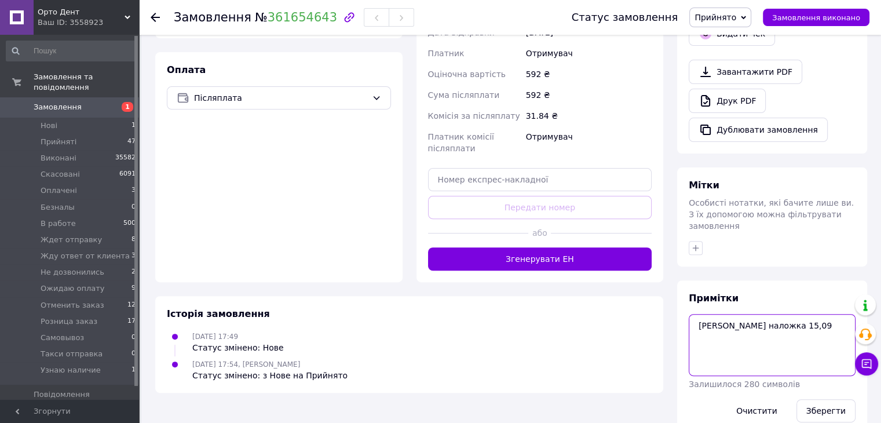
type textarea "Поліна наложка 15,09"
click at [833, 401] on div "Зберегти" at bounding box center [826, 411] width 68 height 32
click at [834, 399] on button "Зберегти" at bounding box center [826, 410] width 59 height 23
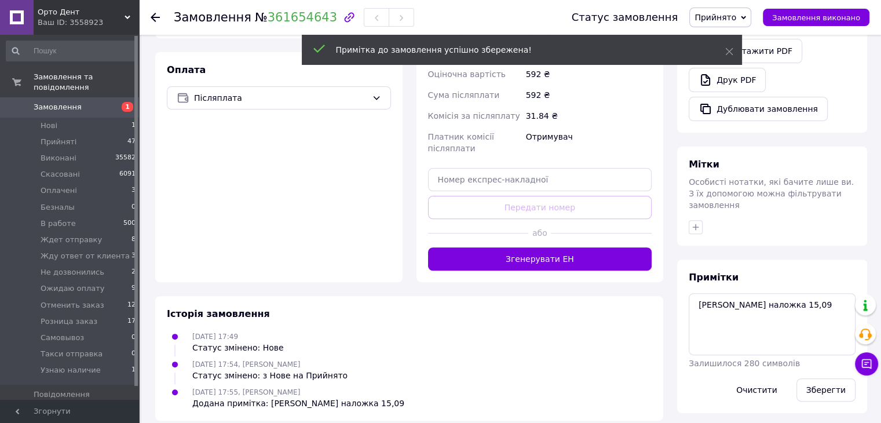
scroll to position [331, 0]
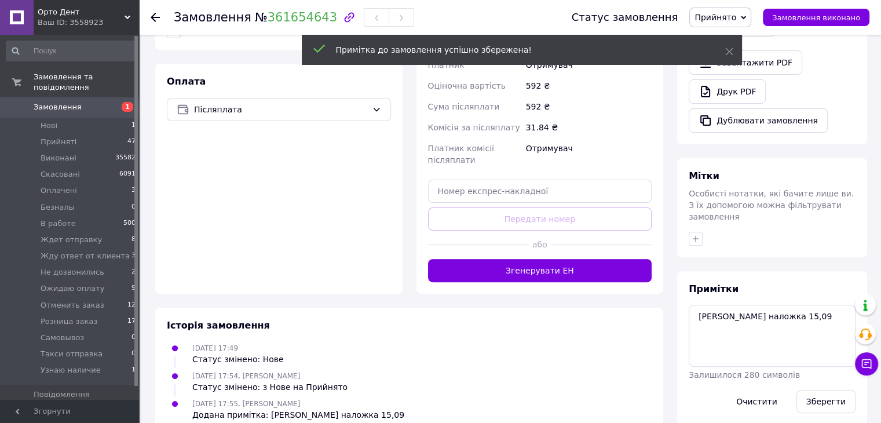
click at [732, 21] on span "Прийнято" at bounding box center [716, 17] width 42 height 9
click at [748, 123] on li "Ждет отправку" at bounding box center [740, 127] width 101 height 17
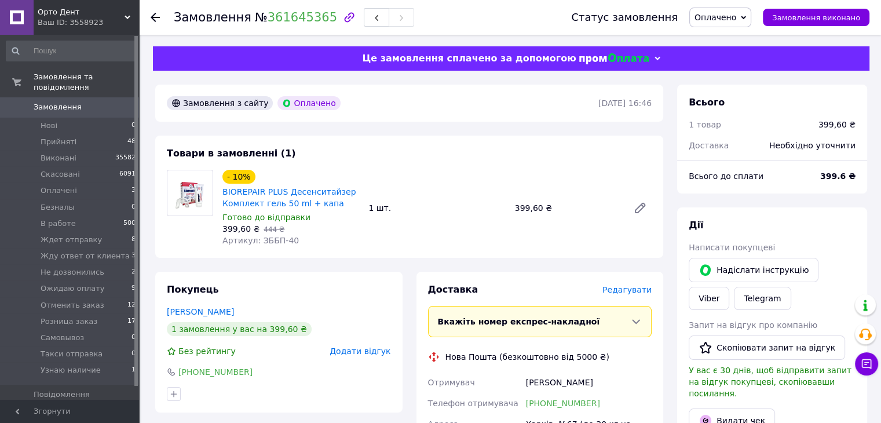
click at [735, 14] on span "Оплачено" at bounding box center [716, 17] width 42 height 9
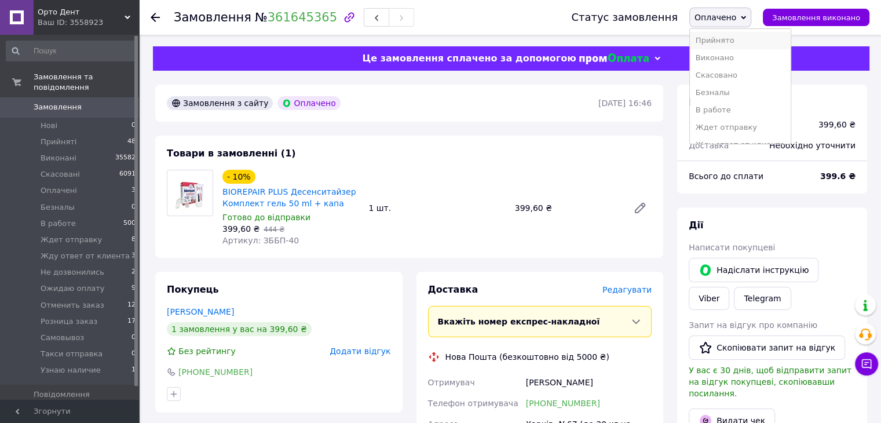
click at [739, 40] on li "Прийнято" at bounding box center [740, 40] width 101 height 17
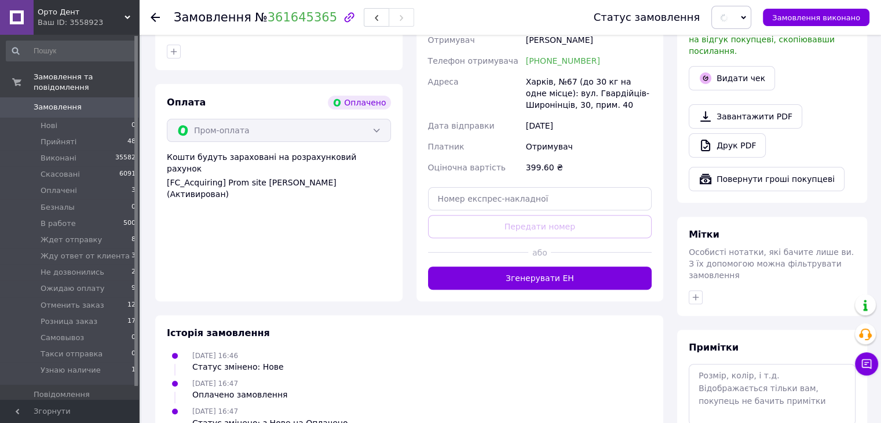
scroll to position [393, 0]
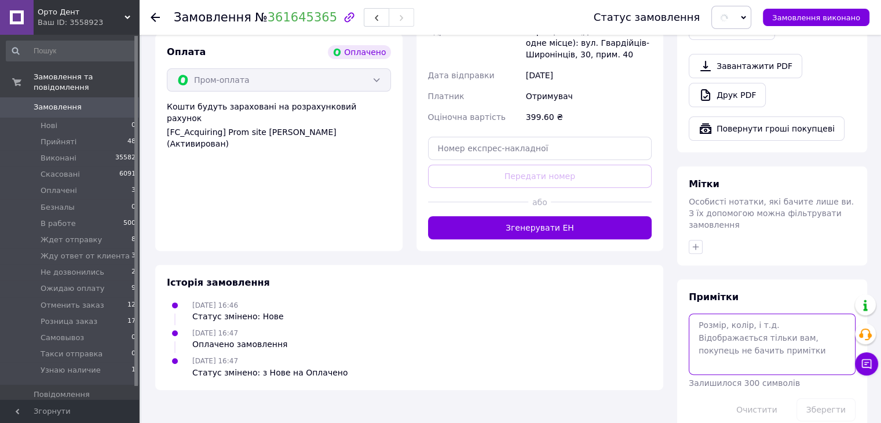
click at [732, 314] on textarea at bounding box center [772, 344] width 167 height 61
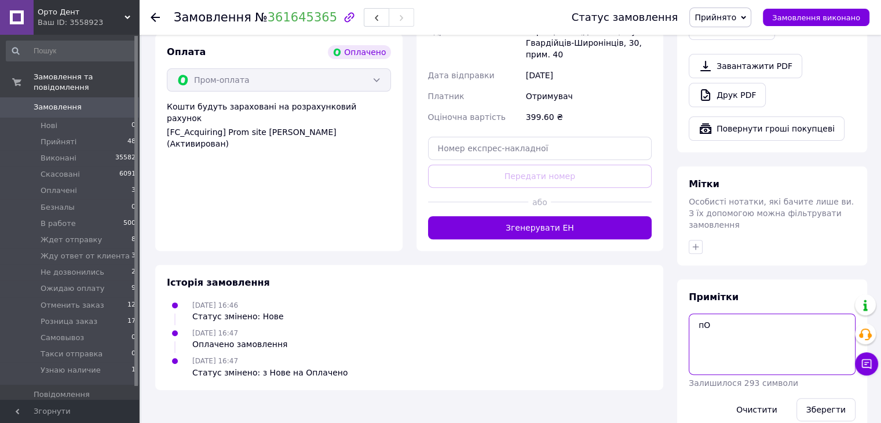
type textarea "п"
type textarea "[PERSON_NAME] прийняла 15,09"
click at [825, 398] on button "Зберегти" at bounding box center [826, 409] width 59 height 23
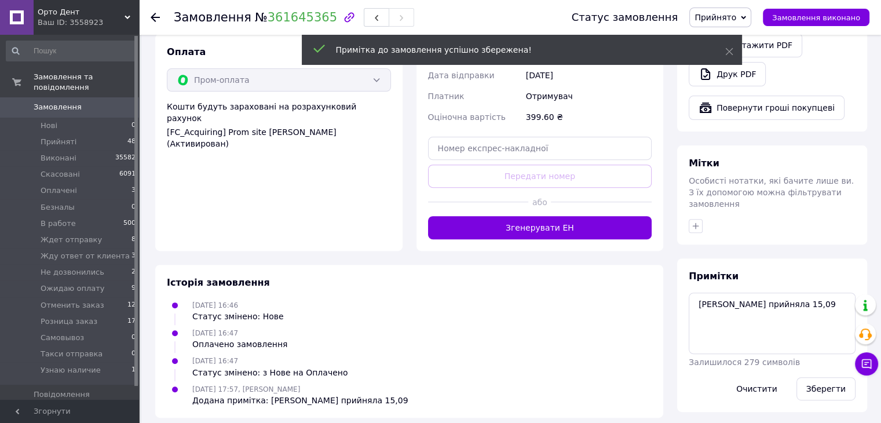
click at [733, 21] on span "Прийнято" at bounding box center [716, 17] width 42 height 9
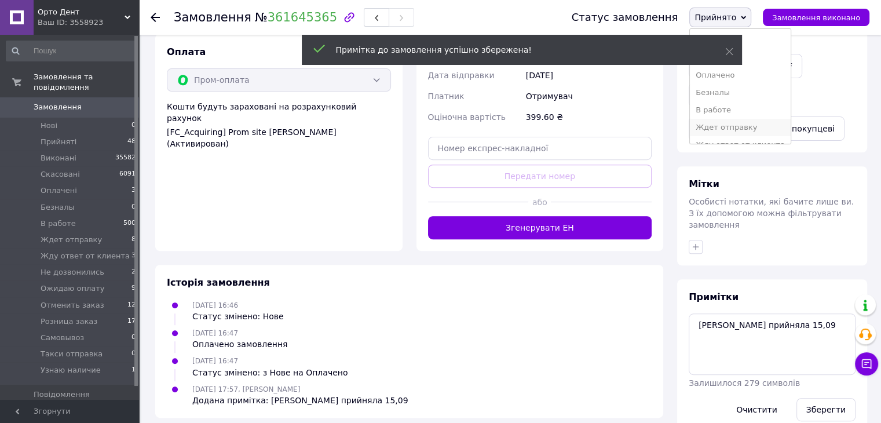
click at [752, 128] on li "Ждет отправку" at bounding box center [740, 127] width 101 height 17
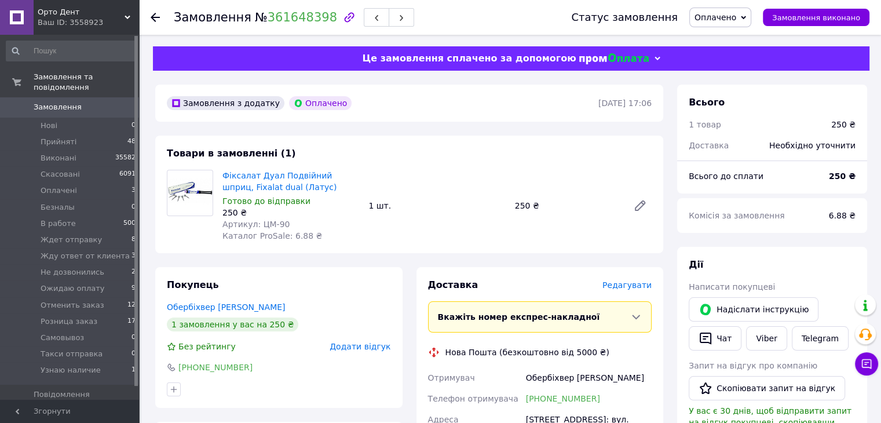
click at [738, 24] on span "Оплачено" at bounding box center [721, 18] width 62 height 20
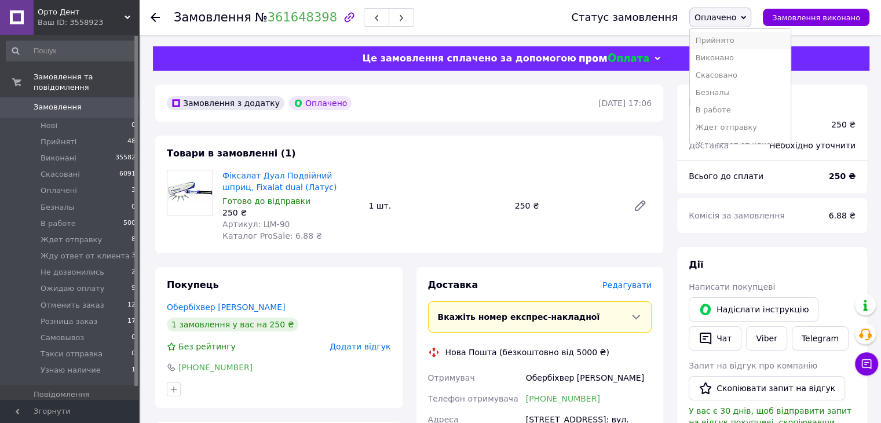
click at [738, 34] on li "Прийнято" at bounding box center [740, 40] width 101 height 17
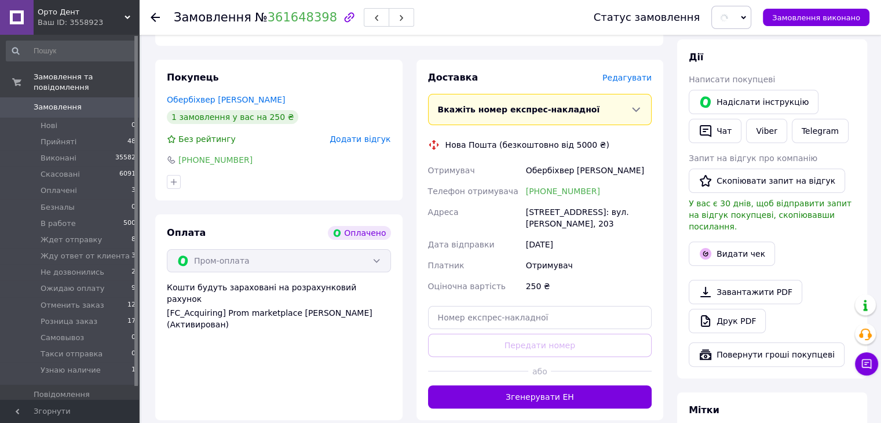
scroll to position [433, 0]
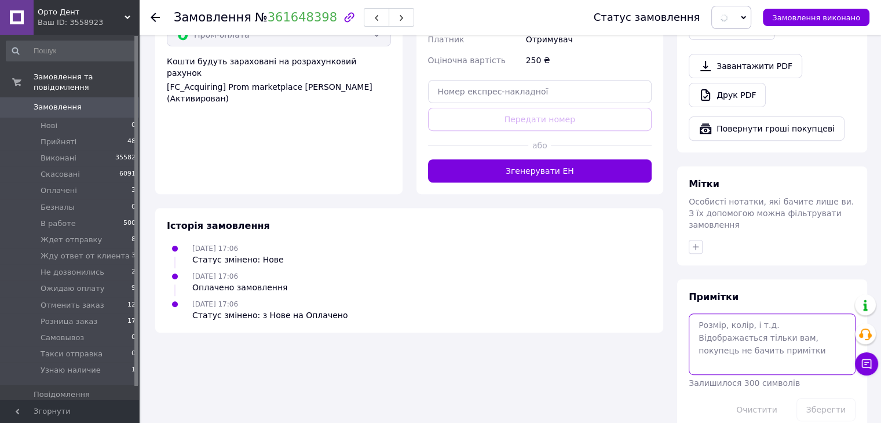
click at [750, 323] on textarea at bounding box center [772, 344] width 167 height 61
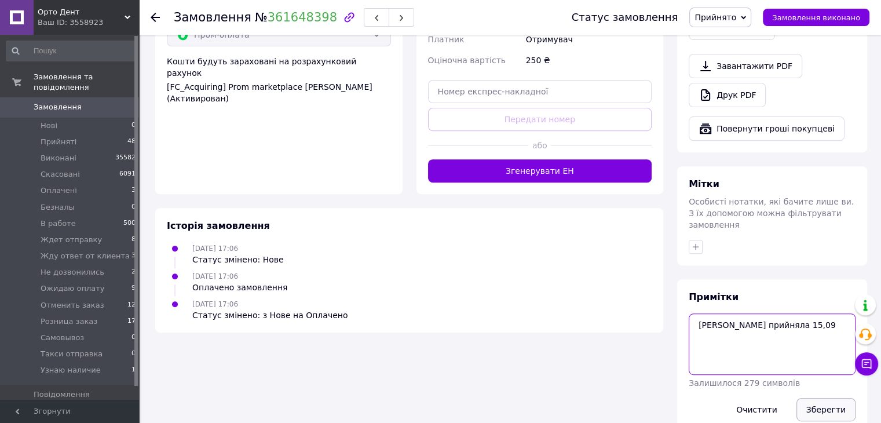
type textarea "[PERSON_NAME] прийняла 15,09"
click at [821, 398] on button "Зберегти" at bounding box center [826, 409] width 59 height 23
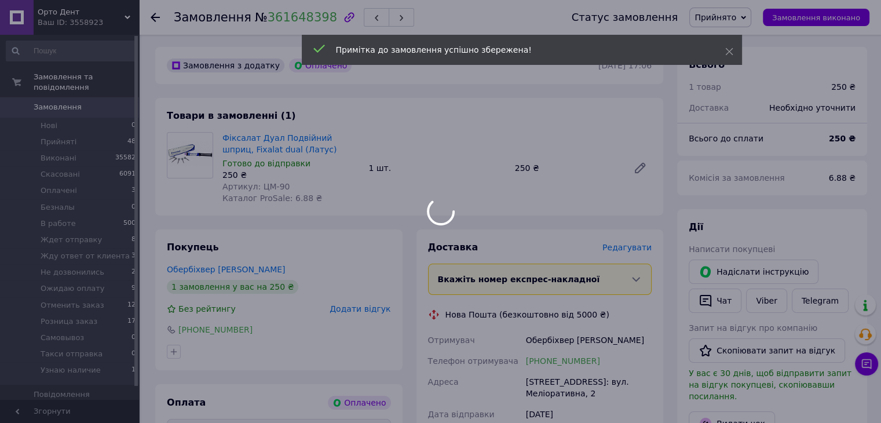
scroll to position [58, 0]
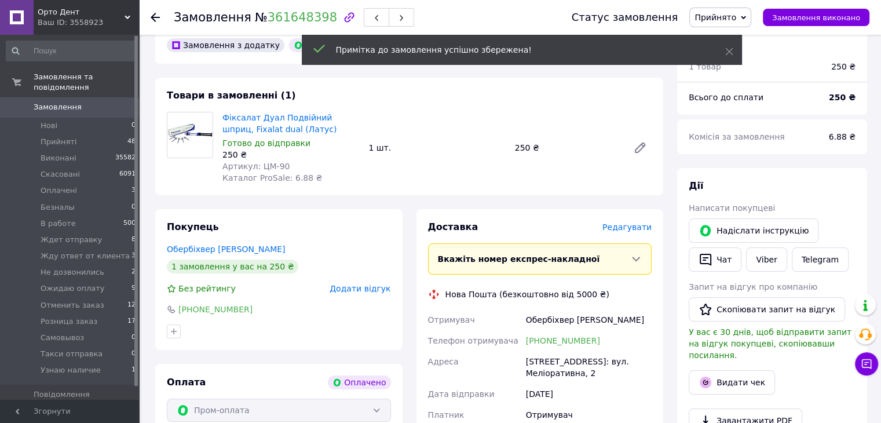
click at [730, 14] on span "Прийнято" at bounding box center [716, 17] width 42 height 9
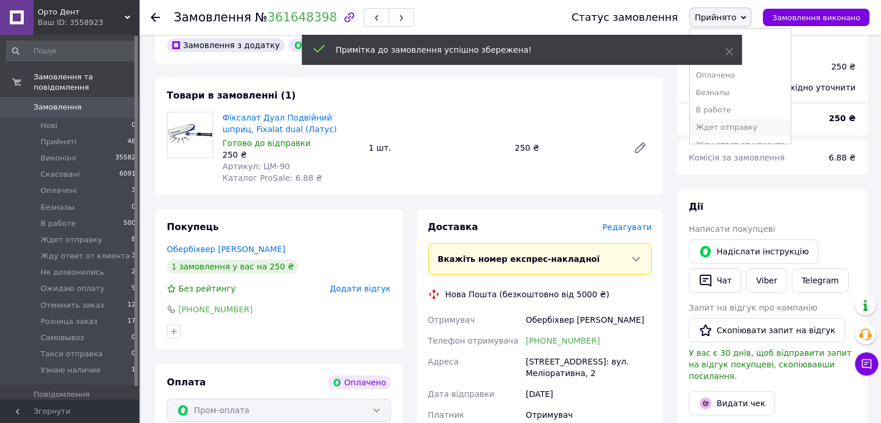
click at [751, 124] on li "Ждет отправку" at bounding box center [740, 127] width 101 height 17
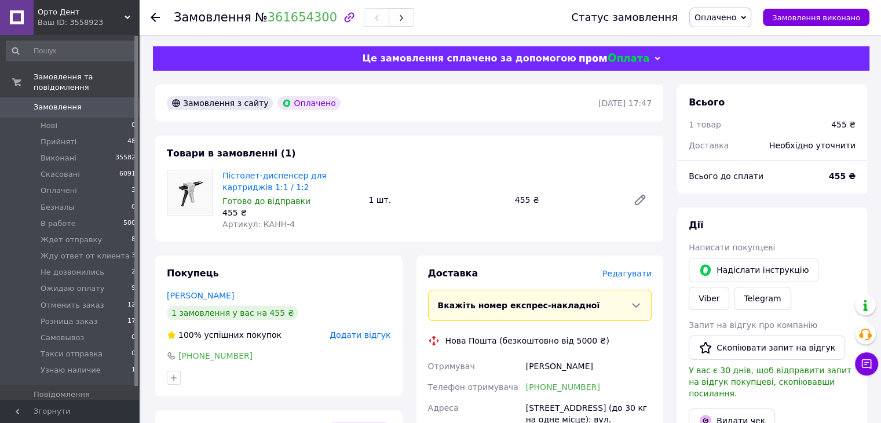
click at [737, 18] on span "Оплачено" at bounding box center [716, 17] width 42 height 9
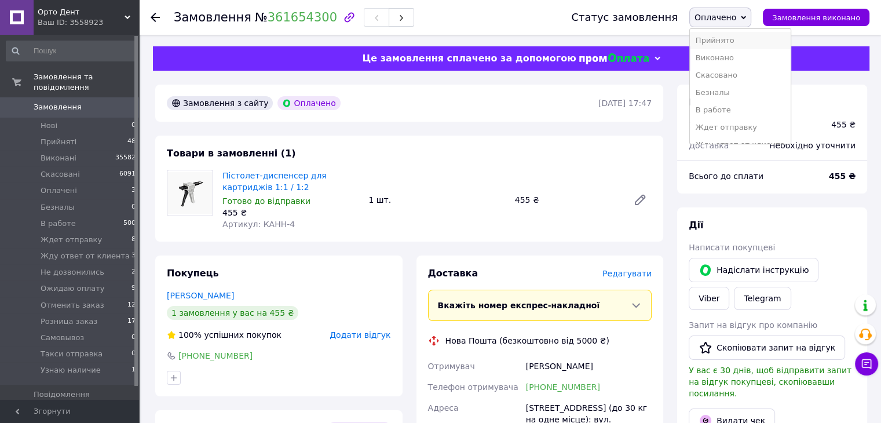
click at [742, 42] on li "Прийнято" at bounding box center [740, 40] width 101 height 17
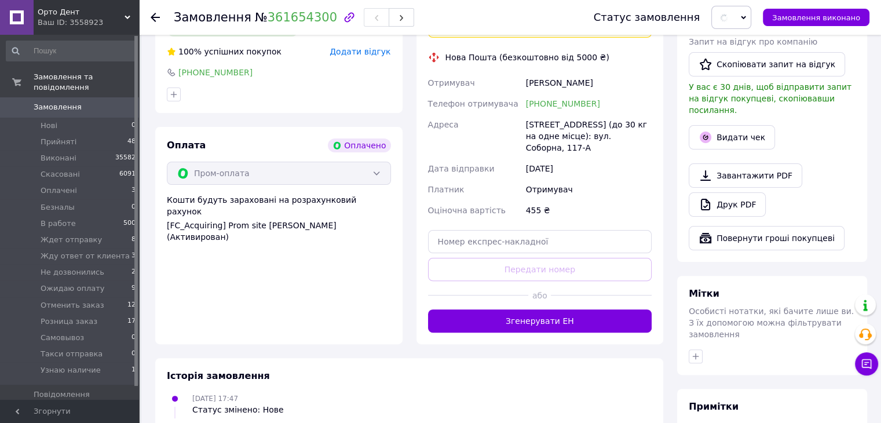
scroll to position [393, 0]
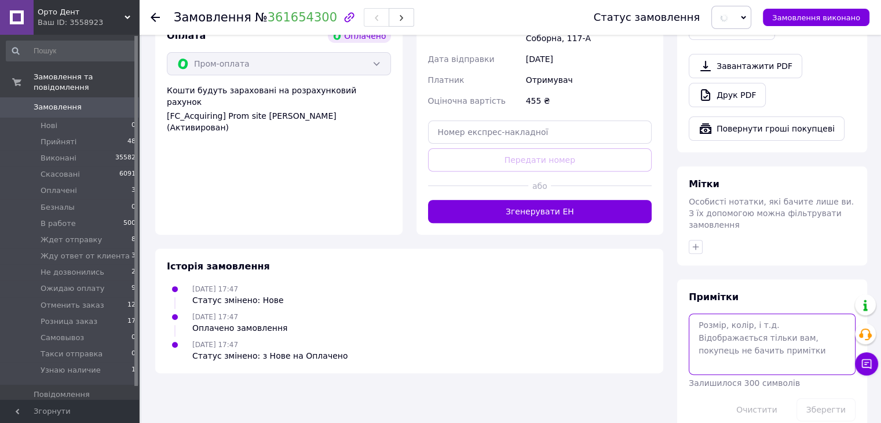
click at [799, 314] on textarea at bounding box center [772, 344] width 167 height 61
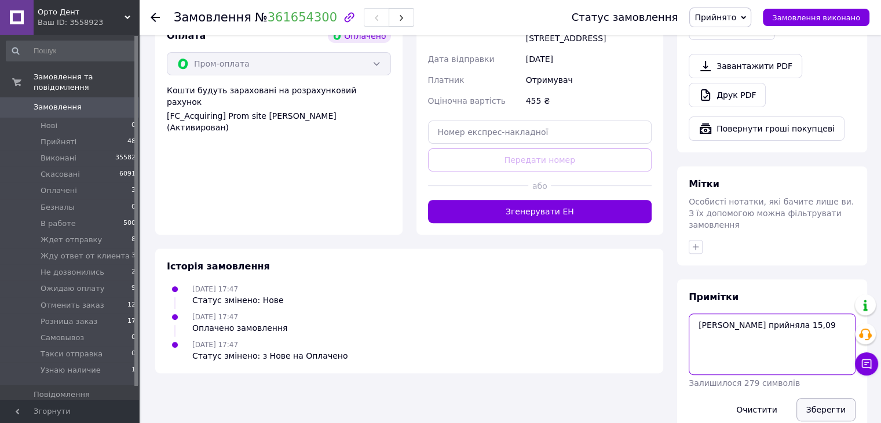
type textarea "[PERSON_NAME] прийняла 15,09"
click at [818, 398] on button "Зберегти" at bounding box center [826, 409] width 59 height 23
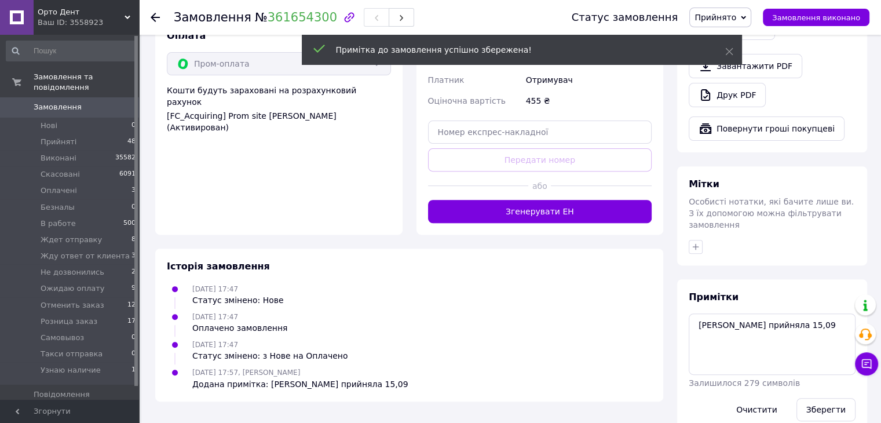
click at [734, 19] on span "Прийнято" at bounding box center [716, 17] width 42 height 9
click at [742, 121] on li "Ждет отправку" at bounding box center [740, 127] width 101 height 17
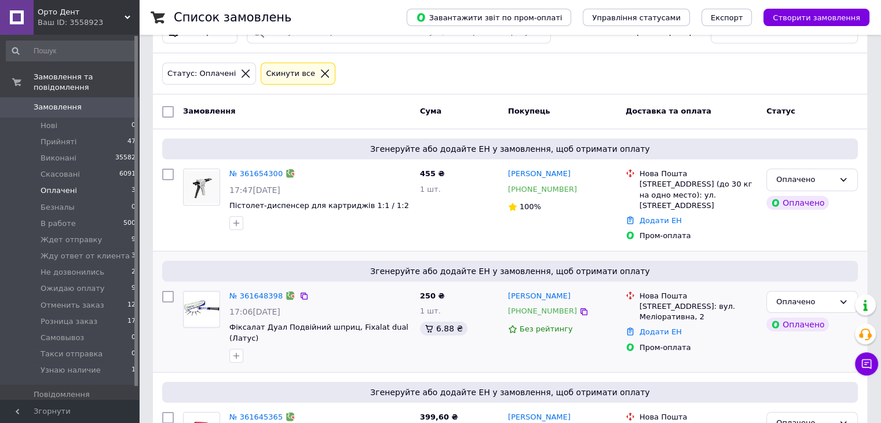
scroll to position [111, 0]
